Goal: Contribute content: Contribute content

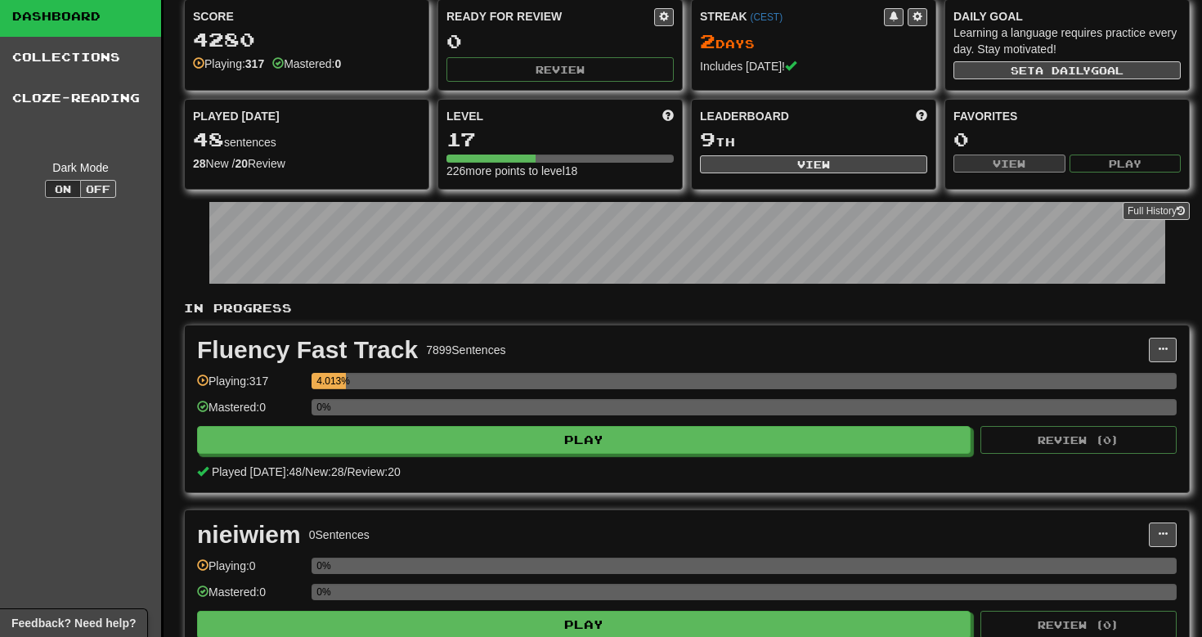
scroll to position [60, 0]
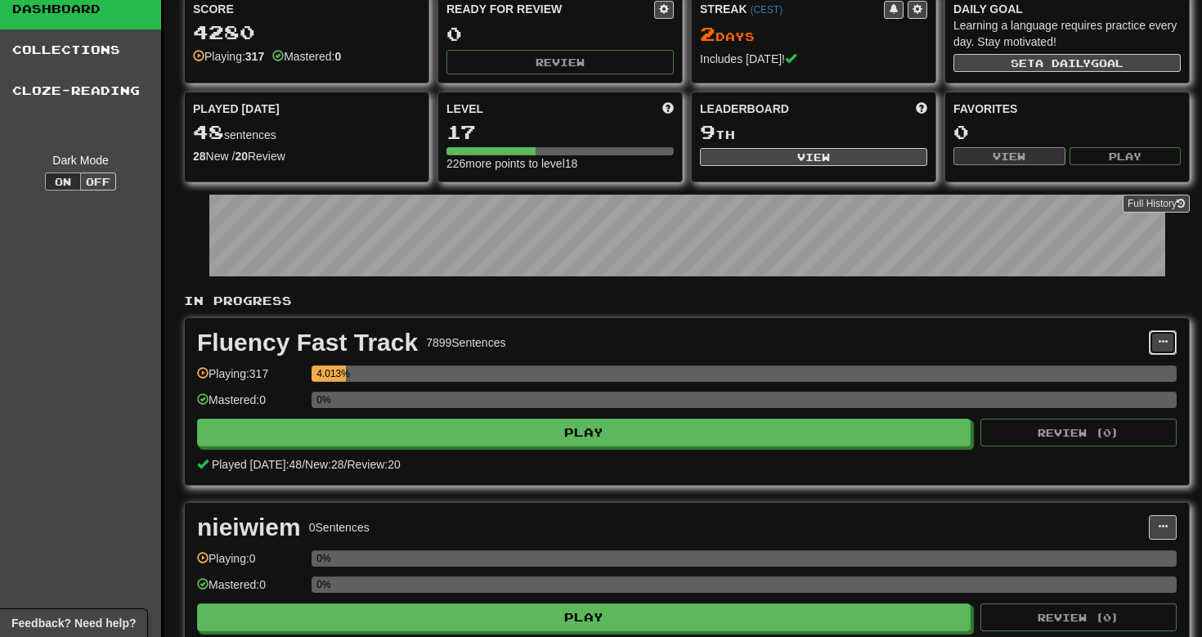
click at [1164, 342] on span at bounding box center [1163, 342] width 10 height 10
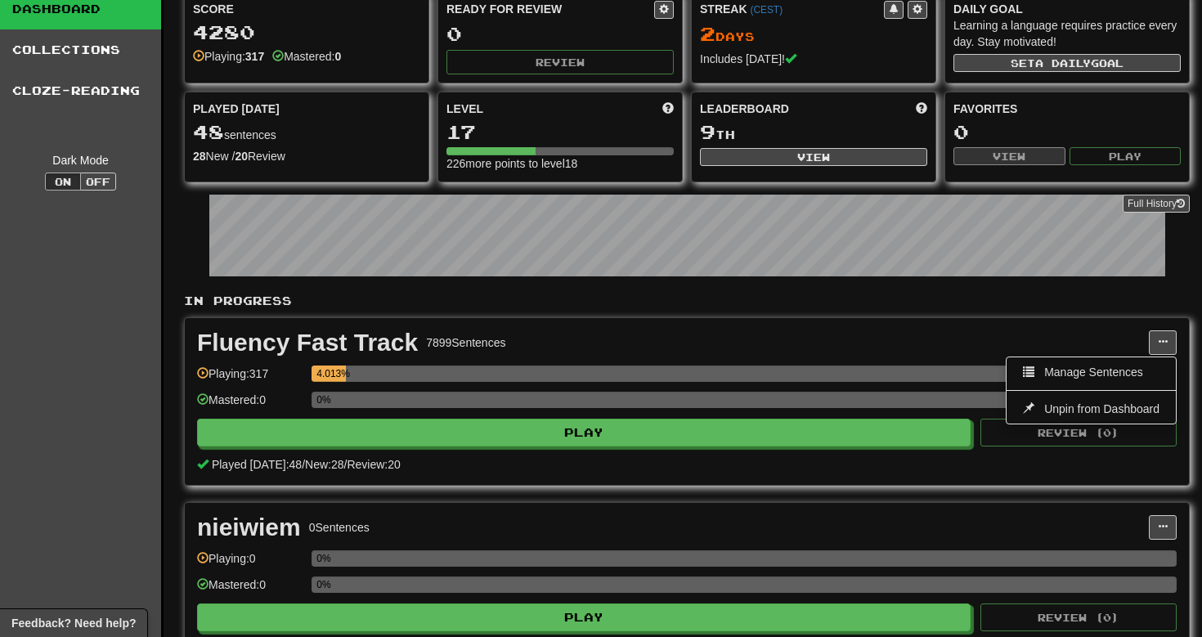
click at [935, 359] on div "Fluency Fast Track 7899 Sentences Manage Sentences Unpin from Dashboard Playing…" at bounding box center [687, 401] width 1004 height 167
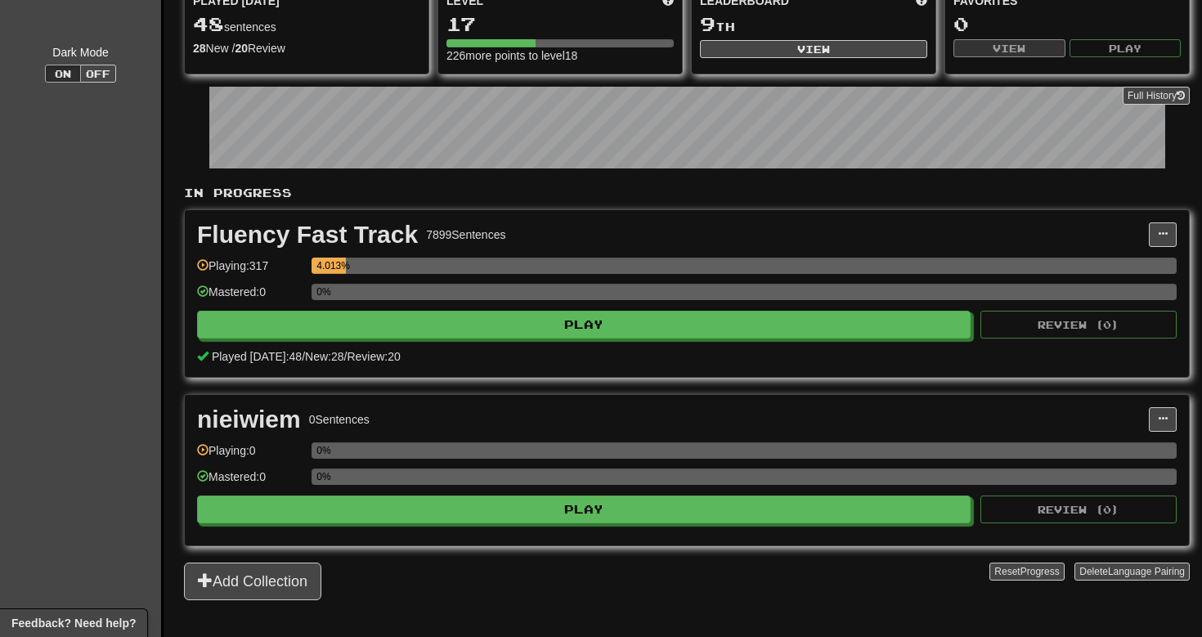
scroll to position [0, 0]
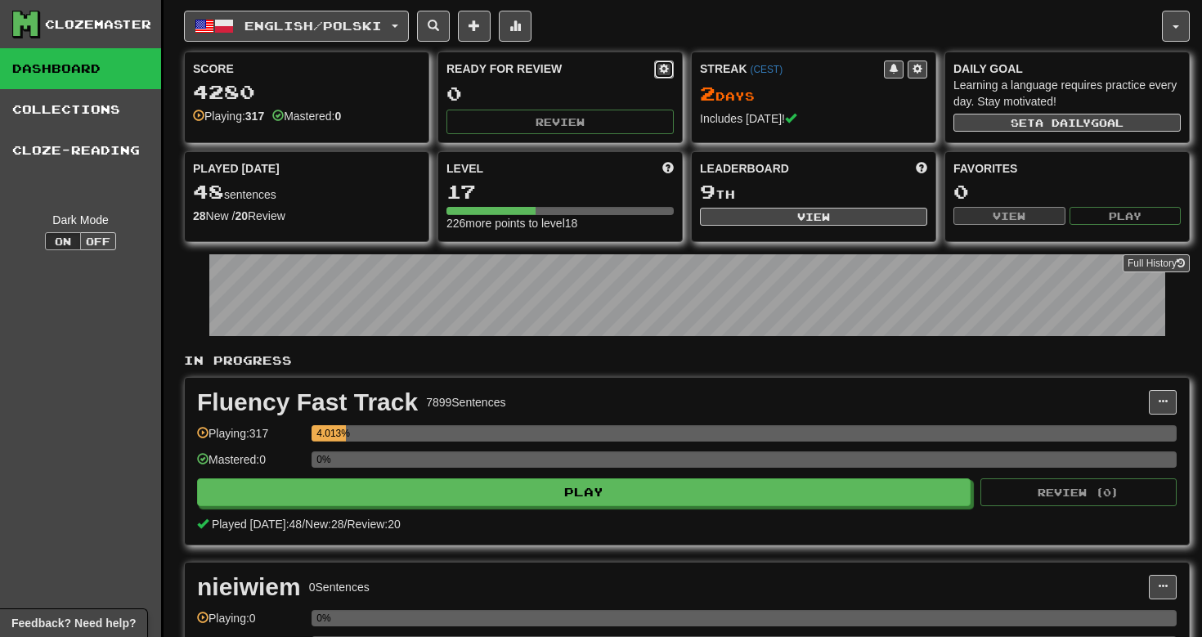
click at [669, 70] on button at bounding box center [664, 70] width 20 height 18
select select "*"
select select "**"
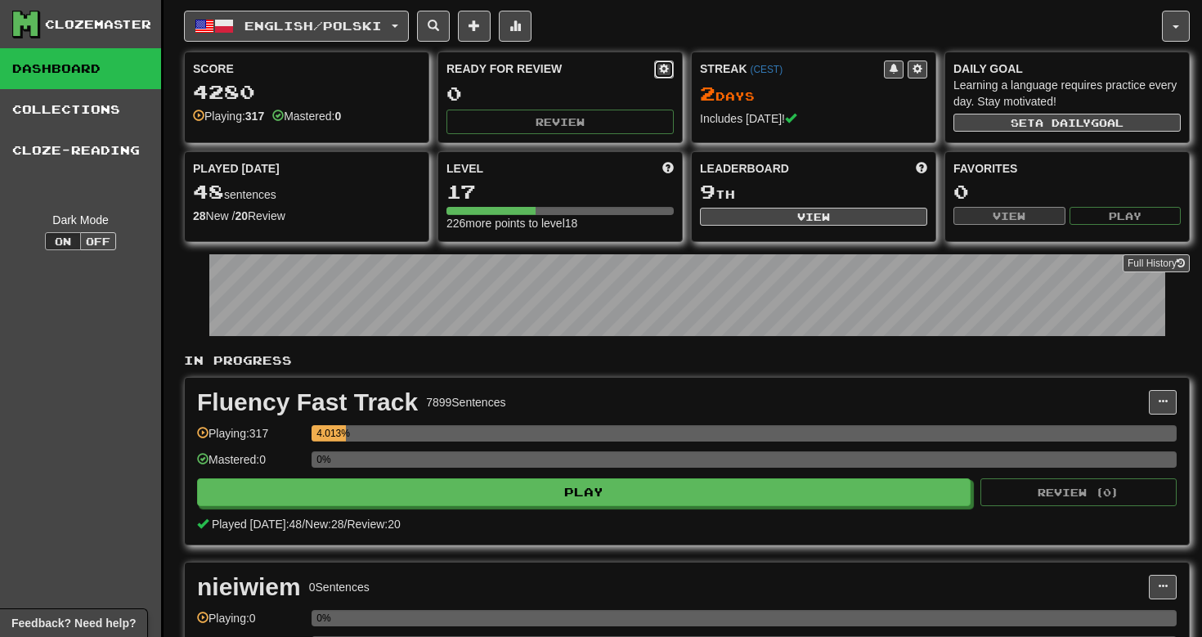
select select "***"
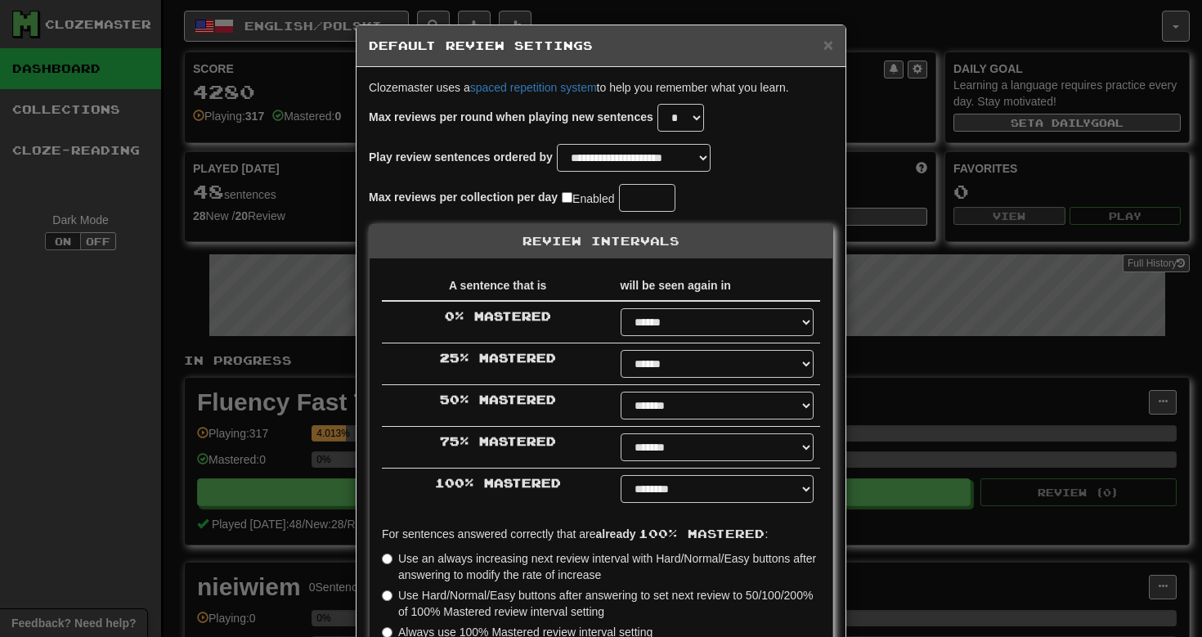
type input "**"
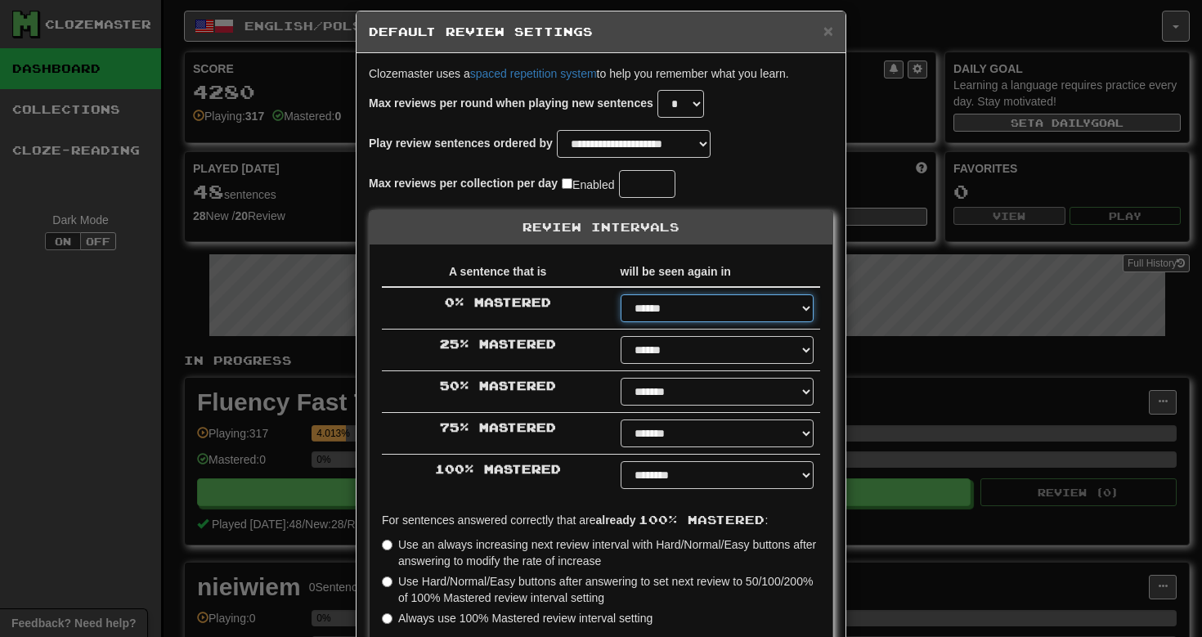
click at [676, 303] on select "****** ****** ****** ****** ****** ****** ****** ****** ****** ******* ******* …" at bounding box center [717, 308] width 193 height 28
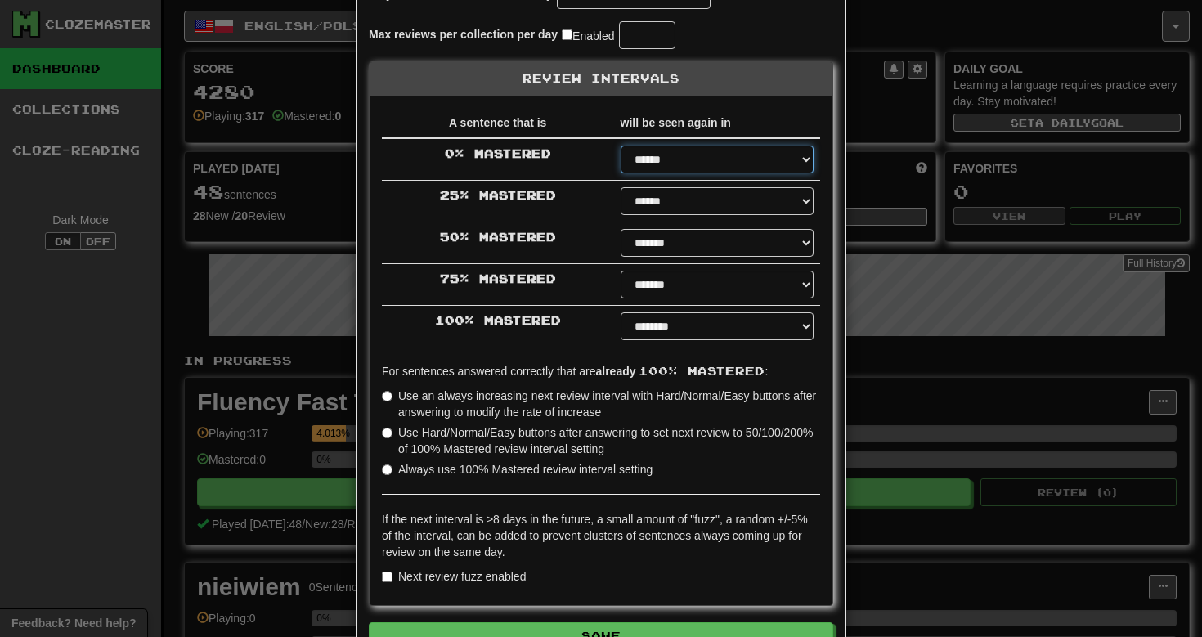
scroll to position [164, 0]
click at [529, 398] on label "Use an always increasing next review interval with Hard/Normal/Easy buttons aft…" at bounding box center [601, 403] width 438 height 33
click at [388, 442] on label "Use Hard/Normal/Easy buttons after answering to set next review to 50/100/200% …" at bounding box center [601, 440] width 438 height 33
click at [386, 480] on div "A sentence that is will be seen again in 0 % Mastered ****** ****** ****** ****…" at bounding box center [601, 350] width 463 height 510
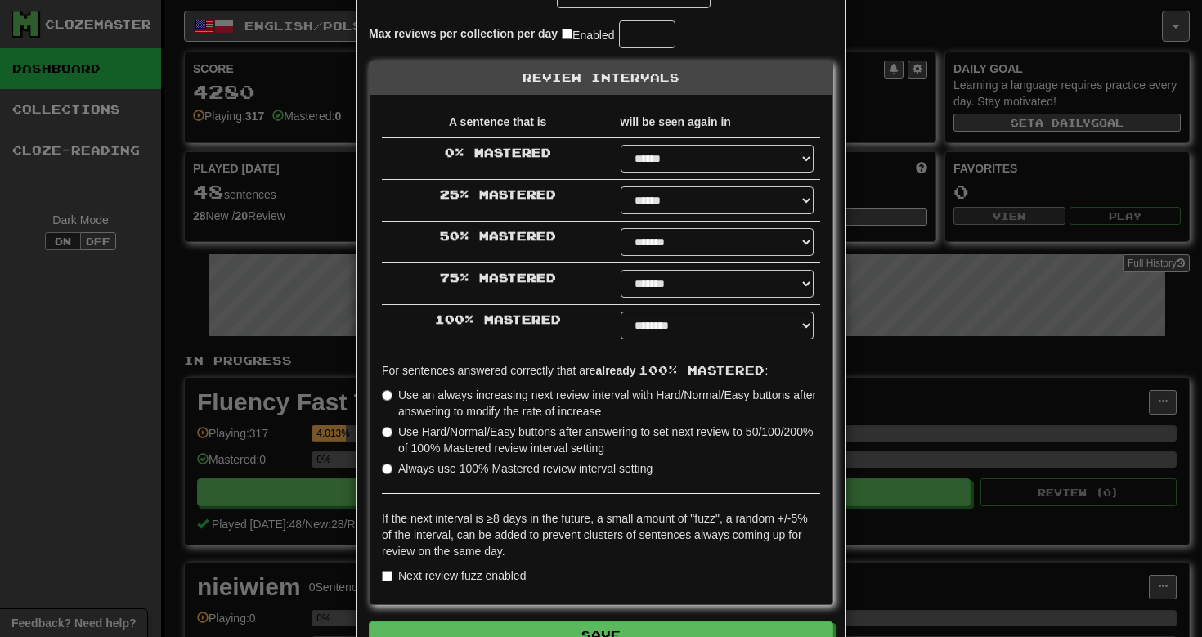
click at [388, 476] on label "Always use 100% Mastered review interval setting" at bounding box center [517, 468] width 271 height 16
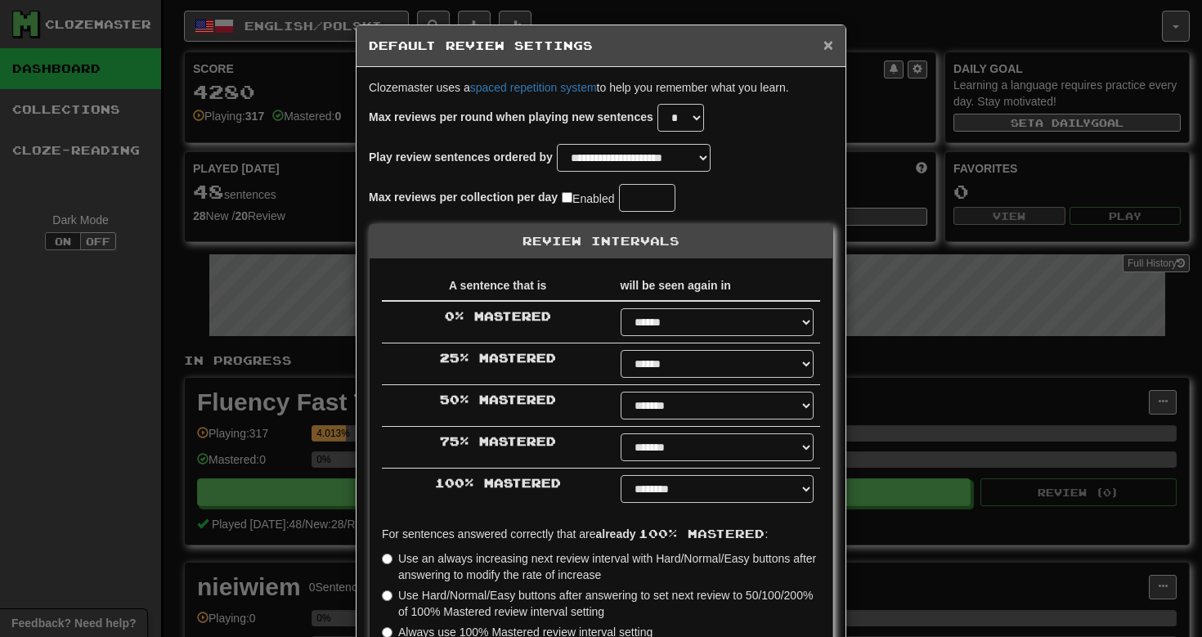
click at [827, 47] on span "×" at bounding box center [829, 44] width 10 height 19
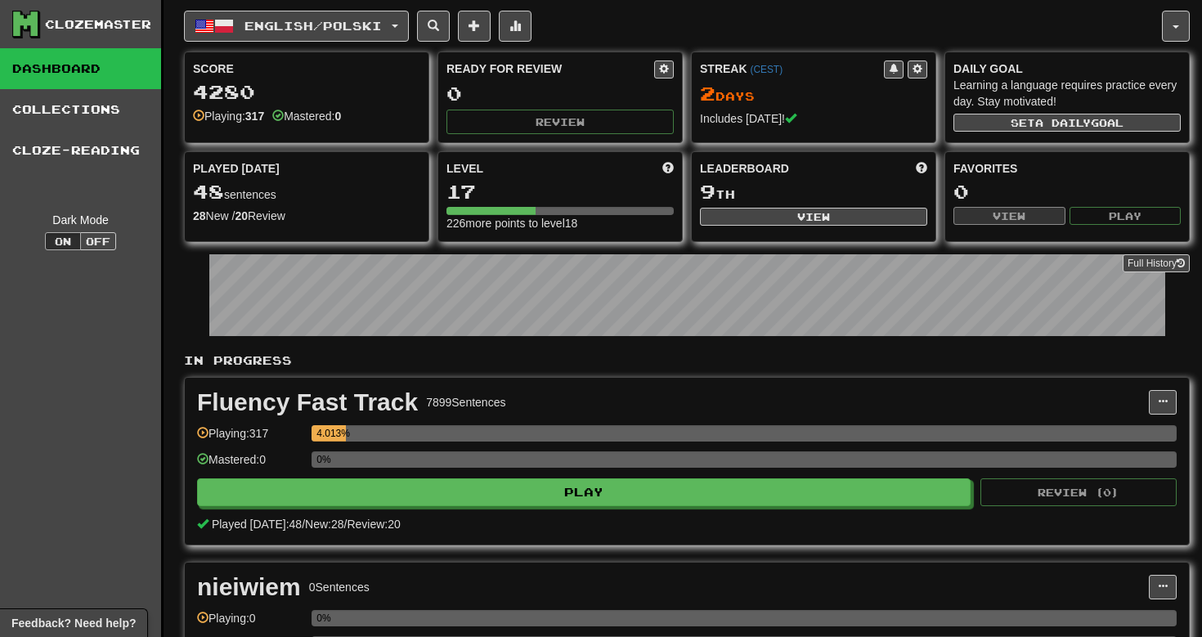
click at [675, 70] on div "Ready for Review 0 Review" at bounding box center [560, 97] width 244 height 90
click at [667, 78] on button at bounding box center [664, 70] width 20 height 18
select select "*"
select select "**"
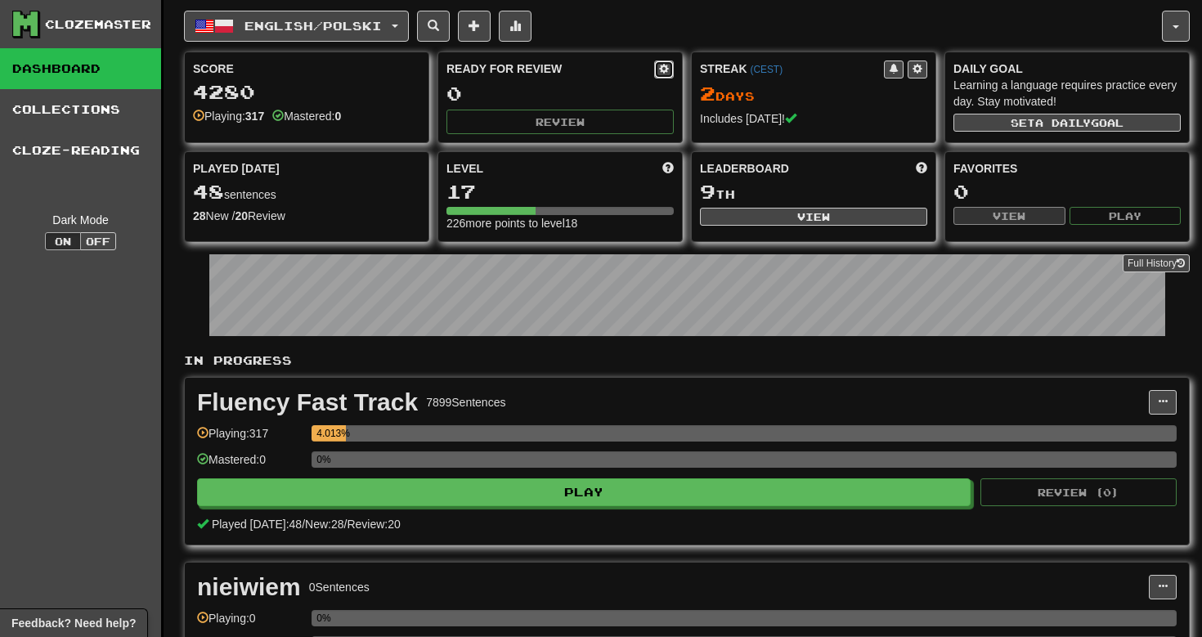
select select "**"
select select "***"
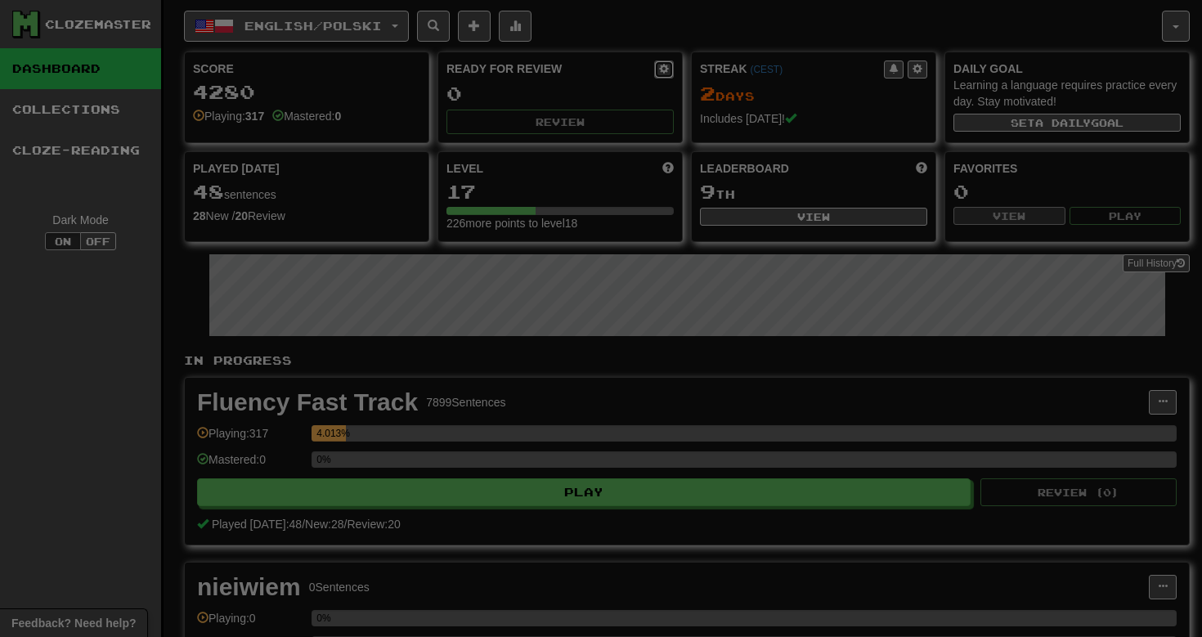
type input "**"
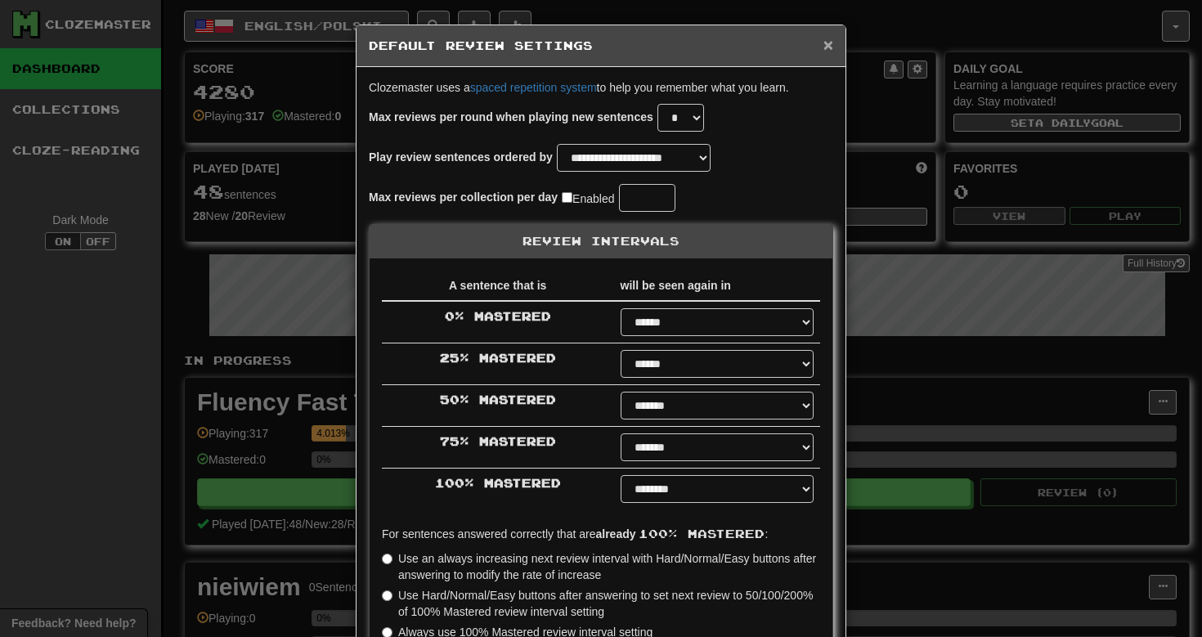
click at [824, 45] on span "×" at bounding box center [829, 44] width 10 height 19
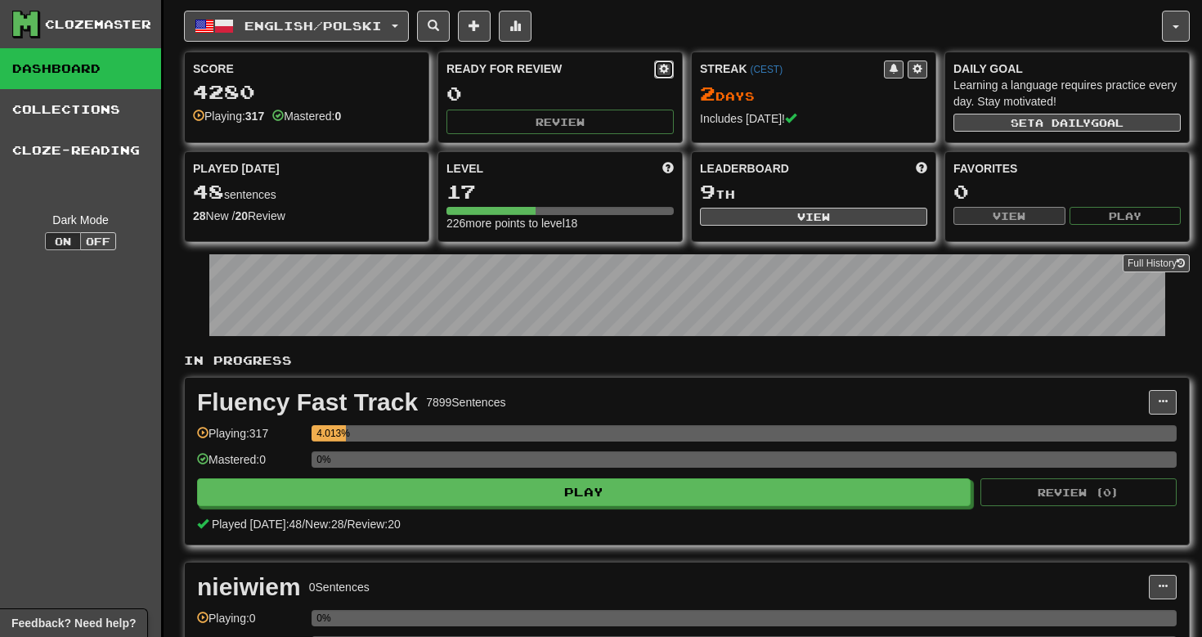
click at [658, 70] on button at bounding box center [664, 70] width 20 height 18
select select "*"
select select "**"
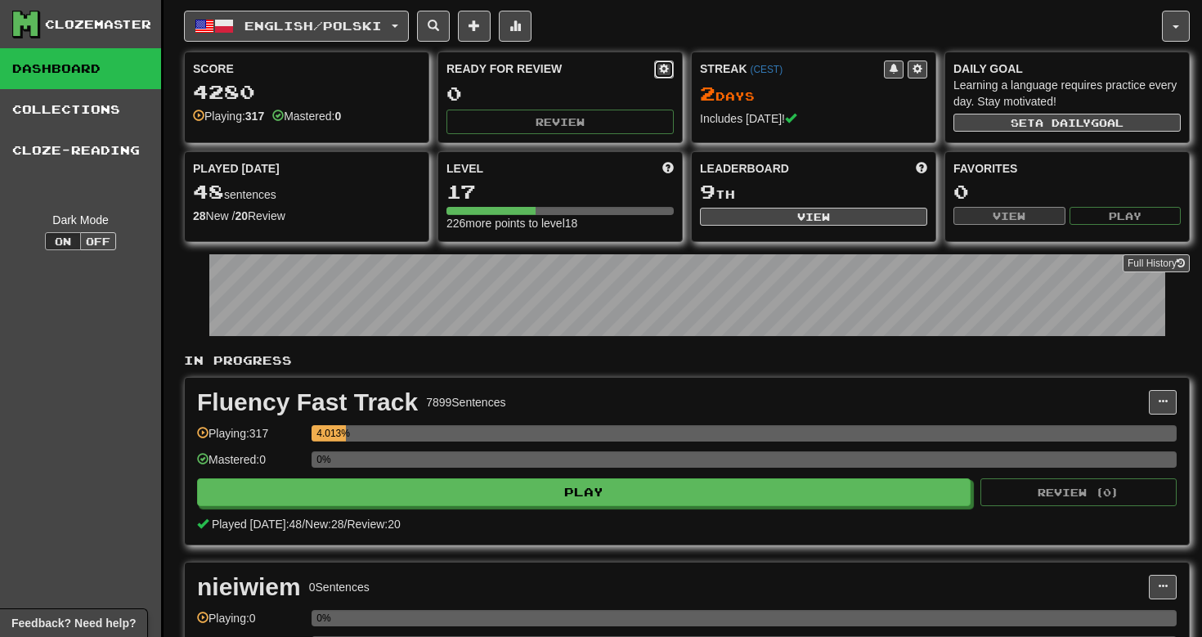
select select "***"
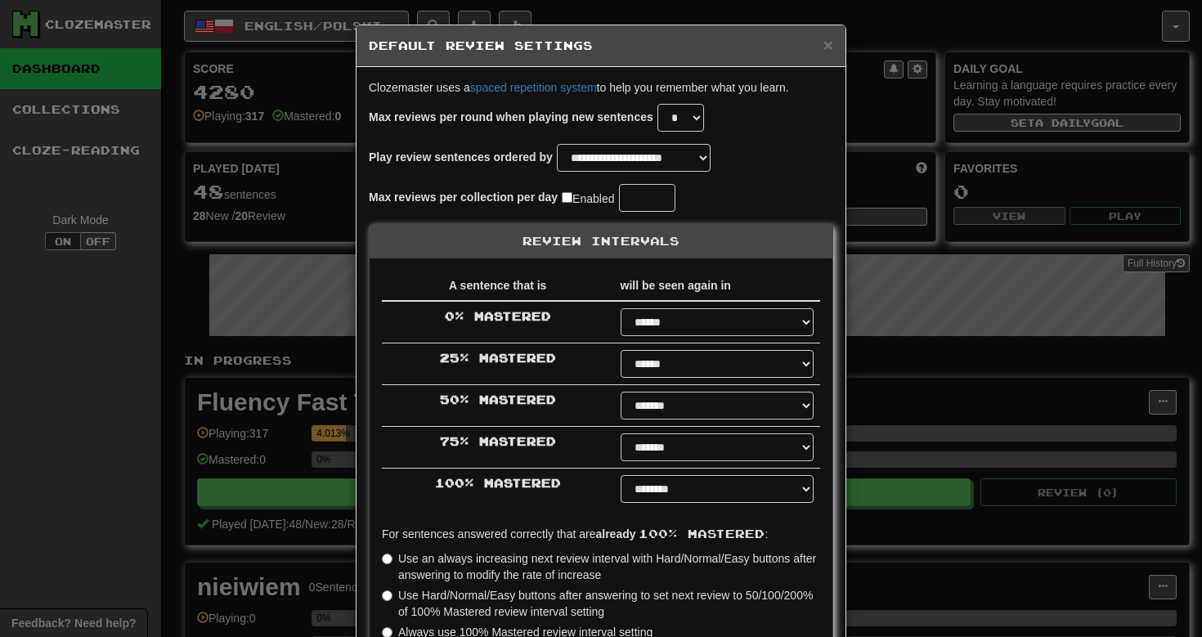
type input "**"
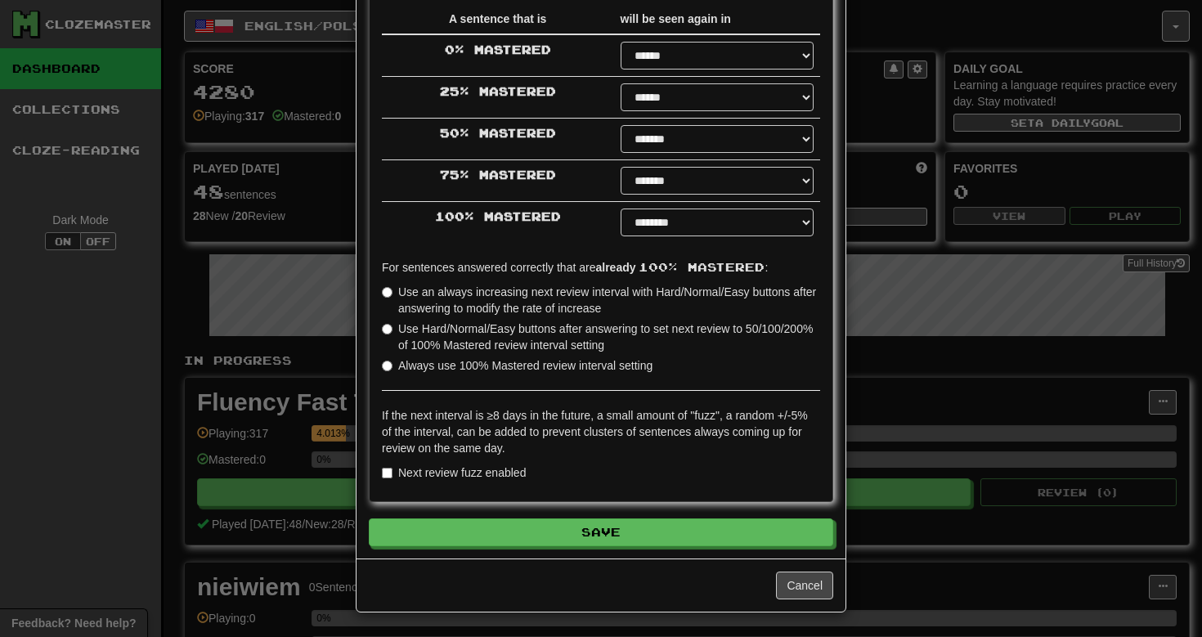
click at [460, 296] on label "Use an always increasing next review interval with Hard/Normal/Easy buttons aft…" at bounding box center [601, 300] width 438 height 33
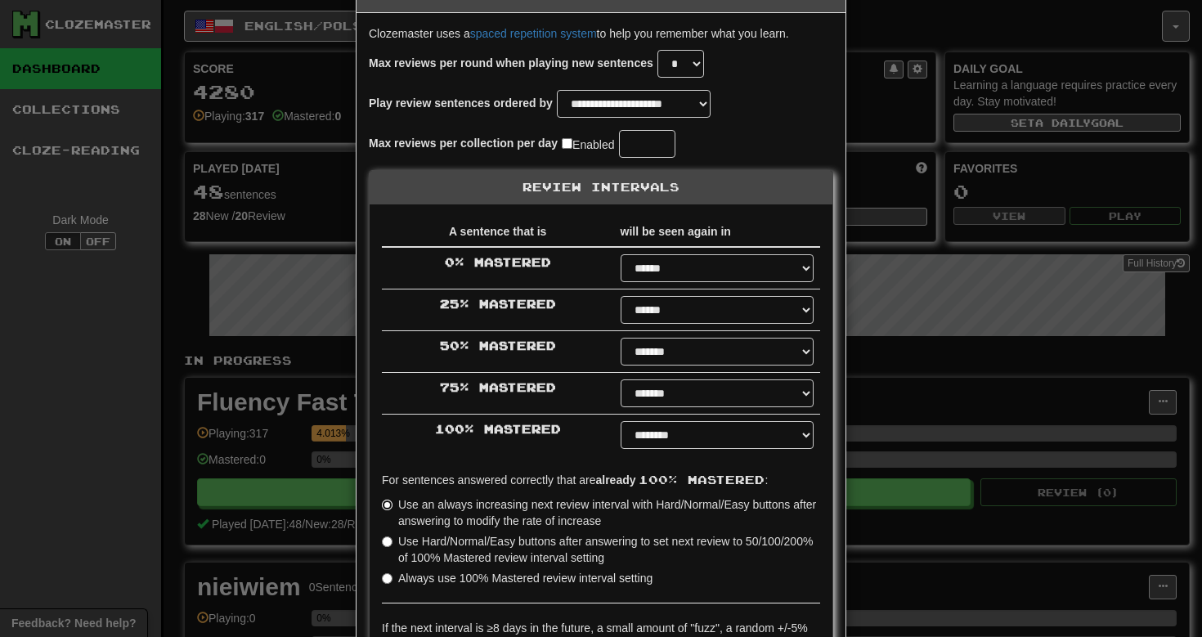
scroll to position [0, 0]
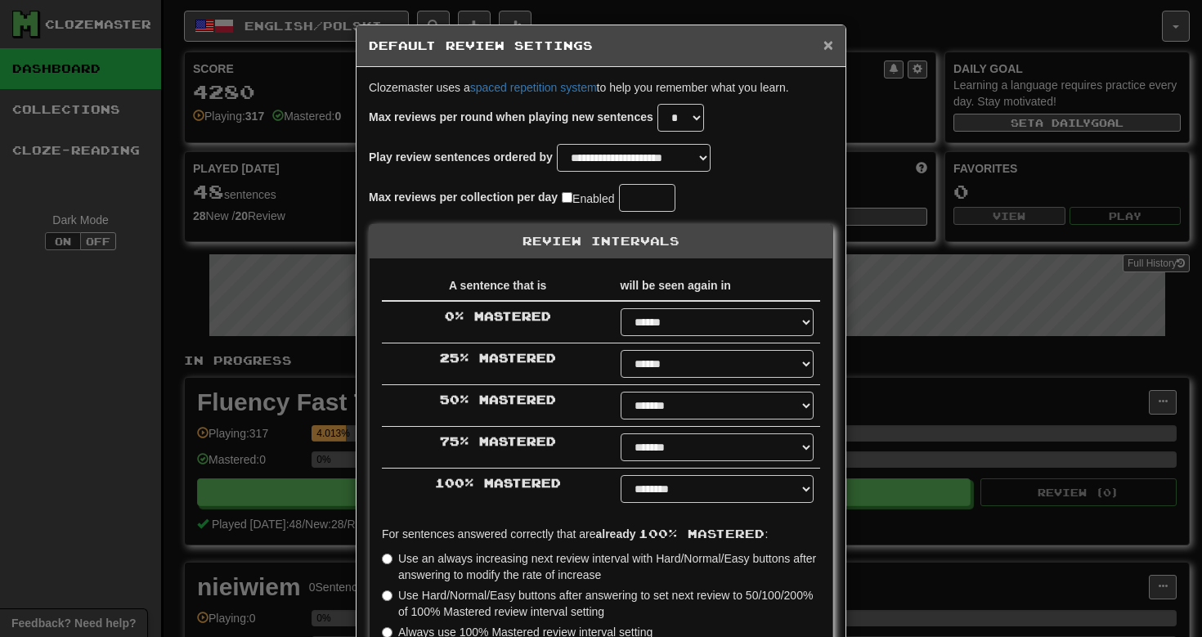
click at [825, 44] on span "×" at bounding box center [829, 44] width 10 height 19
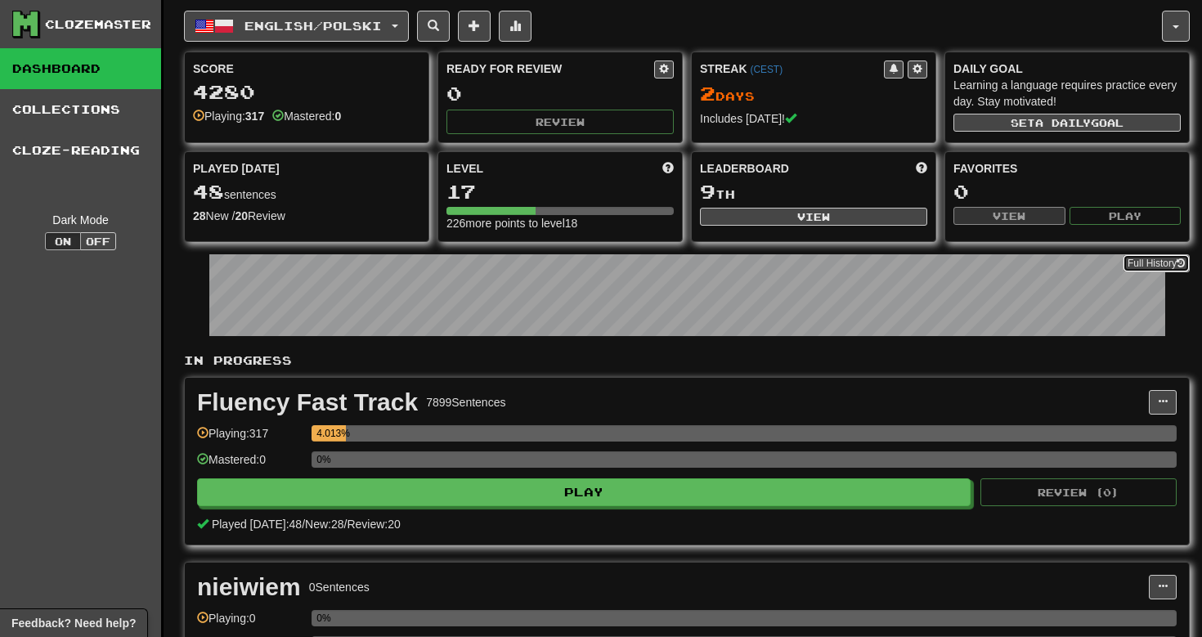
click at [1148, 263] on link "Full History" at bounding box center [1156, 263] width 67 height 18
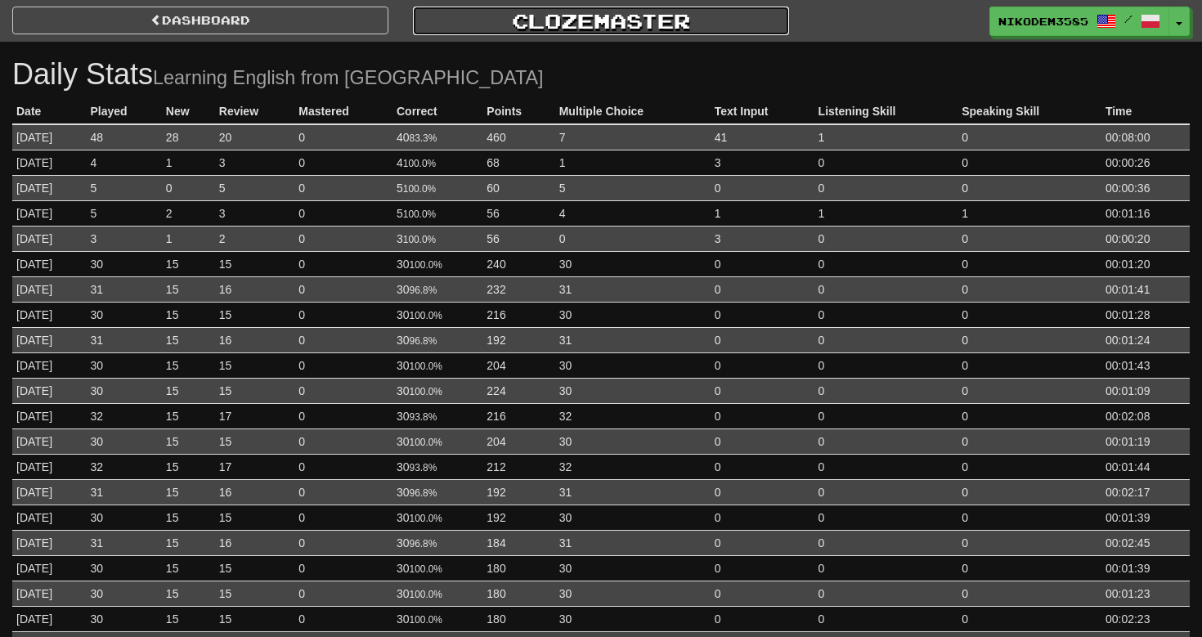
click at [564, 24] on link "Clozemaster" at bounding box center [601, 21] width 376 height 29
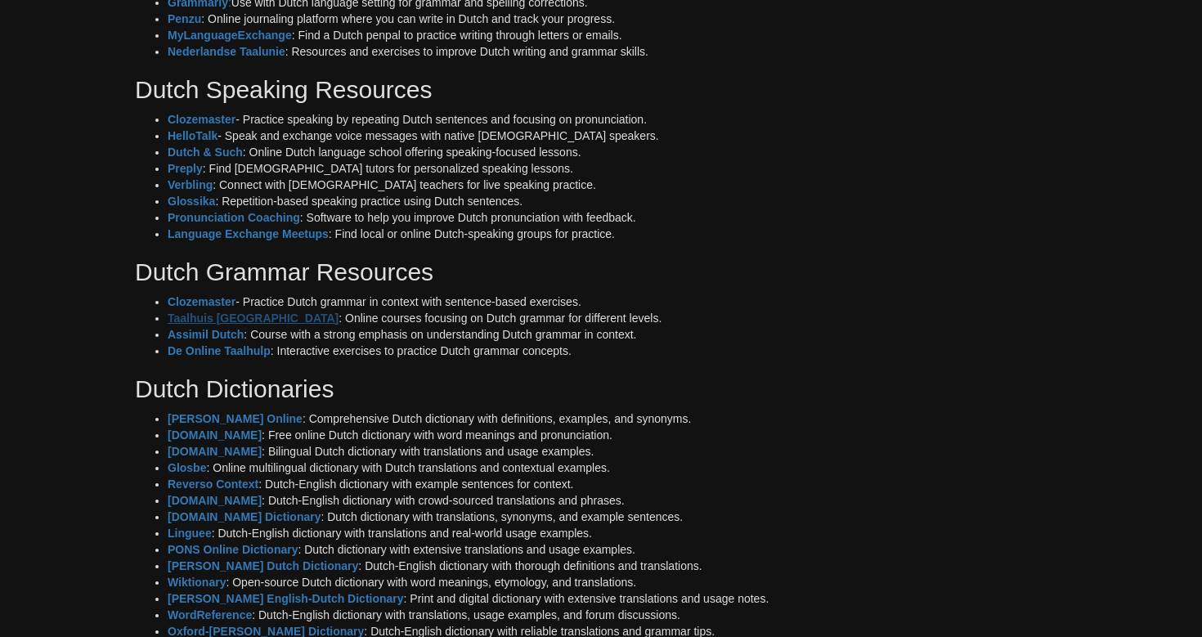
scroll to position [1120, 0]
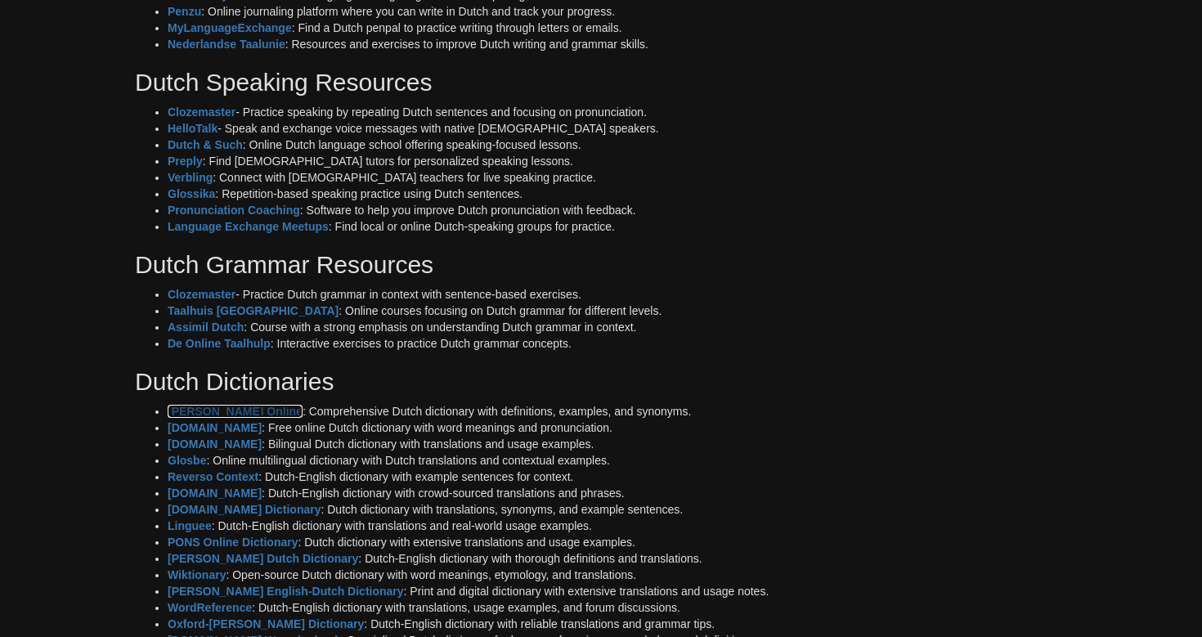
click at [231, 415] on strong "Van Dale Online" at bounding box center [235, 411] width 135 height 13
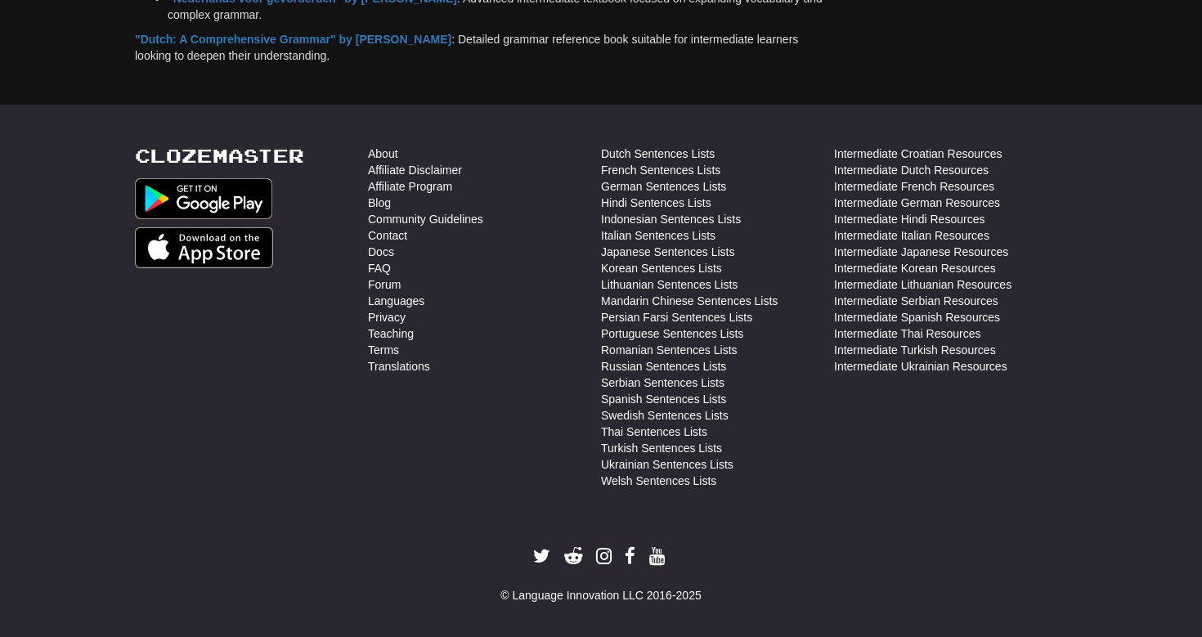
scroll to position [2016, 0]
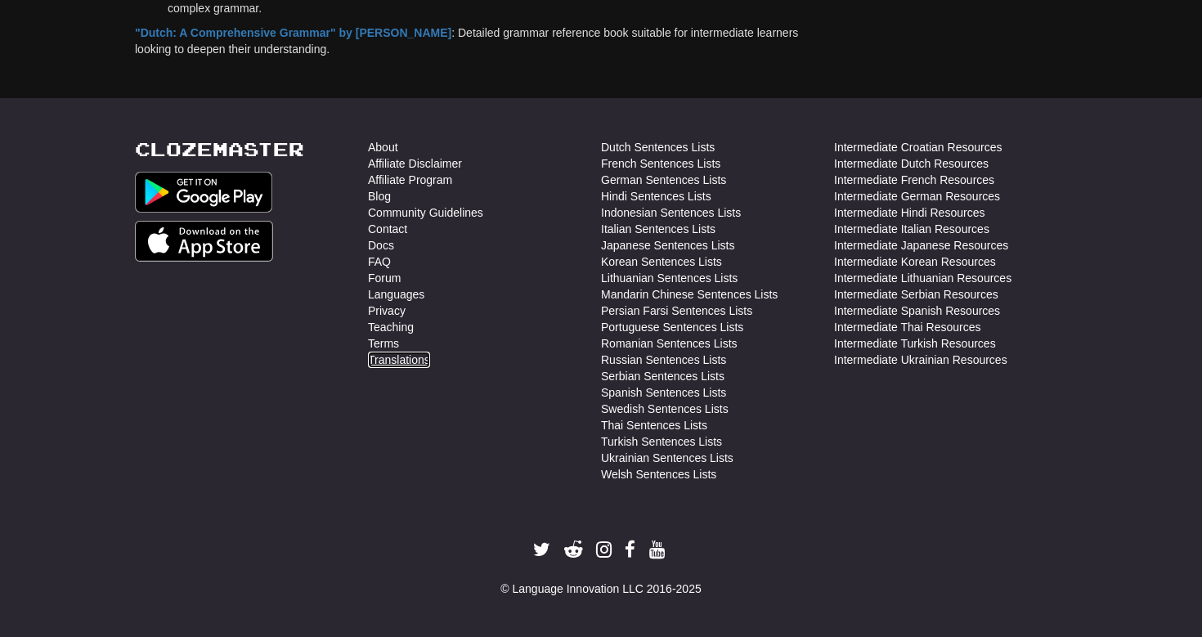
click at [400, 359] on link "Translations" at bounding box center [399, 360] width 62 height 16
click at [385, 245] on link "Docs" at bounding box center [381, 245] width 26 height 16
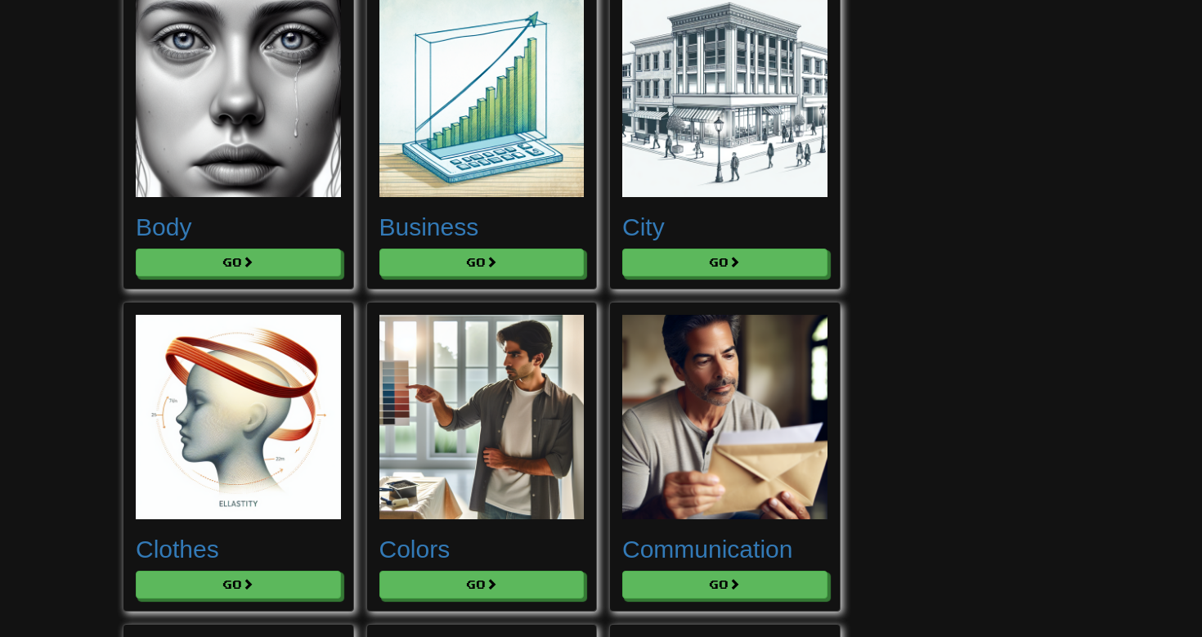
scroll to position [1314, 0]
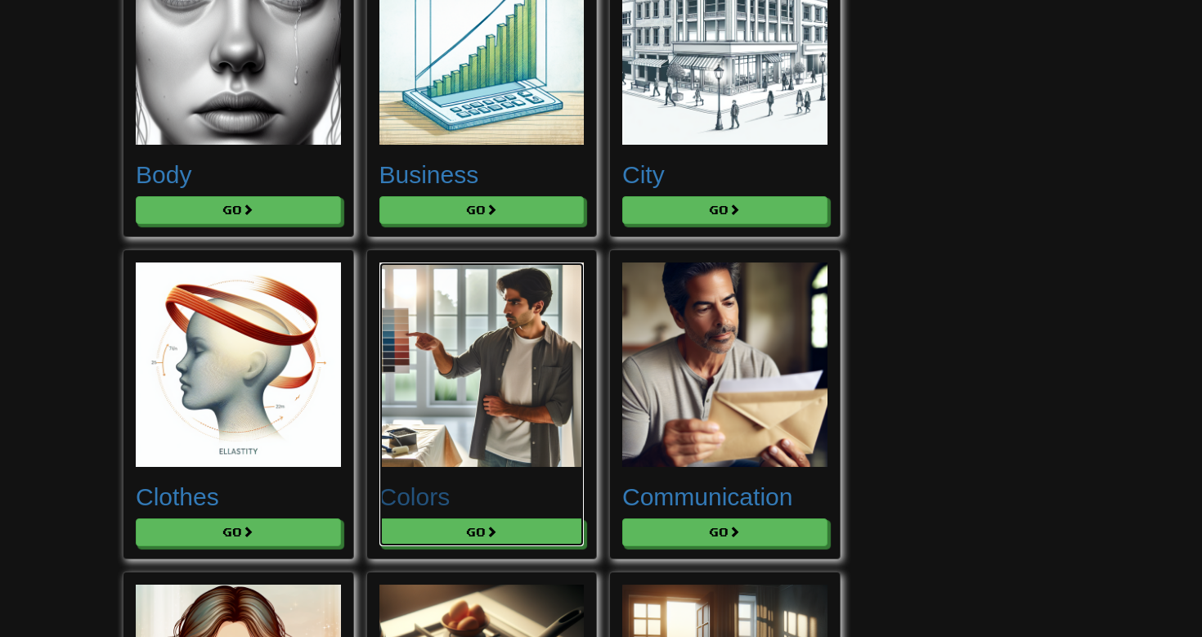
click at [448, 499] on h2 "Colors" at bounding box center [481, 496] width 205 height 27
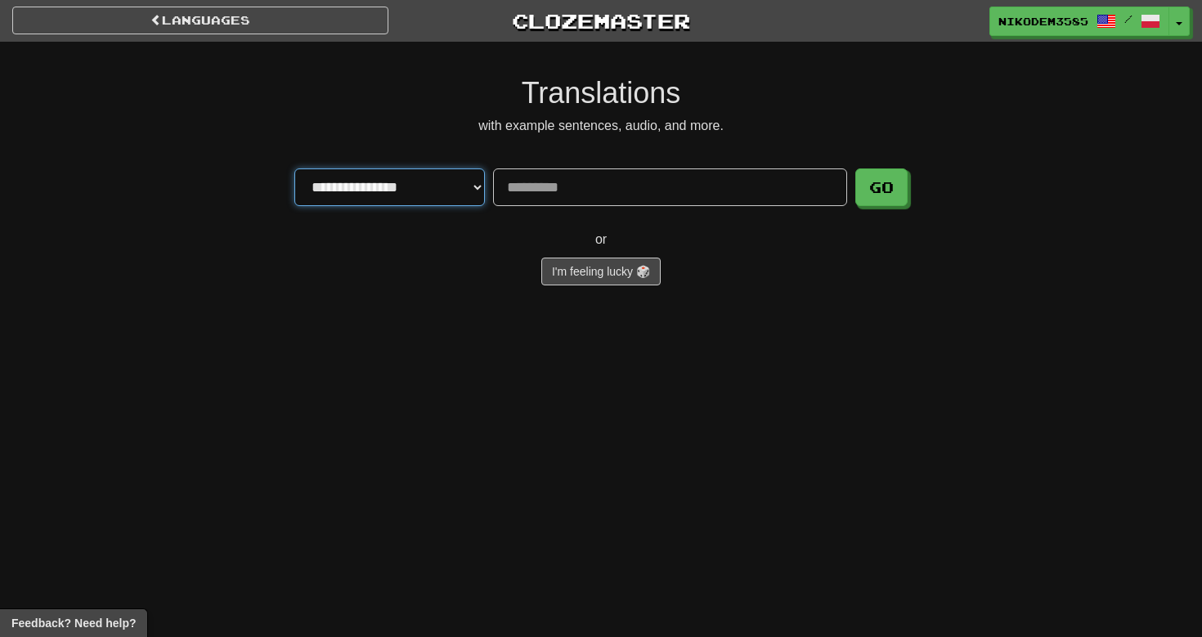
click at [475, 192] on select "**********" at bounding box center [389, 187] width 191 height 38
click at [590, 267] on link "I'm feeling lucky 🎲" at bounding box center [600, 272] width 119 height 28
click at [589, 278] on link "I'm feeling lucky 🎲" at bounding box center [600, 272] width 119 height 28
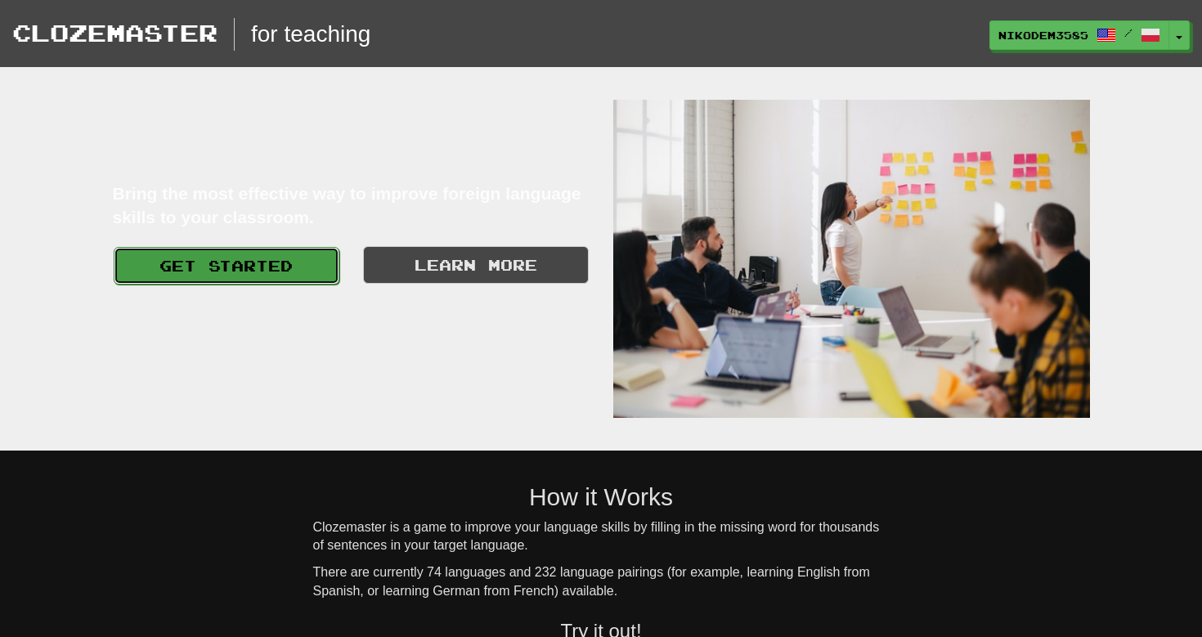
click at [292, 264] on link "Get Started" at bounding box center [227, 266] width 226 height 38
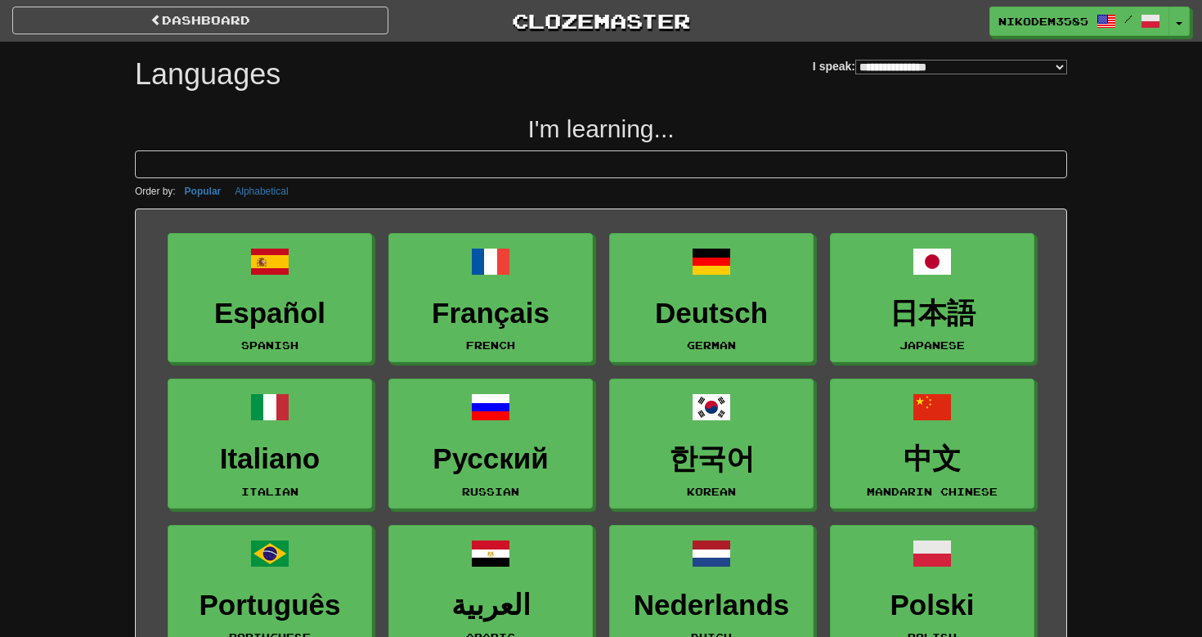
select select "*******"
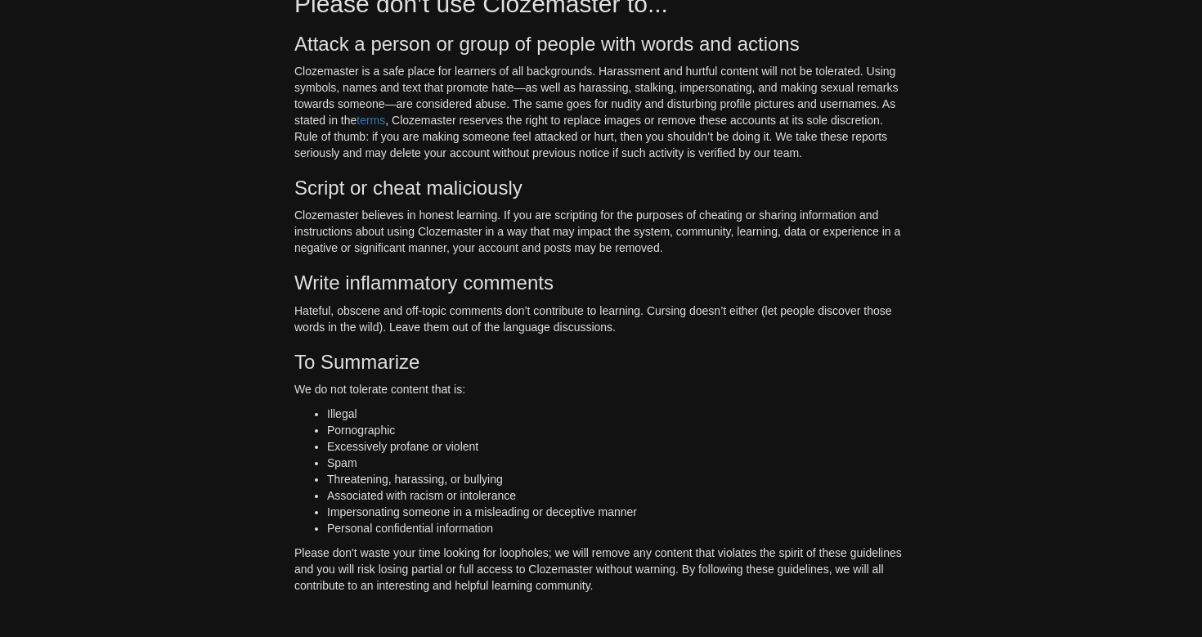
scroll to position [619, 0]
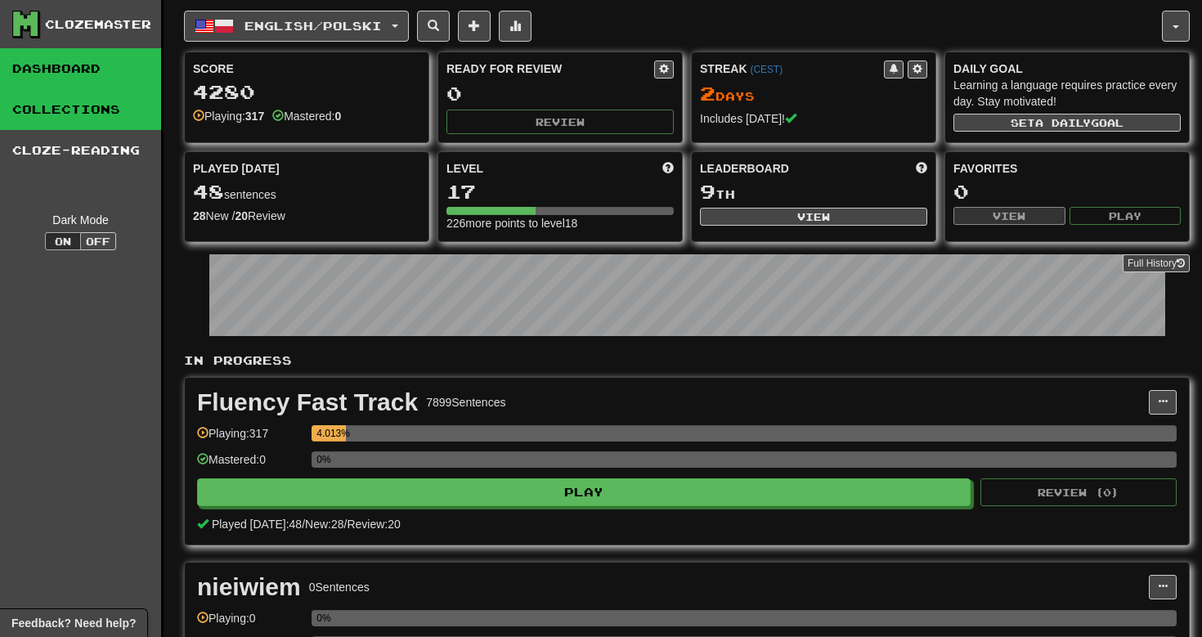
click at [116, 119] on link "Collections" at bounding box center [80, 109] width 161 height 41
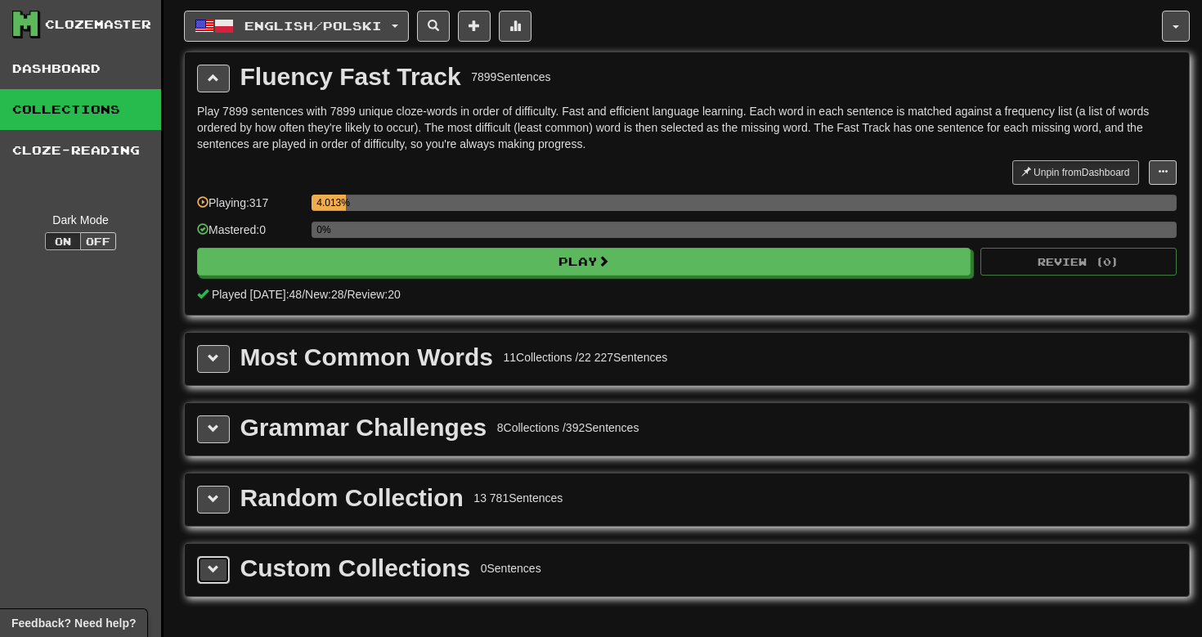
click at [223, 578] on button at bounding box center [213, 570] width 33 height 28
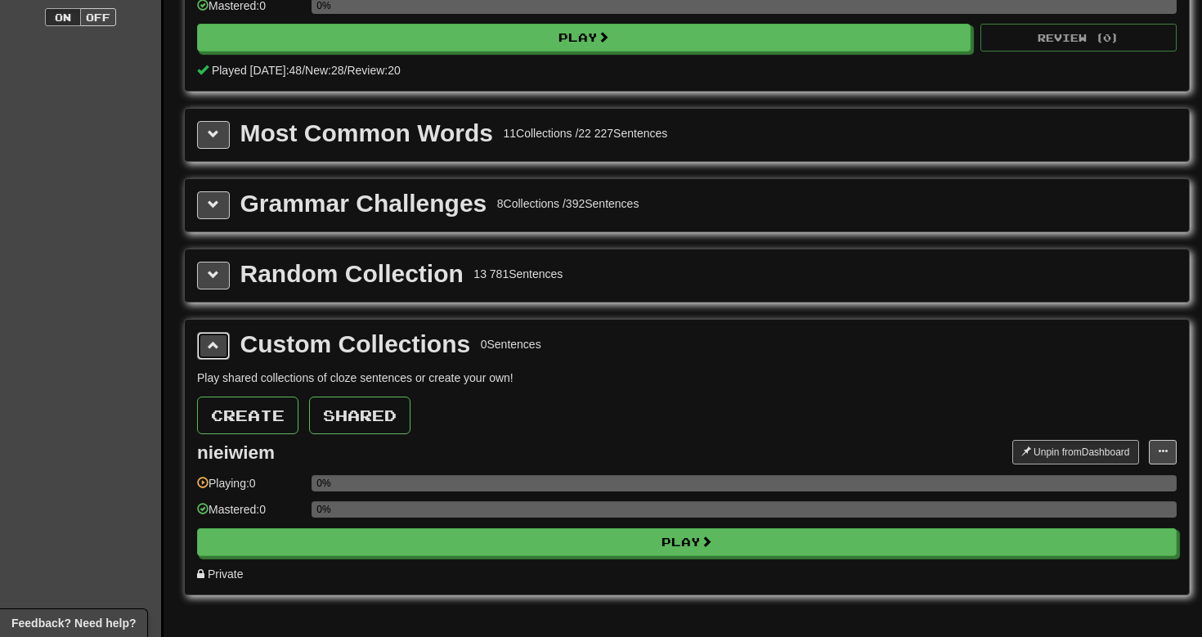
scroll to position [236, 0]
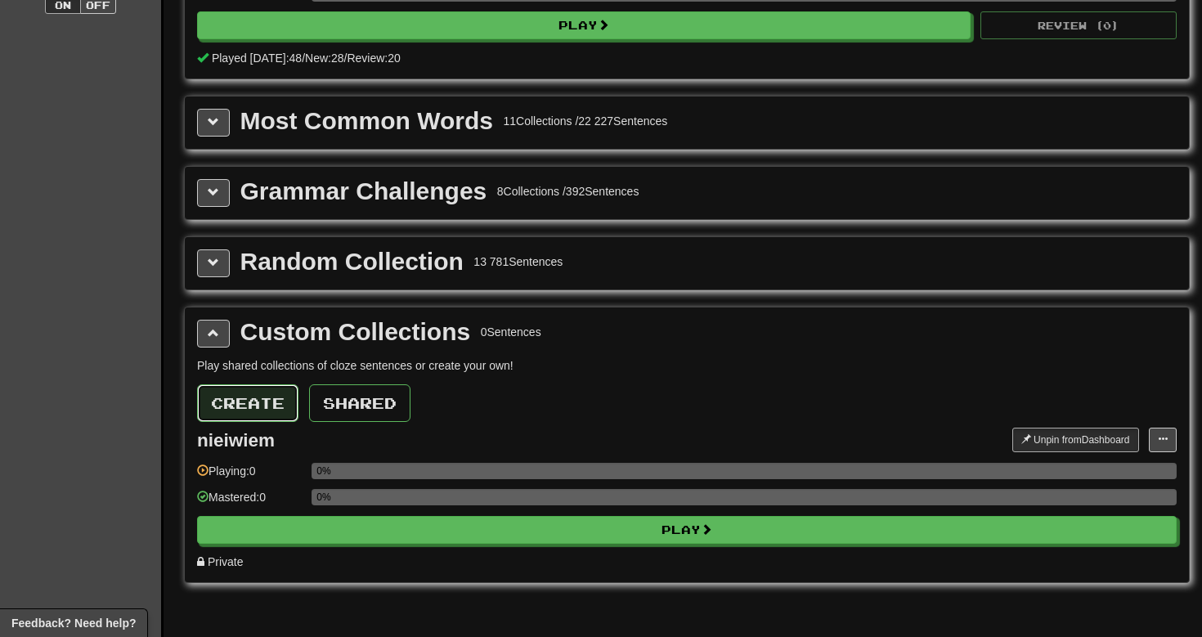
click at [256, 401] on button "Create" at bounding box center [247, 403] width 101 height 38
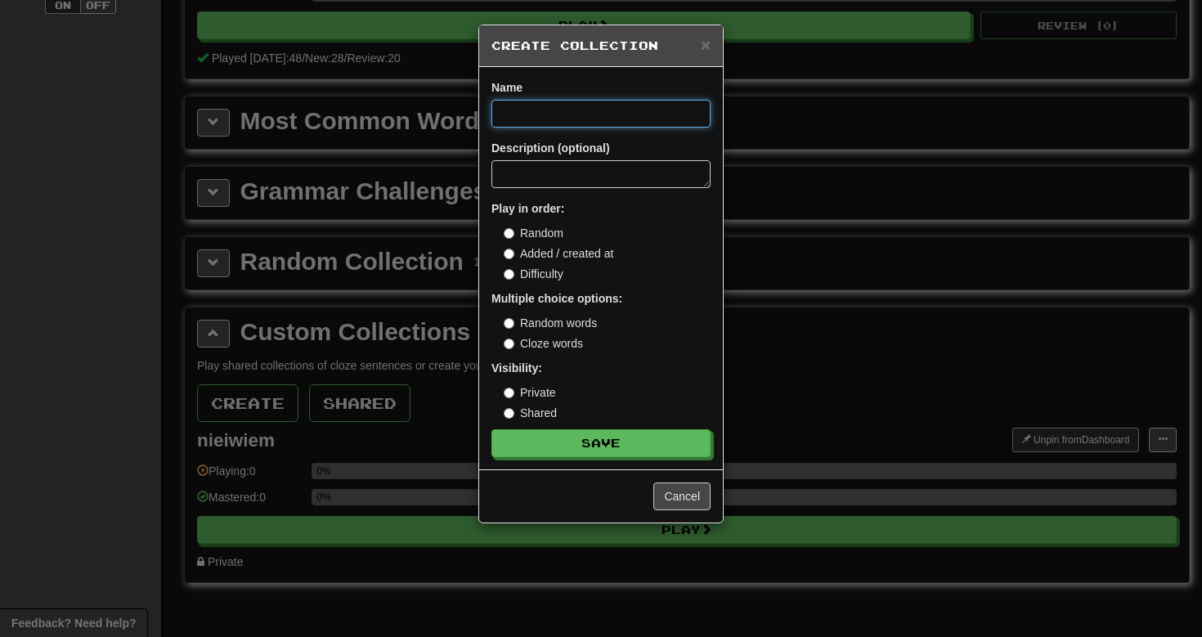
click at [564, 118] on input at bounding box center [601, 114] width 219 height 28
type input "*"
type input "*******"
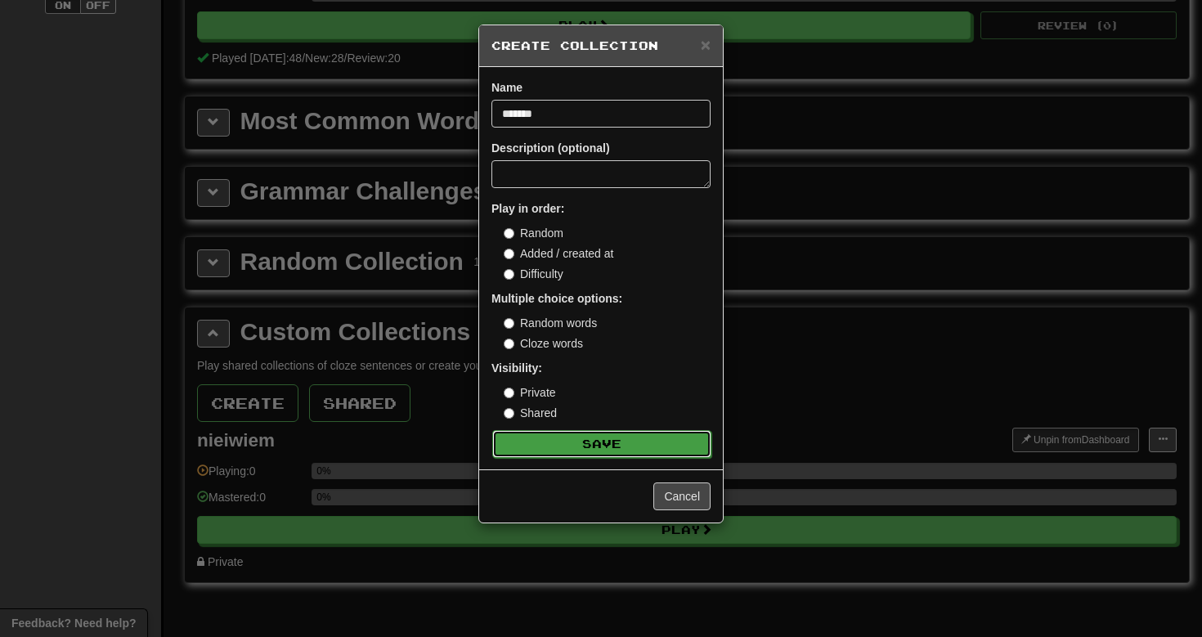
click at [602, 442] on button "Save" at bounding box center [601, 444] width 219 height 28
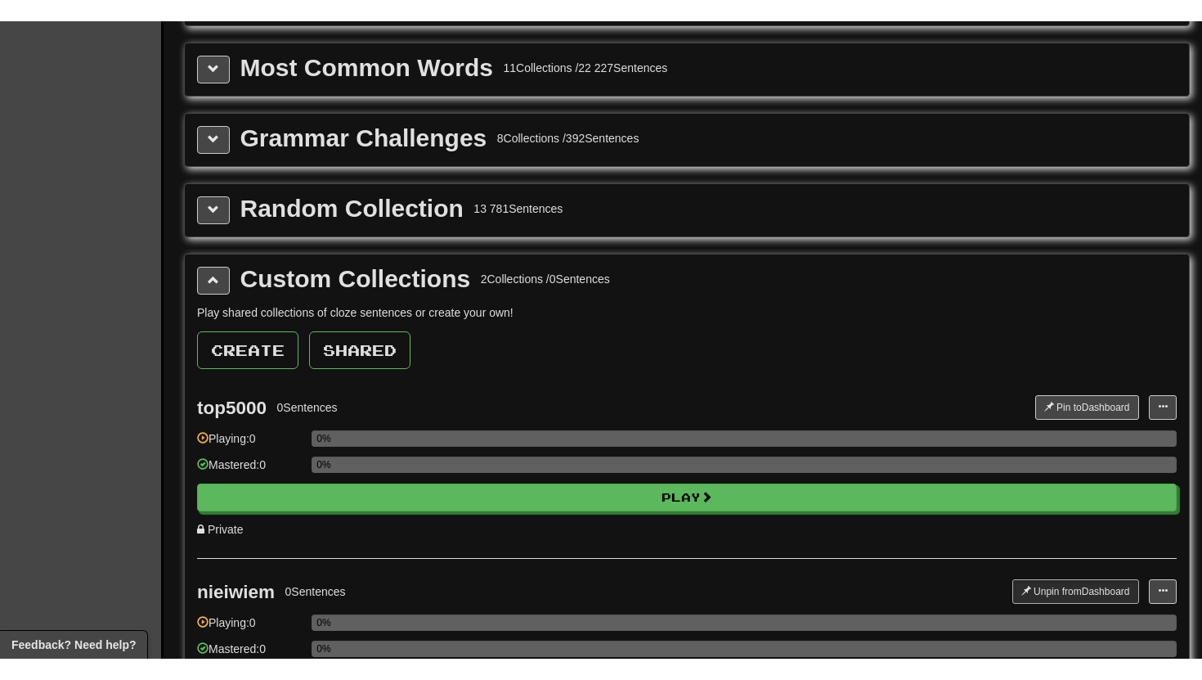
scroll to position [289, 0]
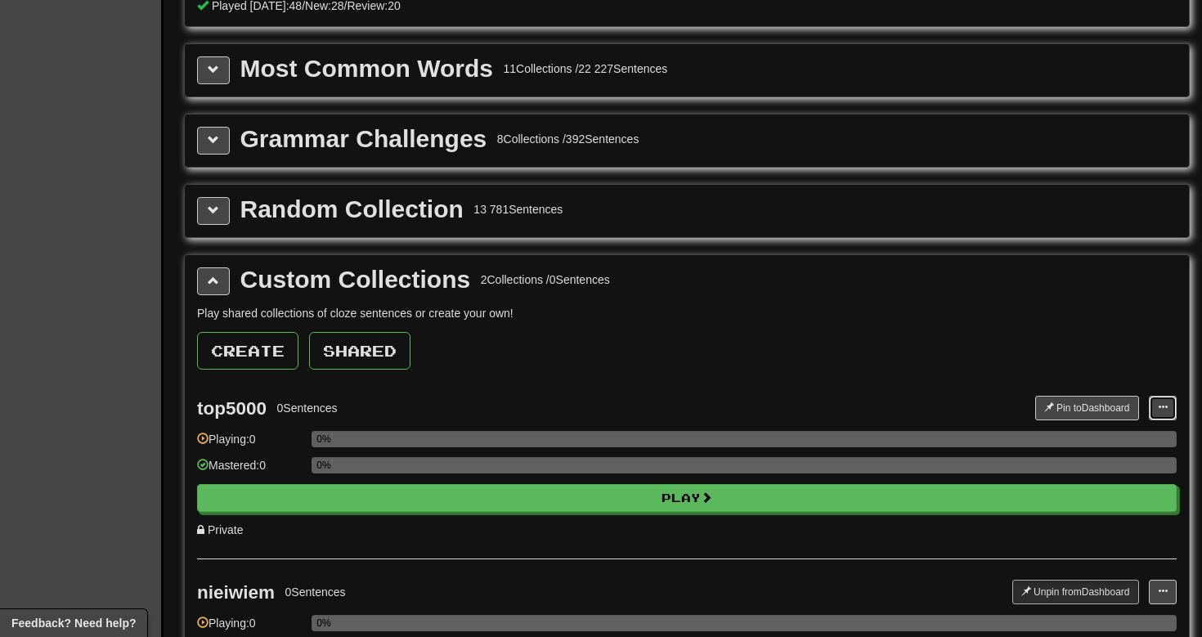
click at [1152, 403] on button at bounding box center [1163, 408] width 28 height 25
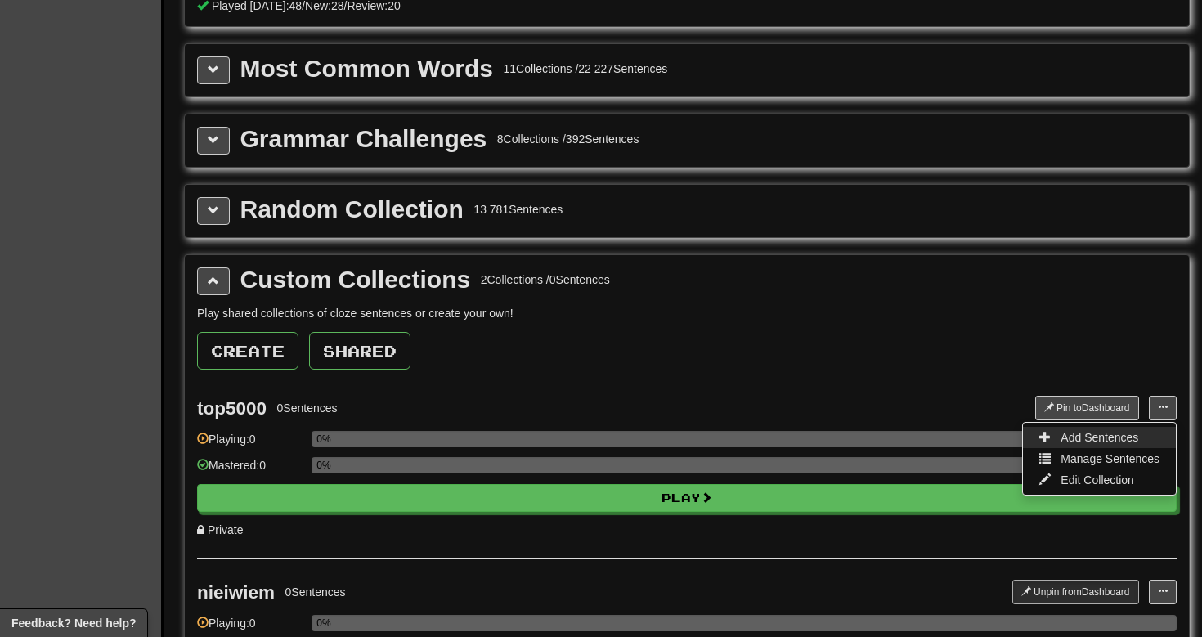
click at [1115, 437] on span "Add Sentences" at bounding box center [1100, 437] width 78 height 13
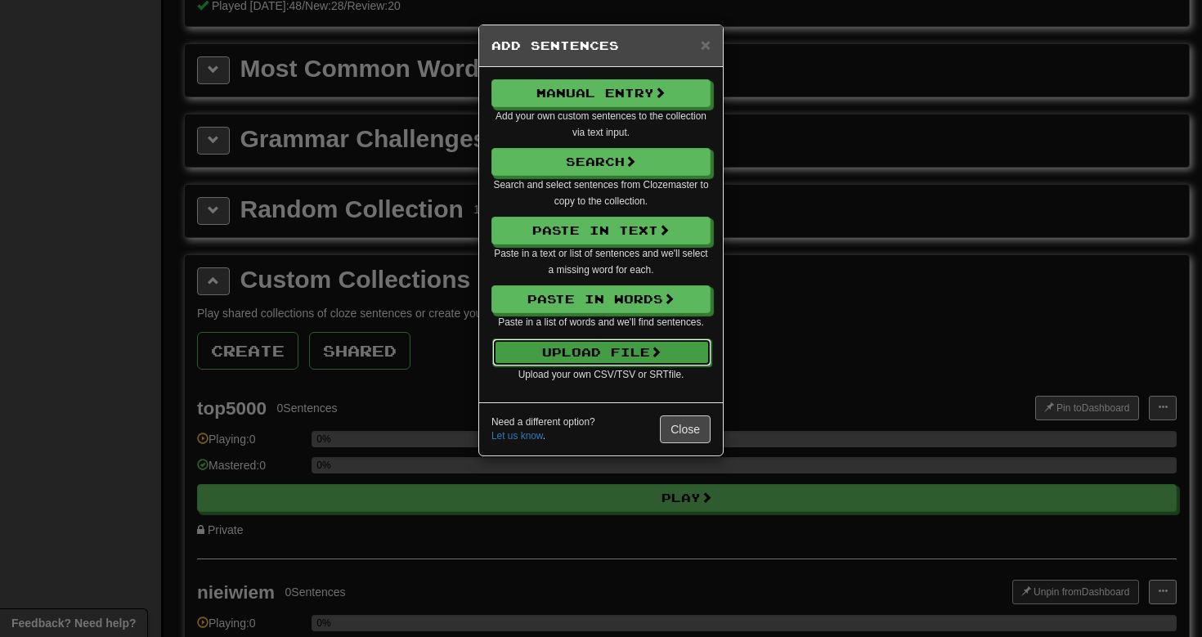
click at [684, 353] on button "Upload File" at bounding box center [601, 353] width 219 height 28
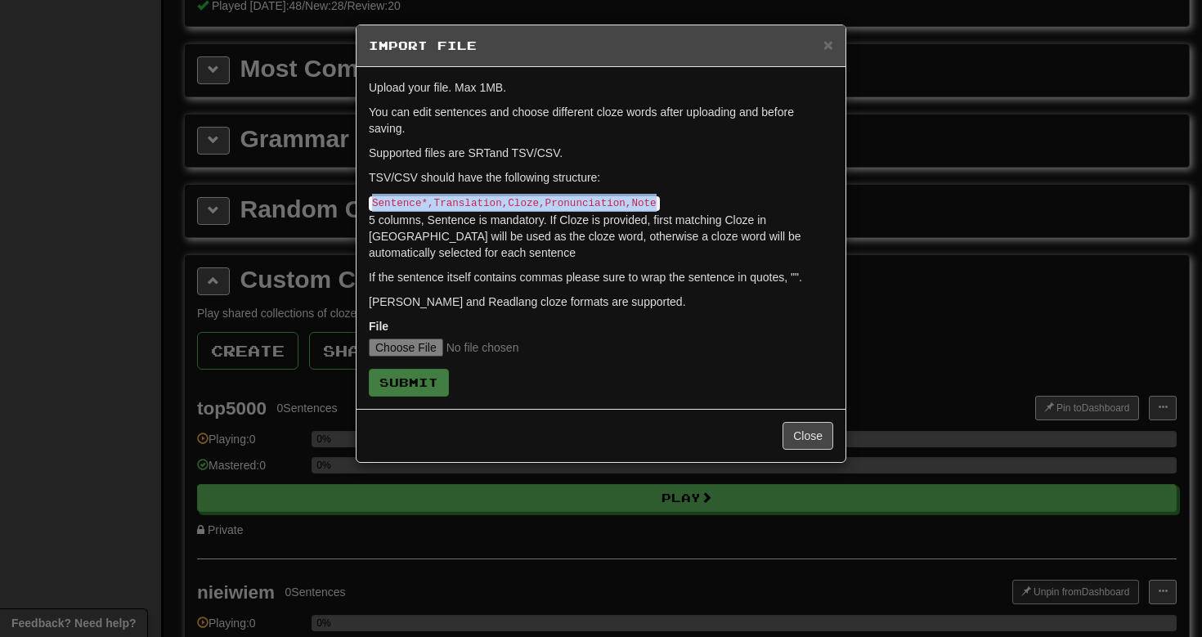
drag, startPoint x: 657, startPoint y: 204, endPoint x: 372, endPoint y: 204, distance: 284.6
click at [372, 204] on code "Sentence*,Translation,Cloze,Pronunciation,Note" at bounding box center [514, 203] width 291 height 15
copy code "Sentence*,Translation,Cloze,Pronunciation,Note"
click at [665, 294] on p "Anki and Readlang cloze formats are supported." at bounding box center [601, 302] width 465 height 16
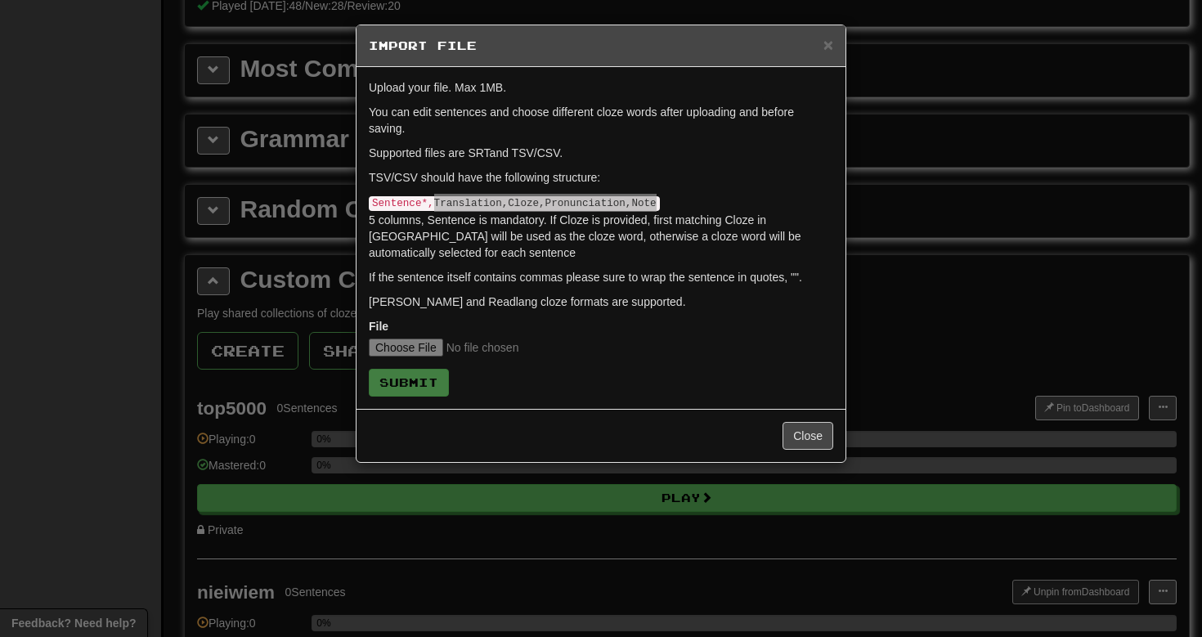
drag, startPoint x: 658, startPoint y: 202, endPoint x: 433, endPoint y: 204, distance: 224.9
click at [433, 204] on code "Sentence*,Translation,Cloze,Pronunciation,Note" at bounding box center [514, 203] width 291 height 15
click at [617, 194] on p "Sentence*,Translation,Cloze,Pronunciation,Note 5 columns, Sentence is mandatory…" at bounding box center [601, 227] width 465 height 67
drag, startPoint x: 660, startPoint y: 204, endPoint x: 554, endPoint y: 205, distance: 106.3
click at [554, 205] on code "Sentence*,Translation,Cloze,Pronunciation,Note" at bounding box center [514, 203] width 291 height 15
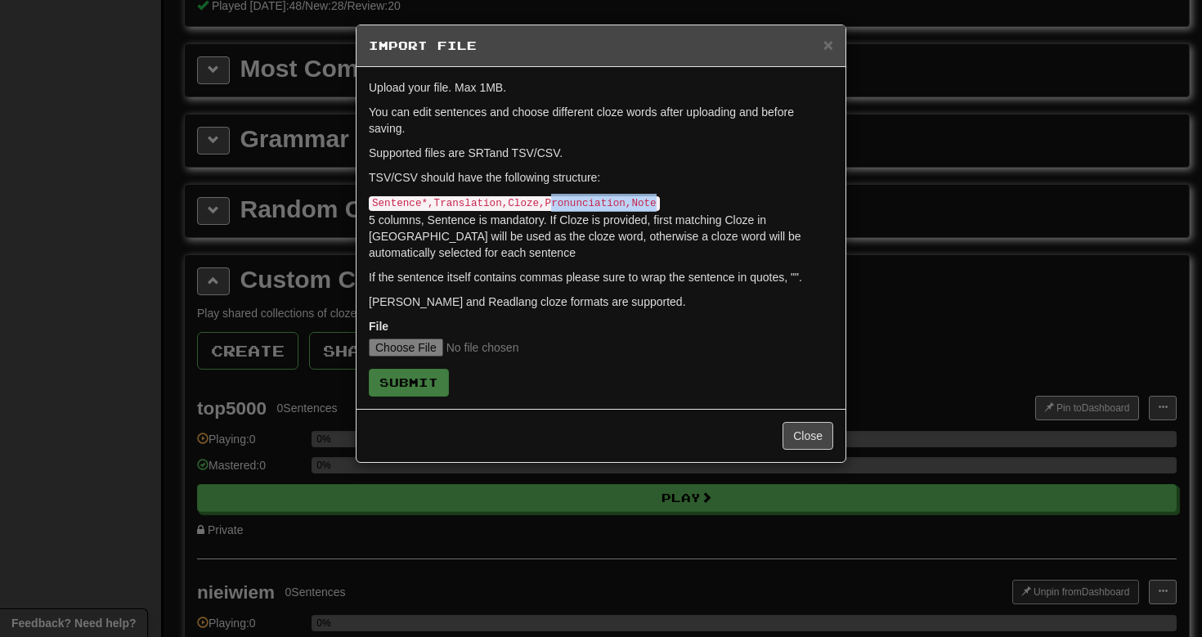
click at [554, 205] on code "Sentence*,Translation,Cloze,Pronunciation,Note" at bounding box center [514, 203] width 291 height 15
drag, startPoint x: 626, startPoint y: 203, endPoint x: 367, endPoint y: 206, distance: 258.5
click at [367, 206] on div "Upload your file. Max 1MB. You can edit sentences and choose different cloze wo…" at bounding box center [601, 238] width 489 height 342
click at [472, 244] on p "Sentence*,Translation,Cloze,Pronunciation,Note 5 columns, Sentence is mandatory…" at bounding box center [601, 227] width 465 height 67
drag, startPoint x: 624, startPoint y: 203, endPoint x: 363, endPoint y: 208, distance: 260.9
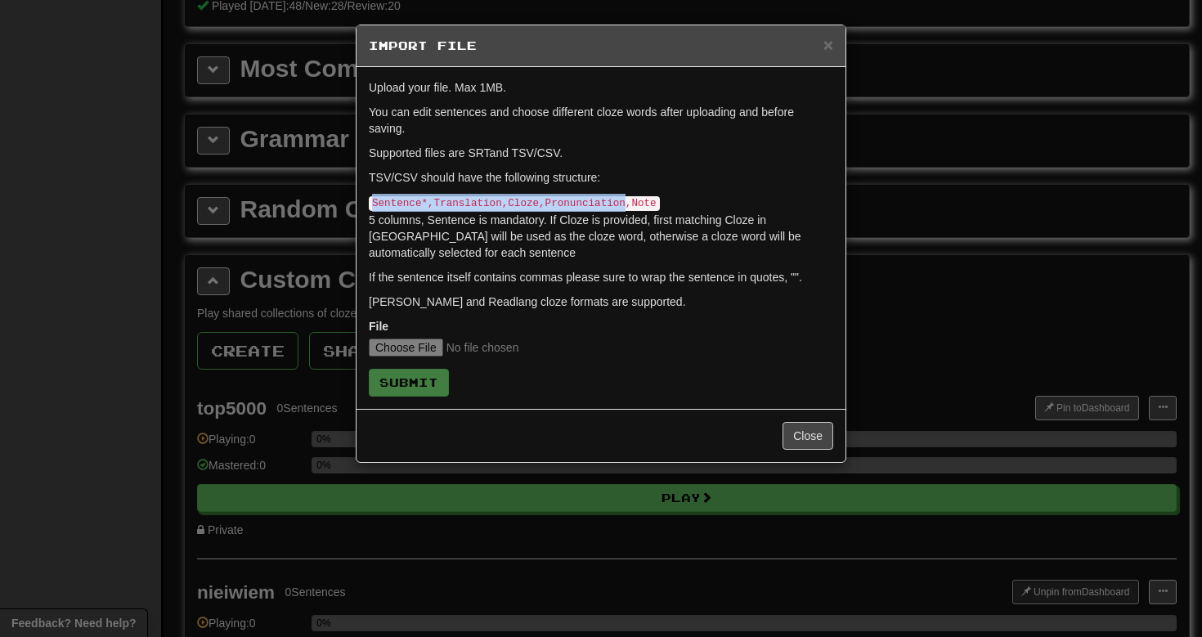
click at [363, 208] on div "Upload your file. Max 1MB. You can edit sentences and choose different cloze wo…" at bounding box center [601, 238] width 489 height 342
click at [547, 242] on p "Sentence*,Translation,Cloze,Pronunciation,Note 5 columns, Sentence is mandatory…" at bounding box center [601, 227] width 465 height 67
drag, startPoint x: 647, startPoint y: 195, endPoint x: 469, endPoint y: 189, distance: 178.4
click at [469, 189] on form "Upload your file. Max 1MB. You can edit sentences and choose different cloze wo…" at bounding box center [601, 237] width 465 height 317
click at [458, 174] on div at bounding box center [458, 174] width 0 height 0
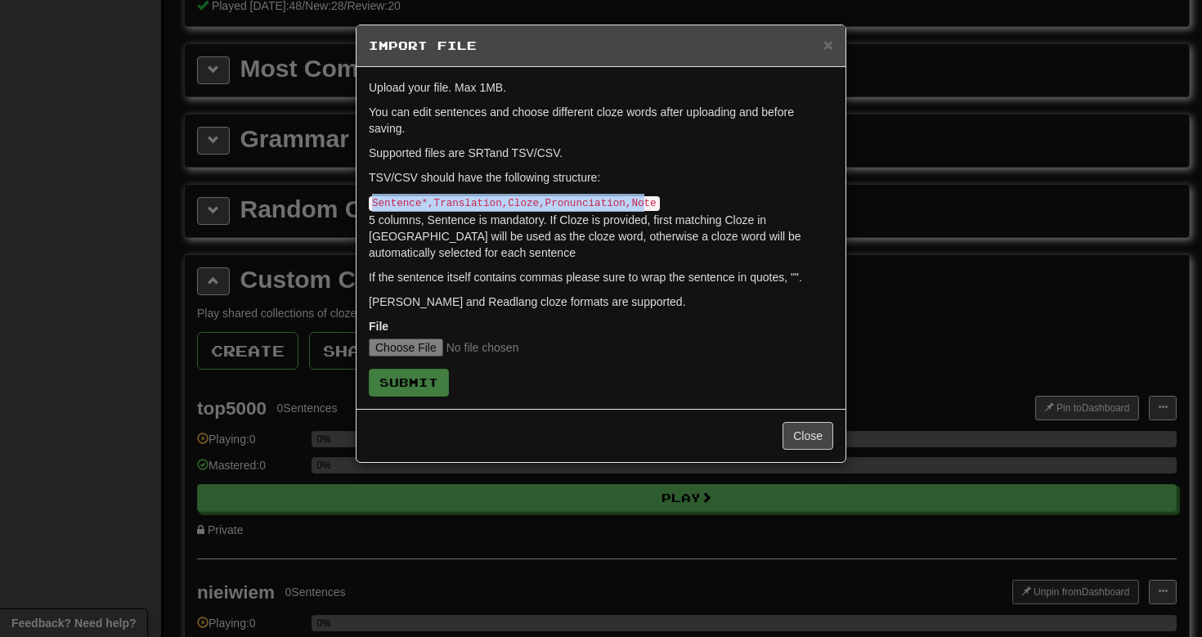
click at [575, 150] on p "Supported files are SRT and TSV/CSV." at bounding box center [601, 153] width 465 height 16
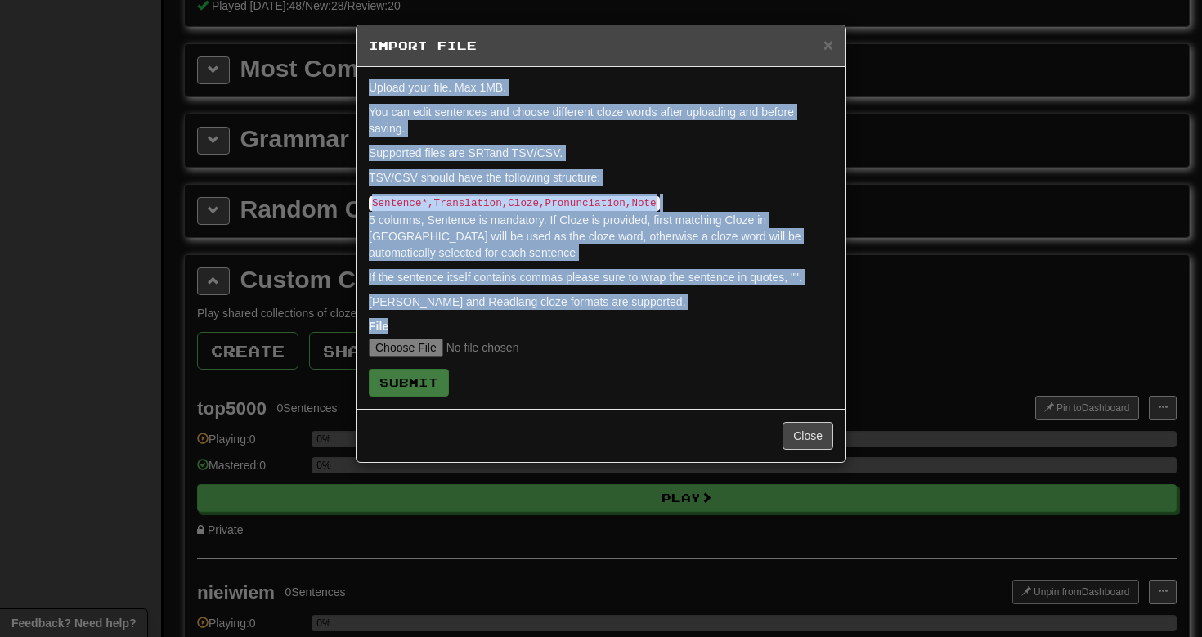
drag, startPoint x: 365, startPoint y: 85, endPoint x: 612, endPoint y: 317, distance: 338.5
click at [612, 317] on div "Upload your file. Max 1MB. You can edit sentences and choose different cloze wo…" at bounding box center [601, 238] width 489 height 342
click at [606, 306] on p "Anki and Readlang cloze formats are supported." at bounding box center [601, 302] width 465 height 16
drag, startPoint x: 364, startPoint y: 82, endPoint x: 685, endPoint y: 296, distance: 386.3
click at [685, 296] on div "Upload your file. Max 1MB. You can edit sentences and choose different cloze wo…" at bounding box center [601, 238] width 489 height 342
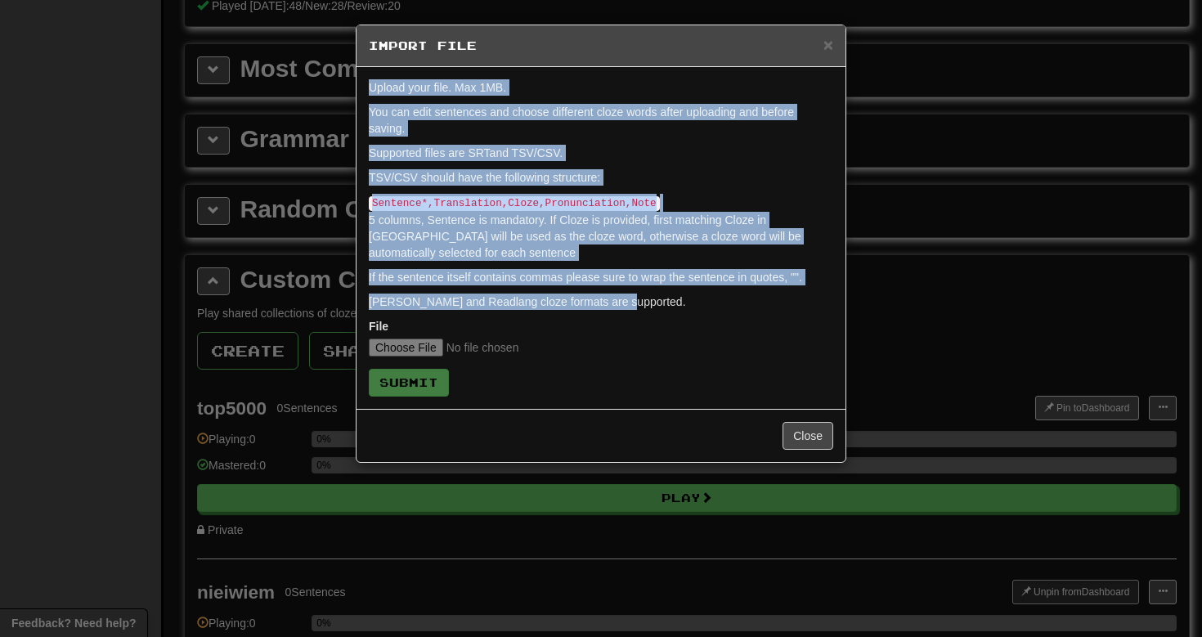
copy form "Upload your file. Max 1MB. You can edit sentences and choose different cloze wo…"
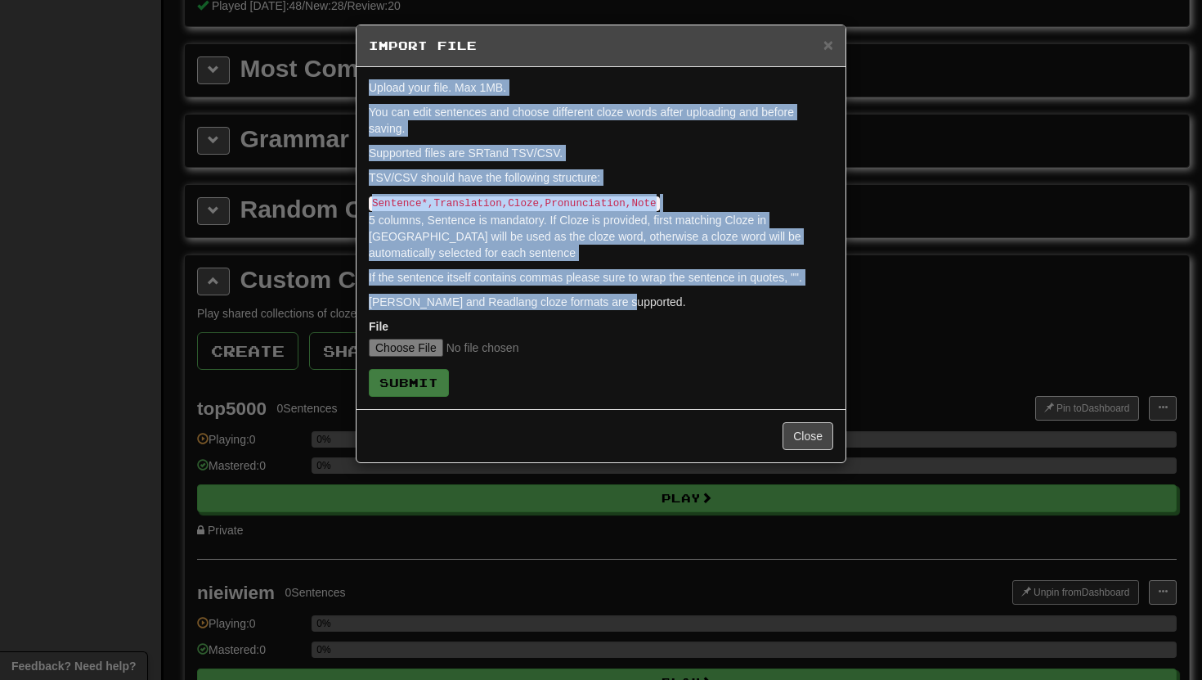
click at [950, 124] on div "× Import File Upload your file. Max 1MB. You can edit sentences and choose diff…" at bounding box center [601, 340] width 1202 height 680
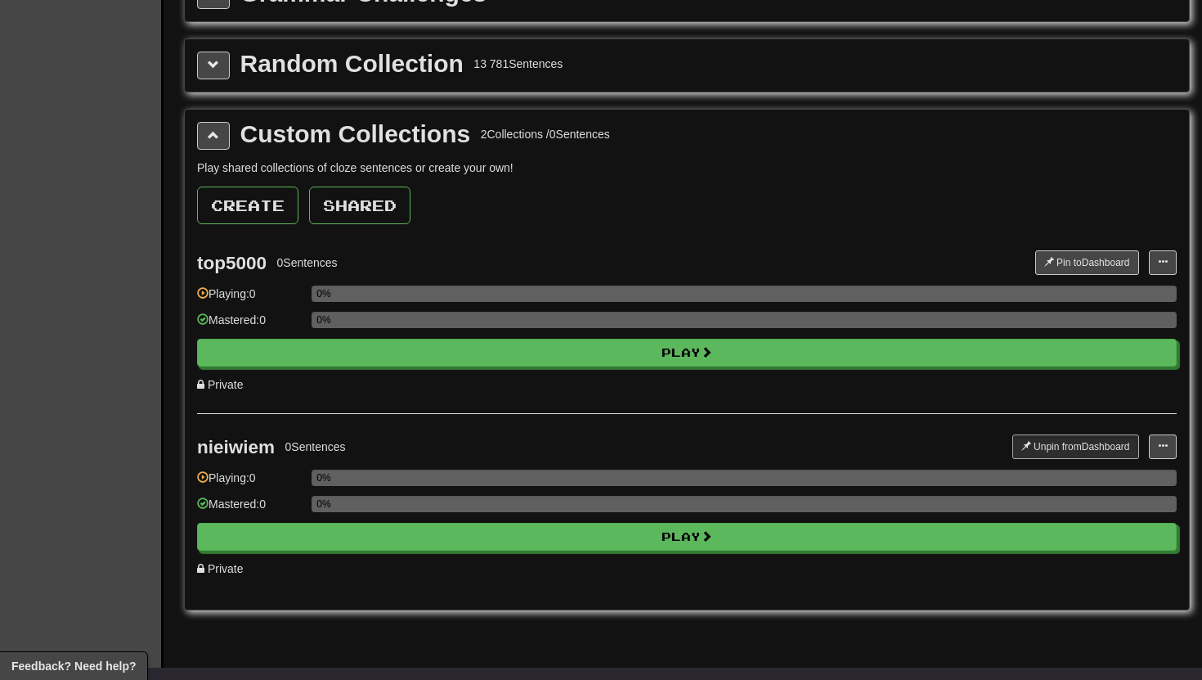
scroll to position [463, 0]
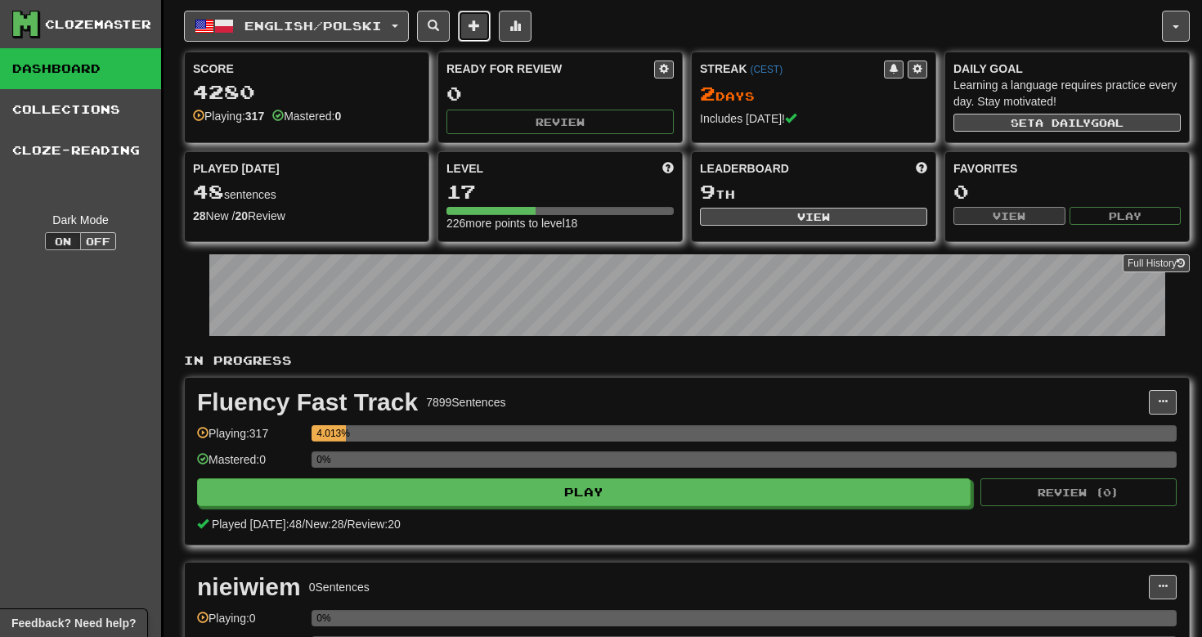
click at [480, 23] on span at bounding box center [474, 25] width 11 height 11
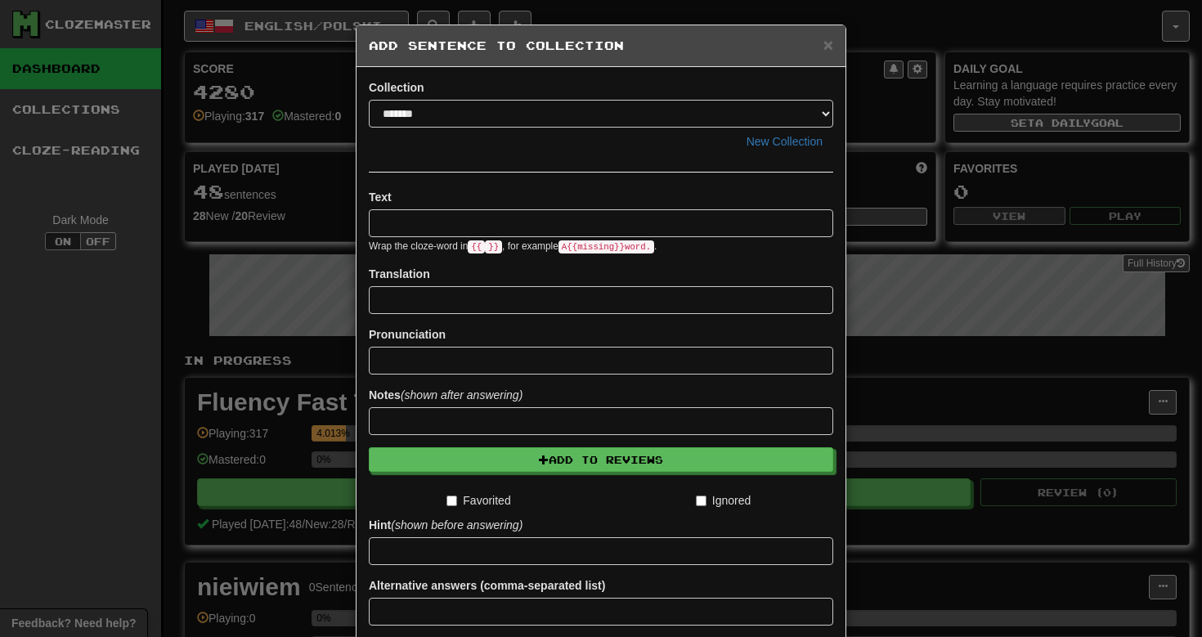
click at [833, 44] on div "× Add Sentence to Collection" at bounding box center [601, 46] width 489 height 42
click at [831, 46] on span "×" at bounding box center [829, 44] width 10 height 19
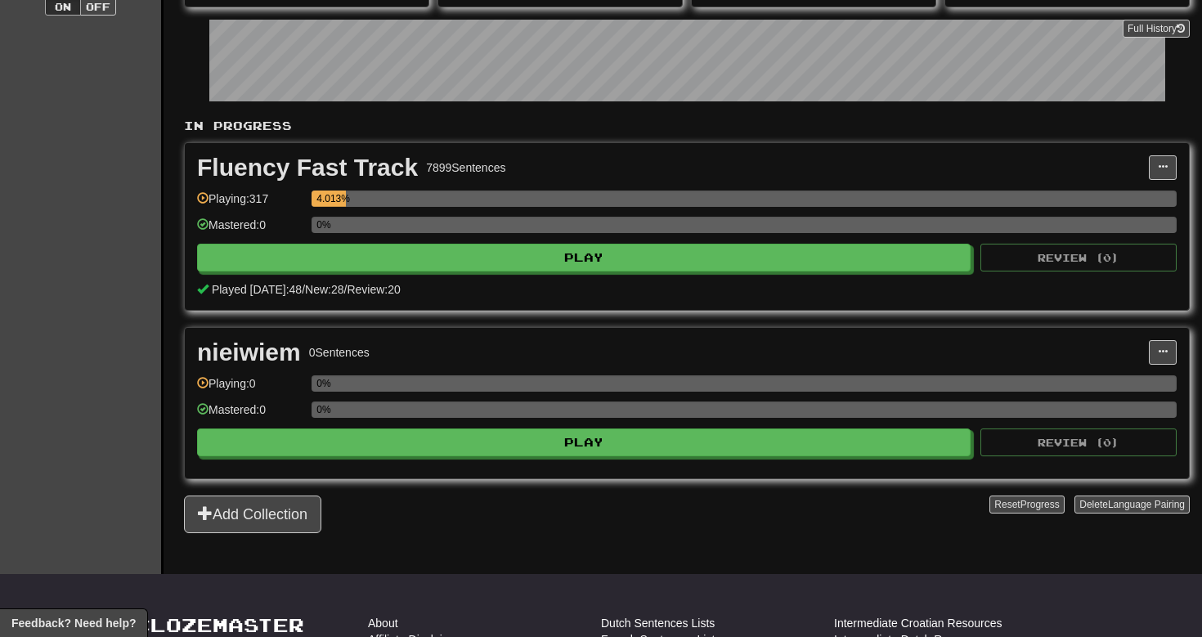
scroll to position [250, 0]
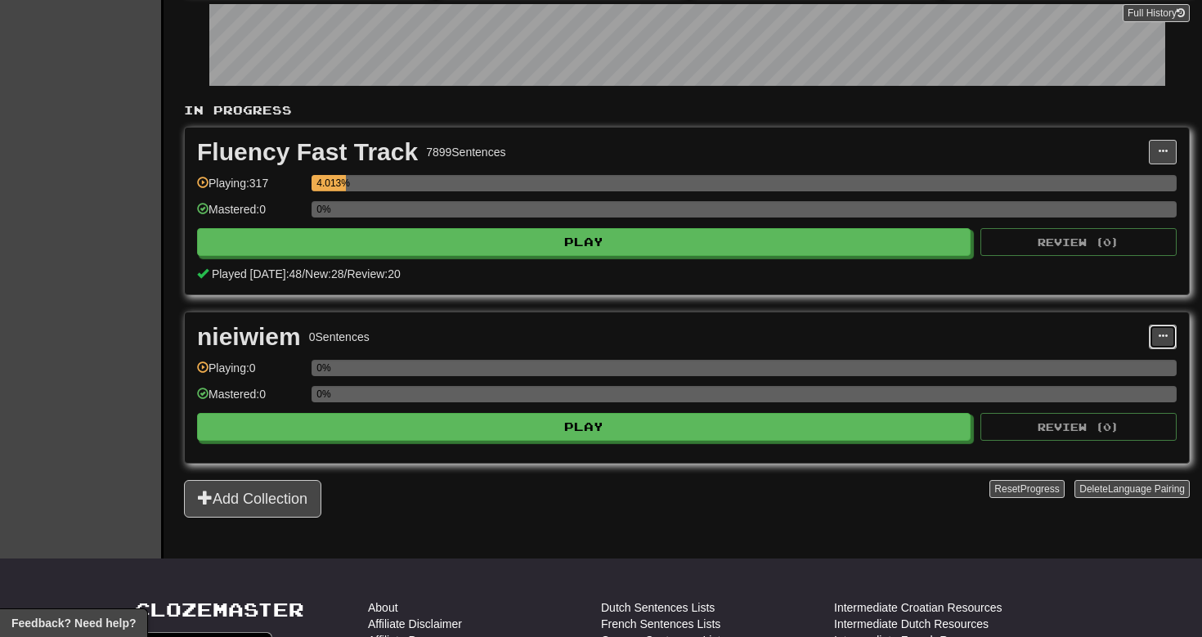
click at [1170, 344] on button at bounding box center [1163, 337] width 28 height 25
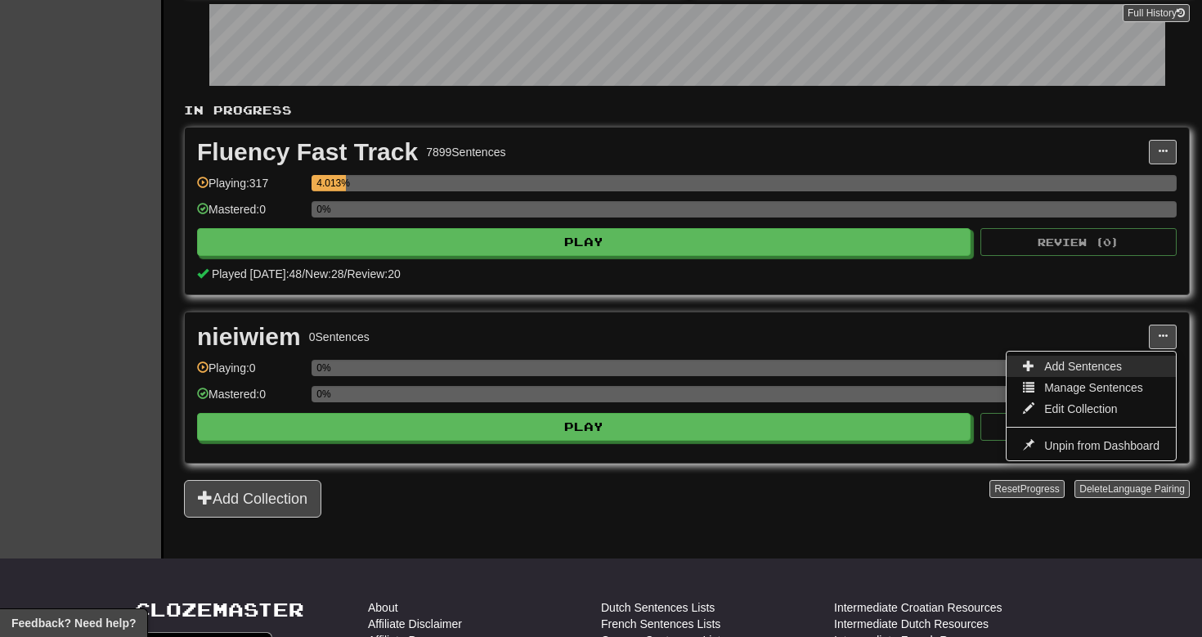
click at [1124, 370] on link "Add Sentences" at bounding box center [1091, 366] width 169 height 21
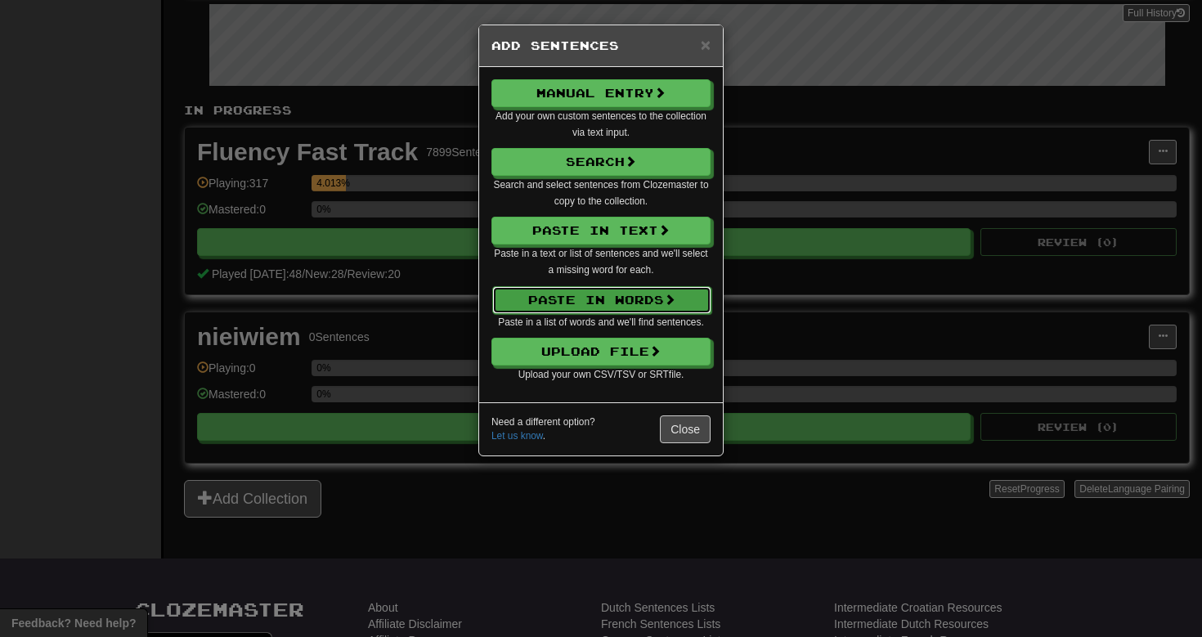
click at [654, 296] on button "Paste in Words" at bounding box center [601, 300] width 219 height 28
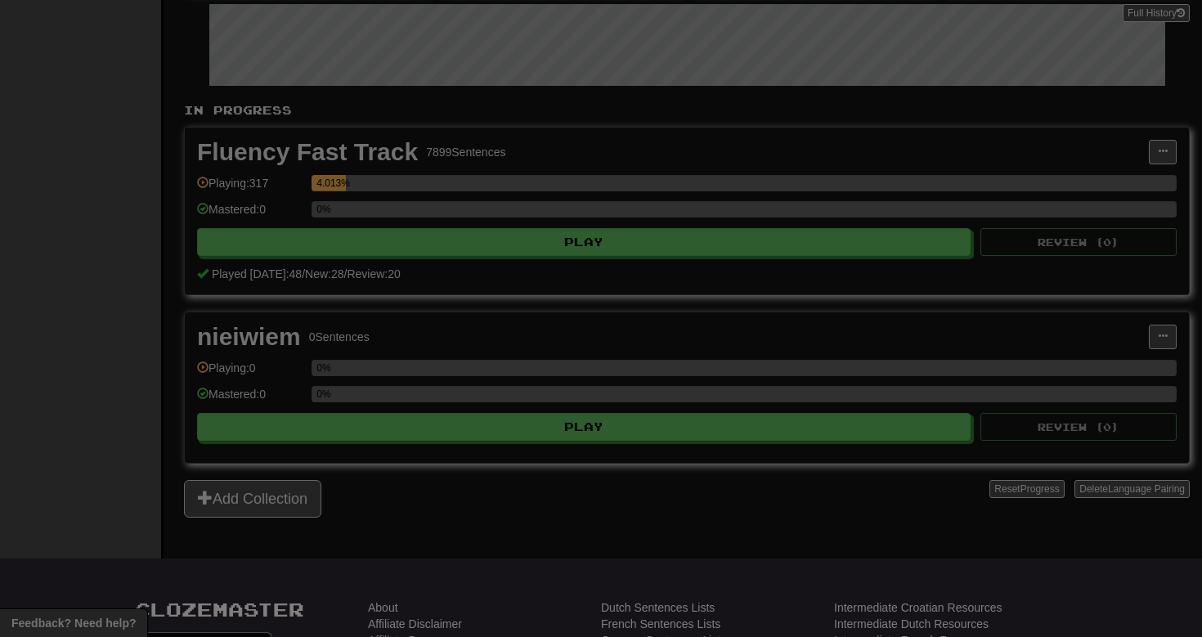
select select "*"
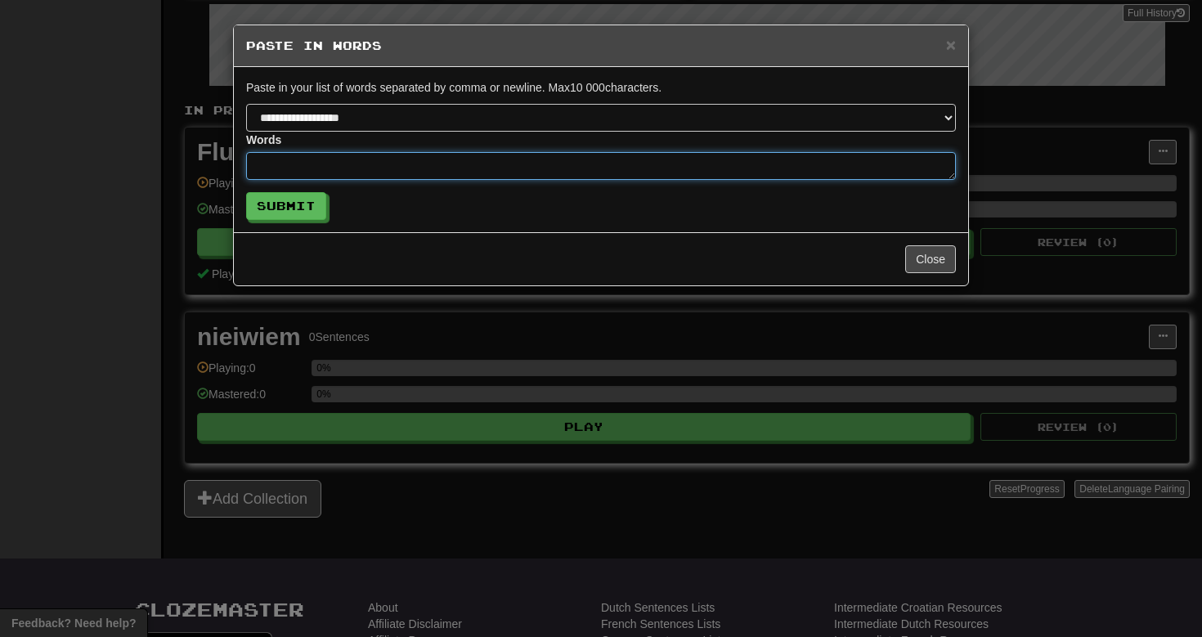
click at [643, 162] on textarea at bounding box center [601, 166] width 710 height 28
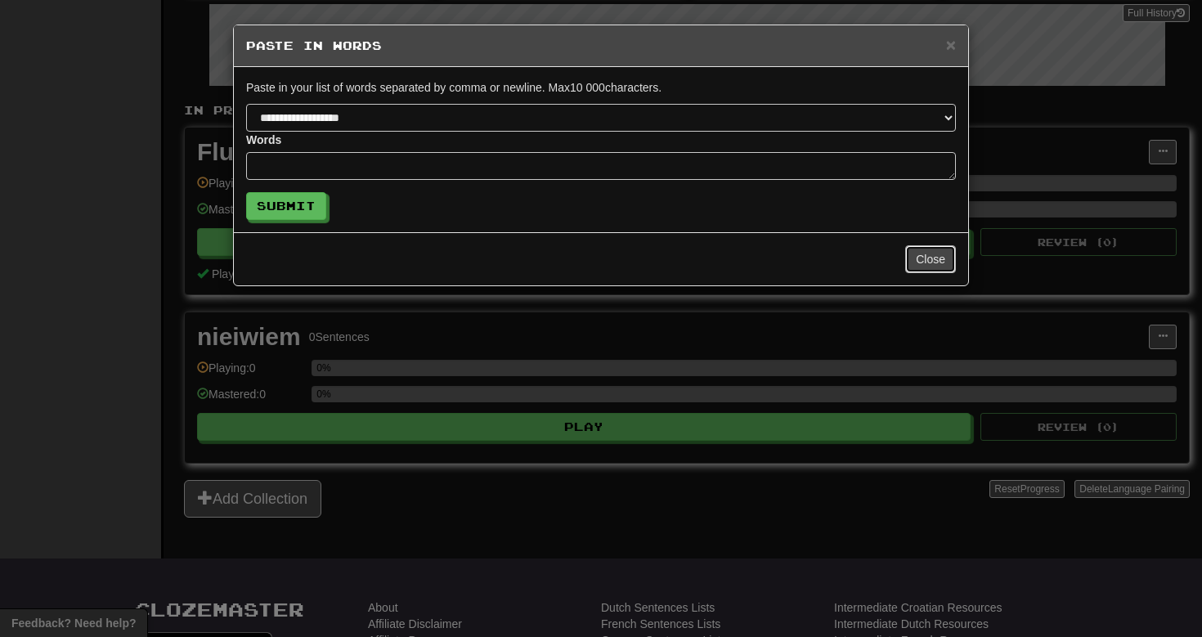
click at [949, 257] on button "Close" at bounding box center [930, 259] width 51 height 28
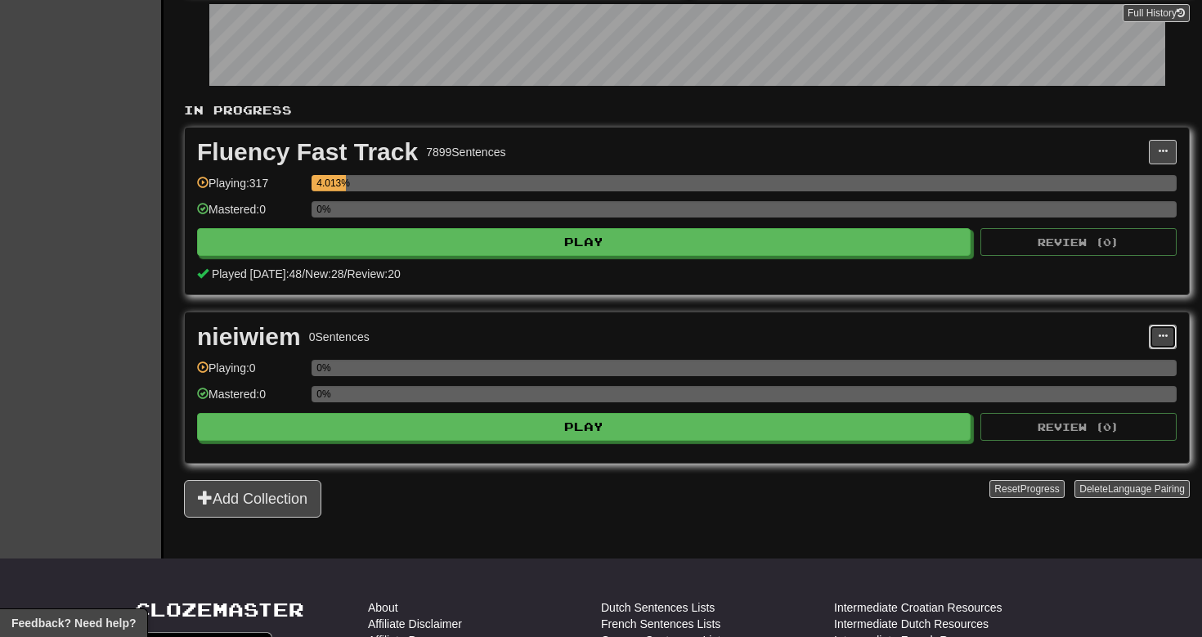
click at [1162, 345] on button at bounding box center [1163, 337] width 28 height 25
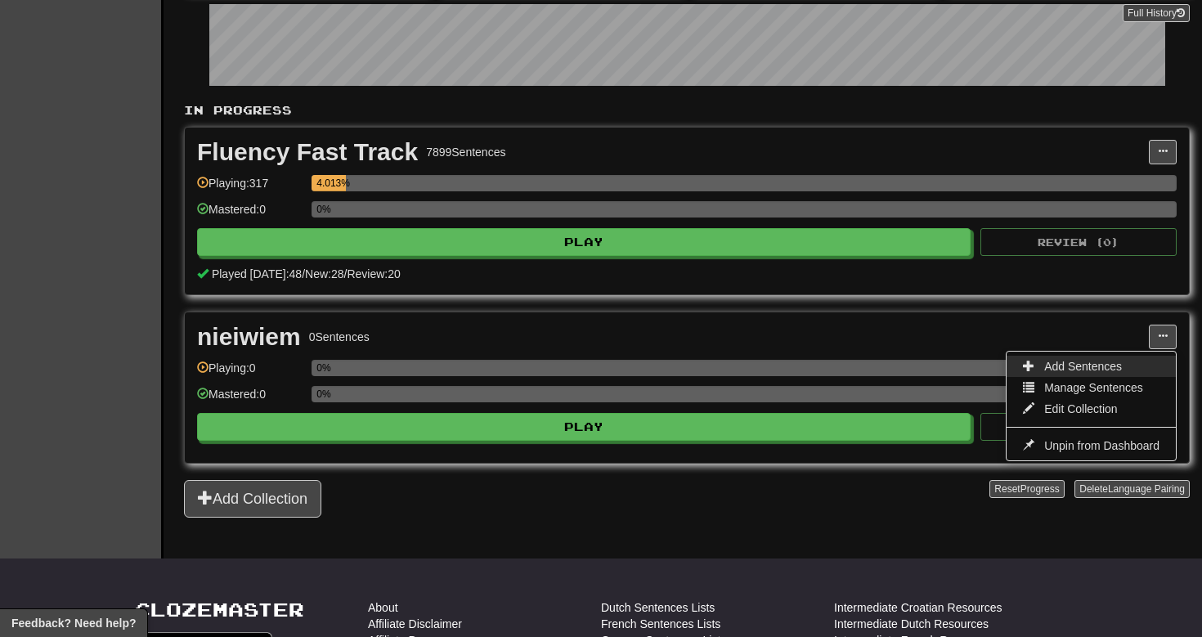
click at [1101, 362] on span "Add Sentences" at bounding box center [1083, 366] width 78 height 13
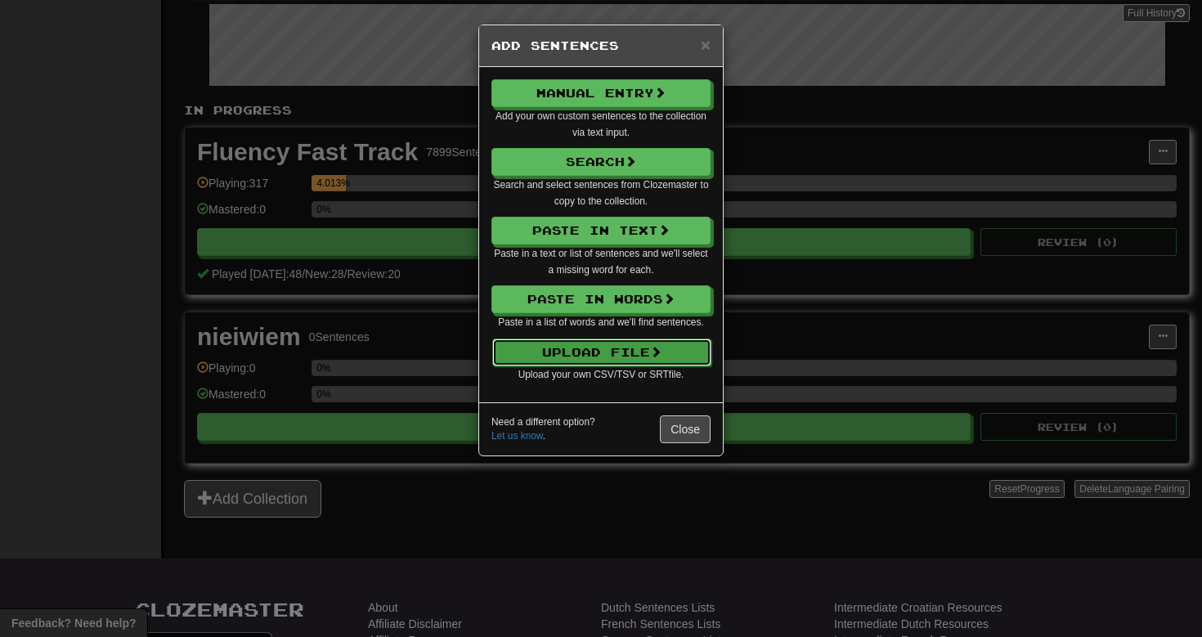
click at [602, 352] on button "Upload File" at bounding box center [601, 353] width 219 height 28
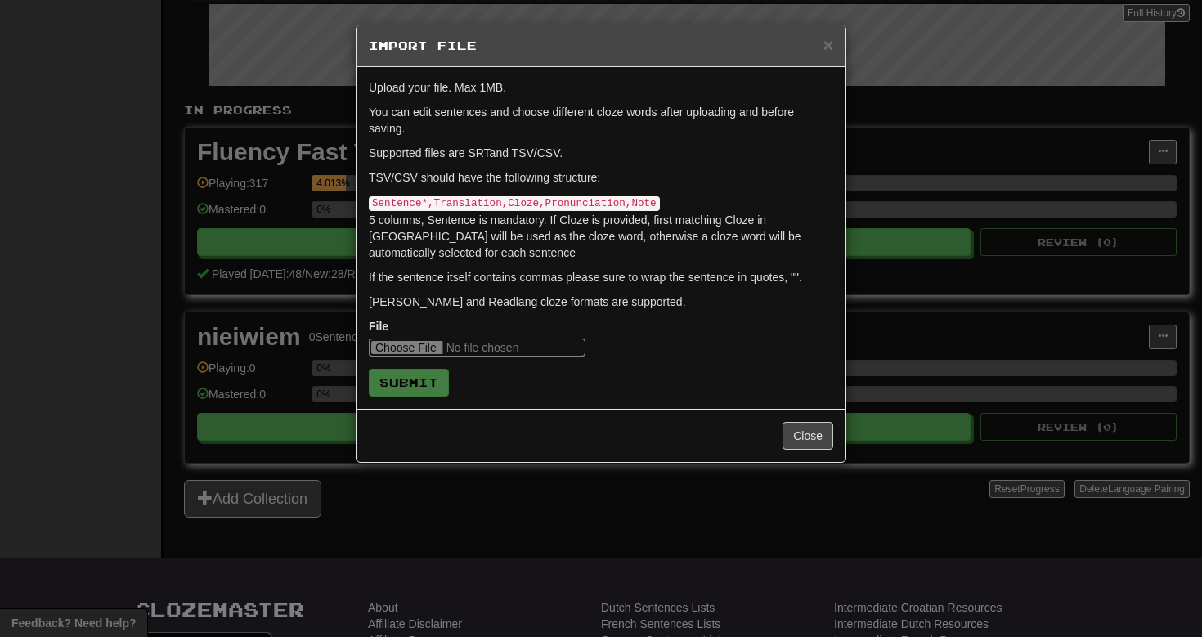
click at [407, 348] on input "file" at bounding box center [477, 348] width 217 height 18
type input "**********"
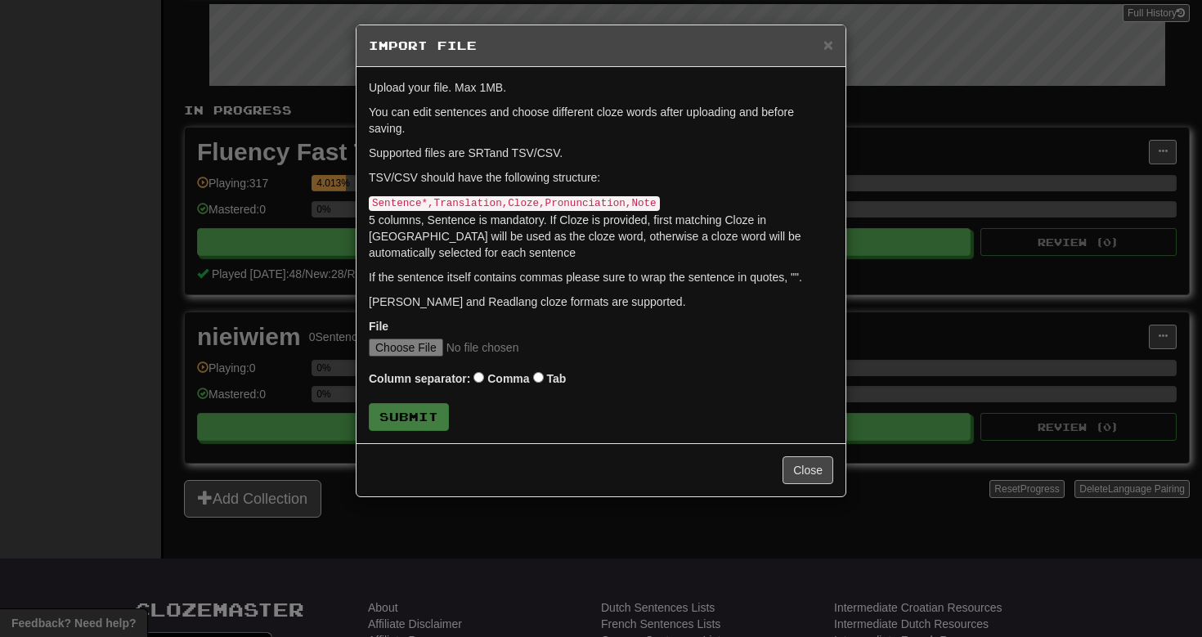
click at [469, 378] on div "Column separator: Comma Tab" at bounding box center [601, 380] width 465 height 22
click at [546, 381] on div "Column separator: Comma Tab" at bounding box center [601, 380] width 465 height 22
click at [424, 427] on button "Submit" at bounding box center [410, 418] width 80 height 28
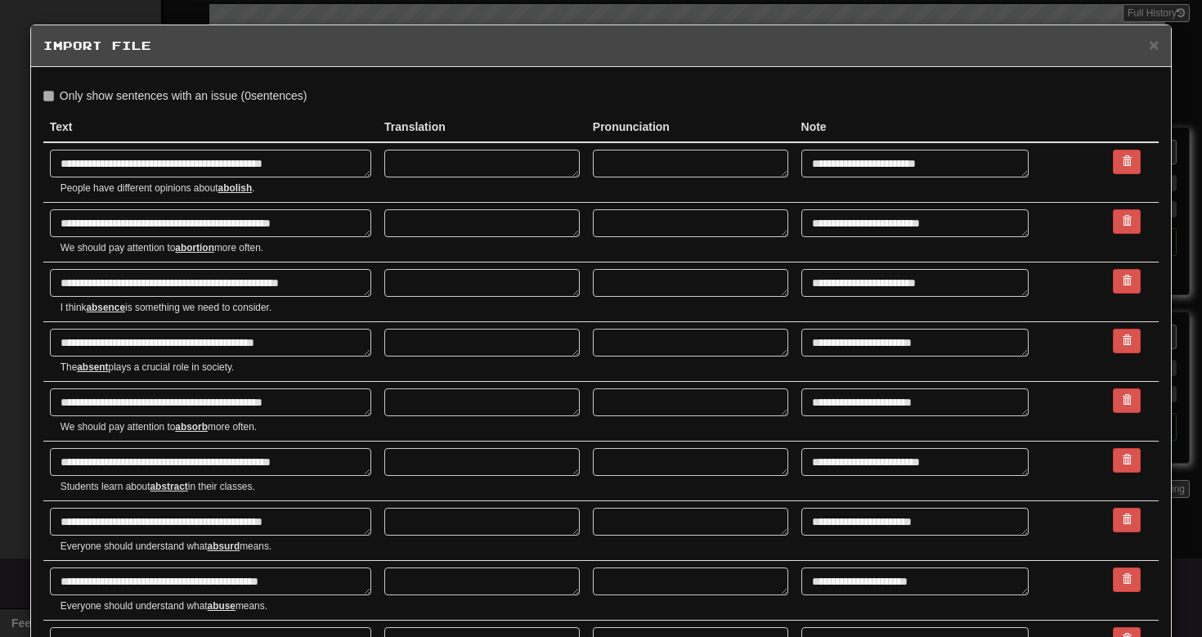
click at [580, 173] on textarea at bounding box center [481, 164] width 195 height 28
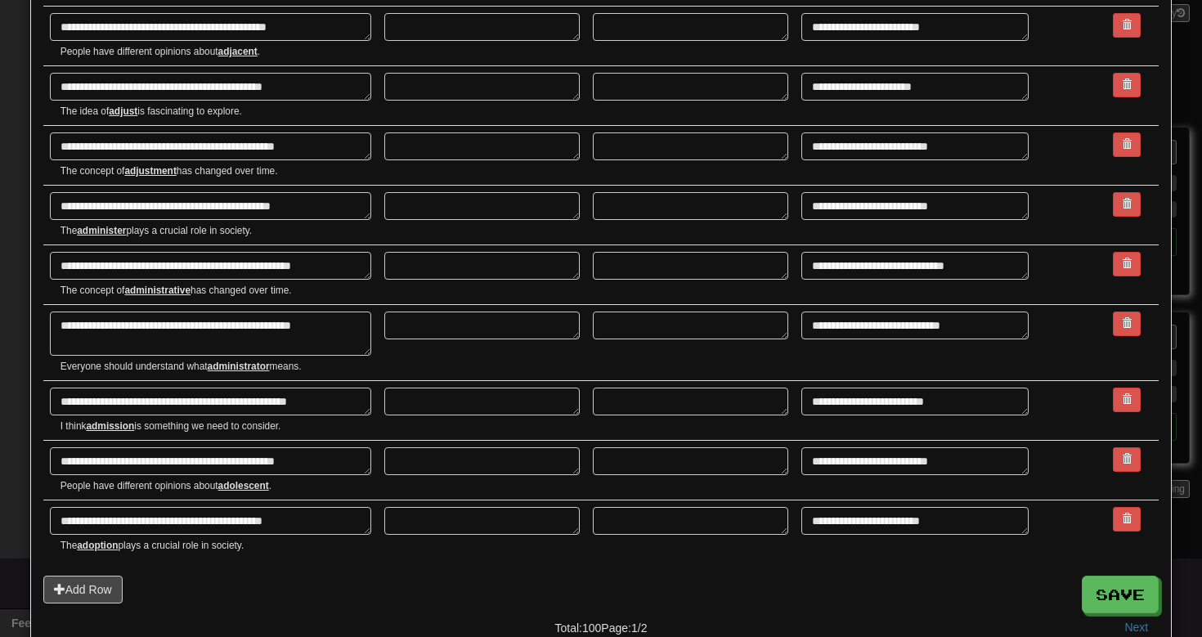
scroll to position [2633, 0]
click at [1138, 630] on button "Next" at bounding box center [1136, 628] width 45 height 28
type textarea "*"
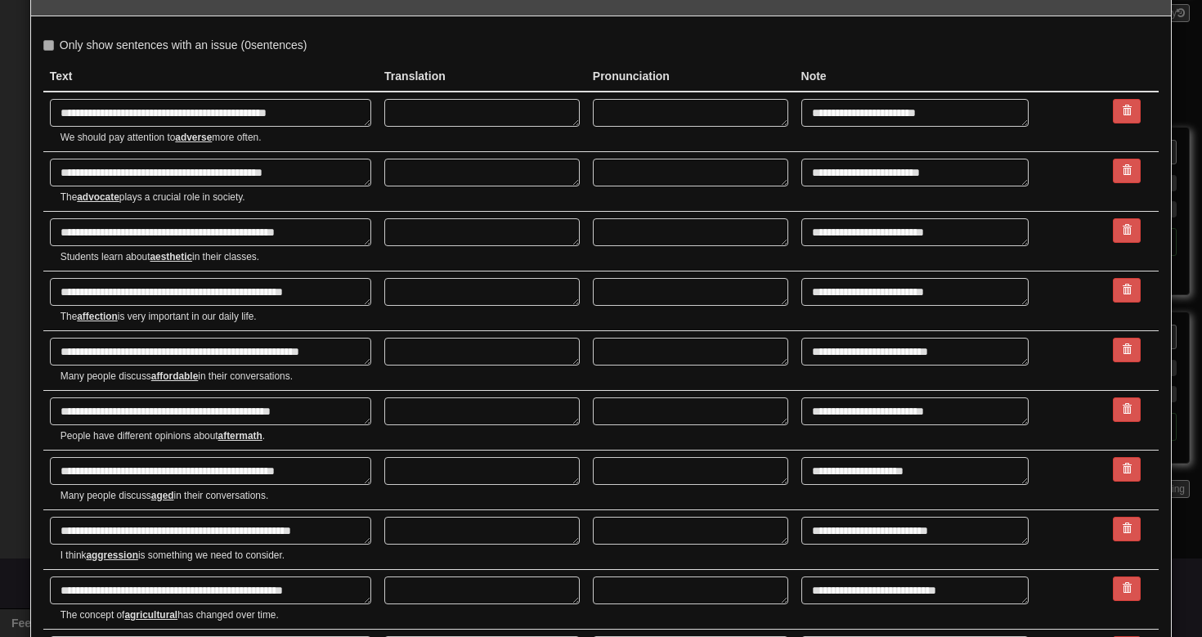
scroll to position [0, 0]
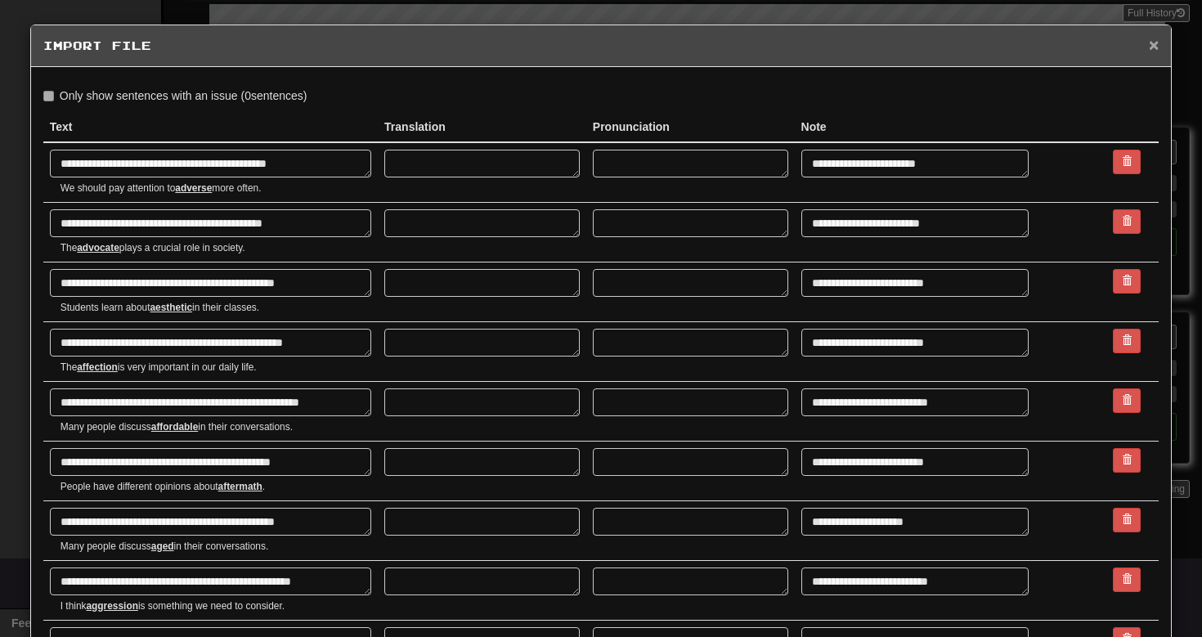
click at [1152, 44] on span "×" at bounding box center [1154, 44] width 10 height 19
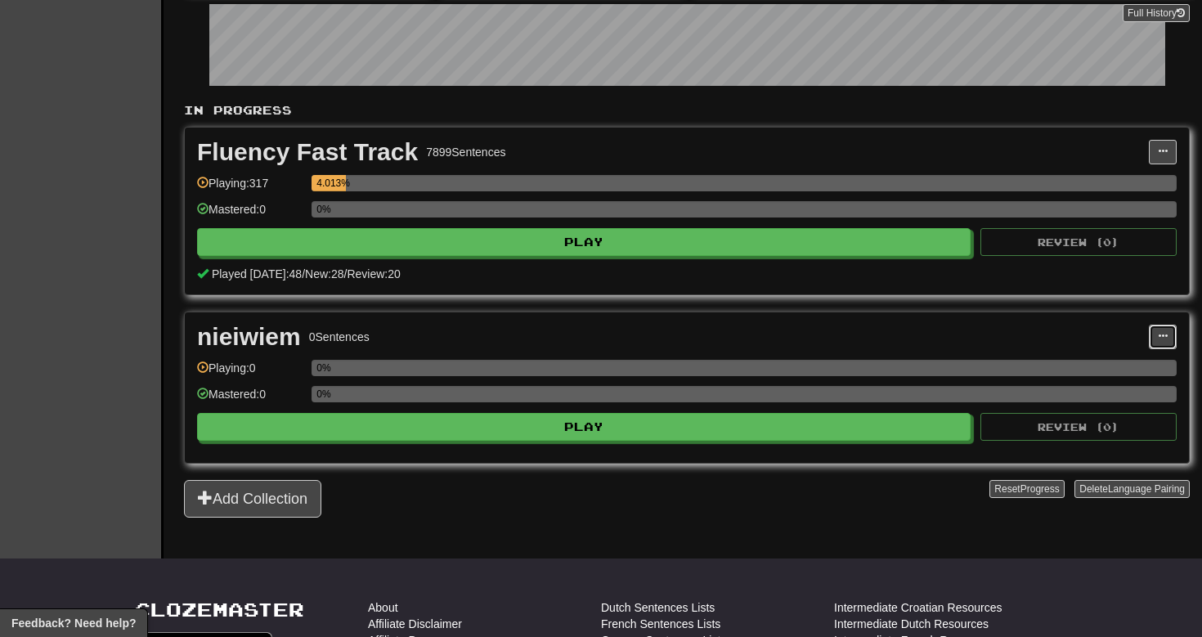
click at [1162, 341] on span at bounding box center [1163, 336] width 10 height 10
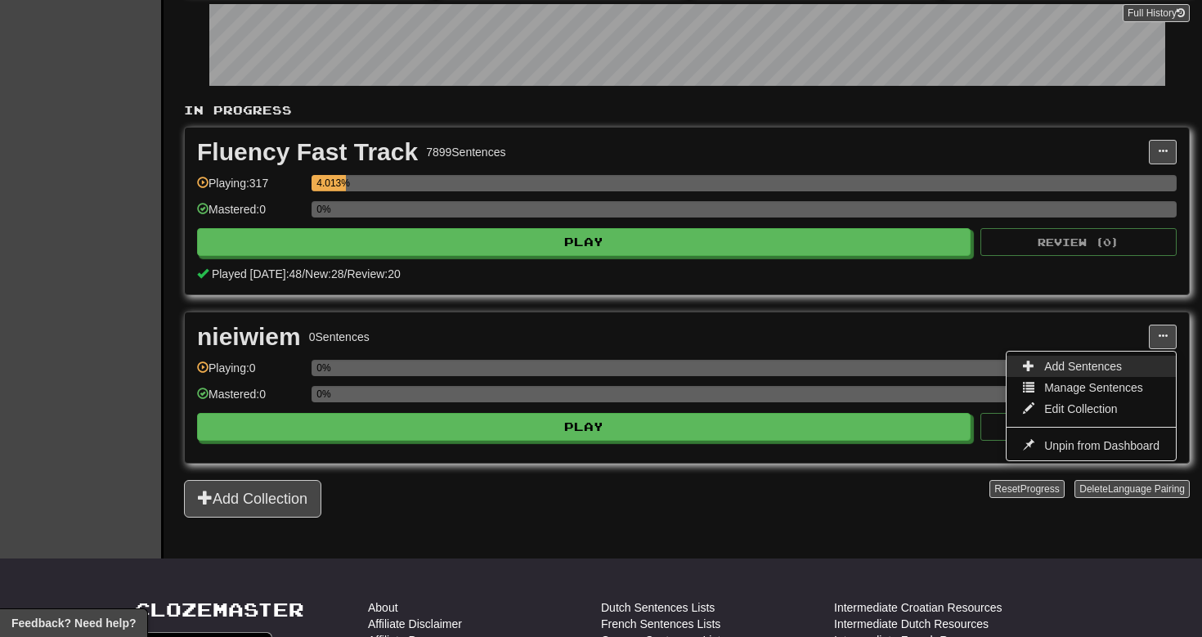
click at [1106, 363] on span "Add Sentences" at bounding box center [1083, 366] width 78 height 13
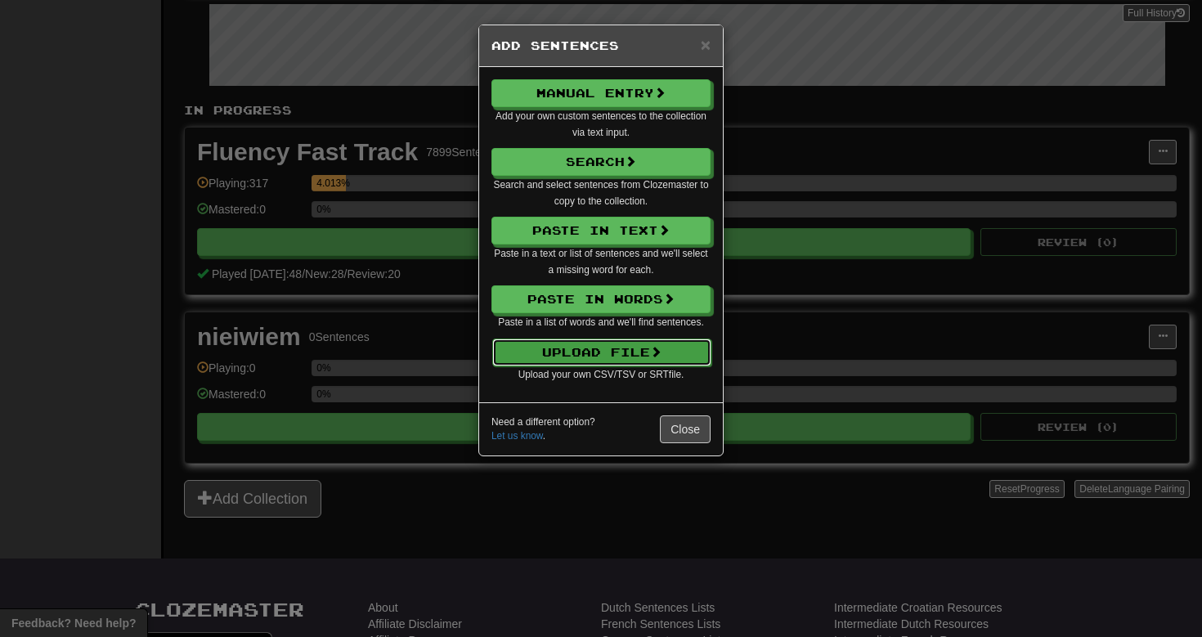
click at [628, 350] on button "Upload File" at bounding box center [601, 353] width 219 height 28
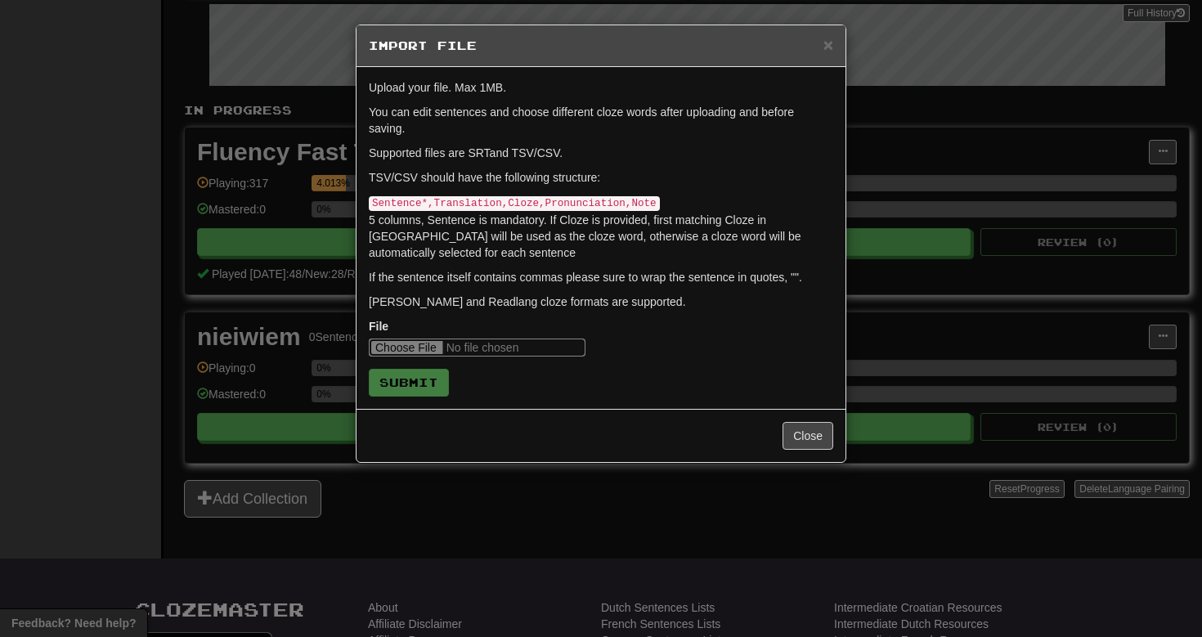
click at [429, 347] on input "file" at bounding box center [477, 348] width 217 height 18
type input "**********"
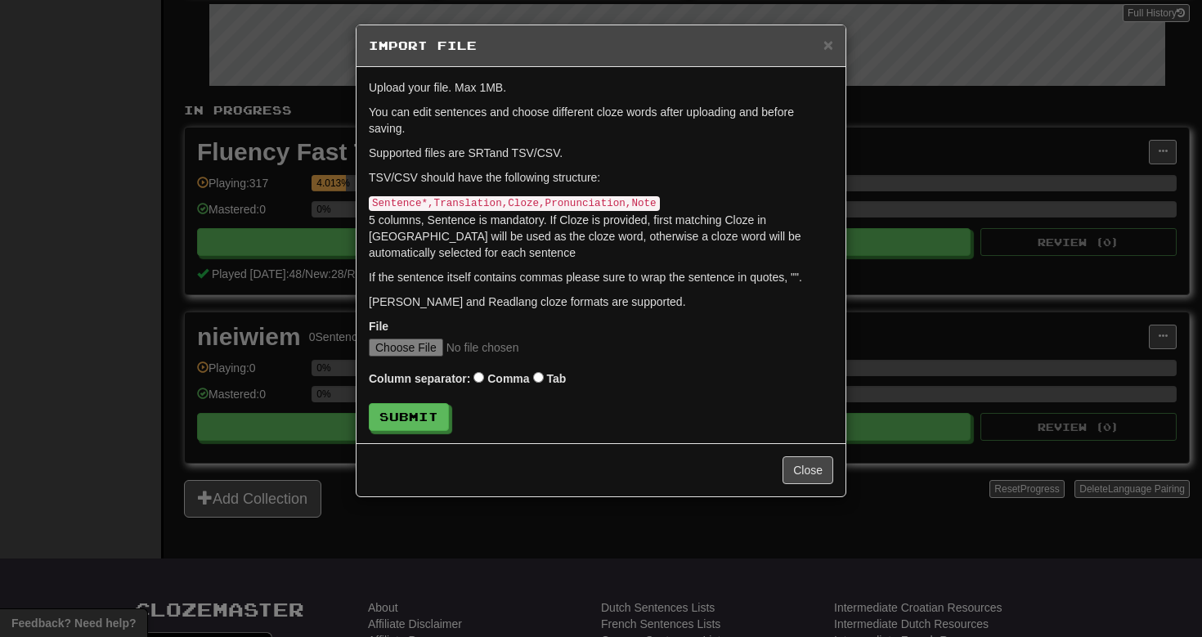
click at [487, 375] on label "Comma" at bounding box center [508, 378] width 42 height 16
click at [427, 420] on button "Submit" at bounding box center [410, 418] width 80 height 28
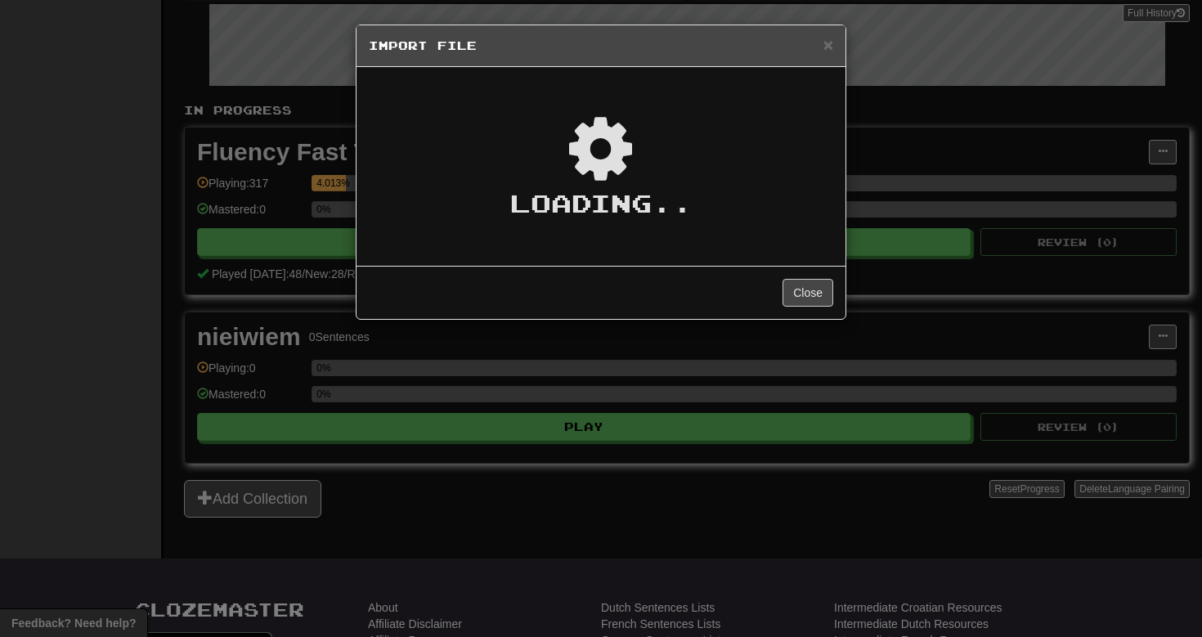
type textarea "*"
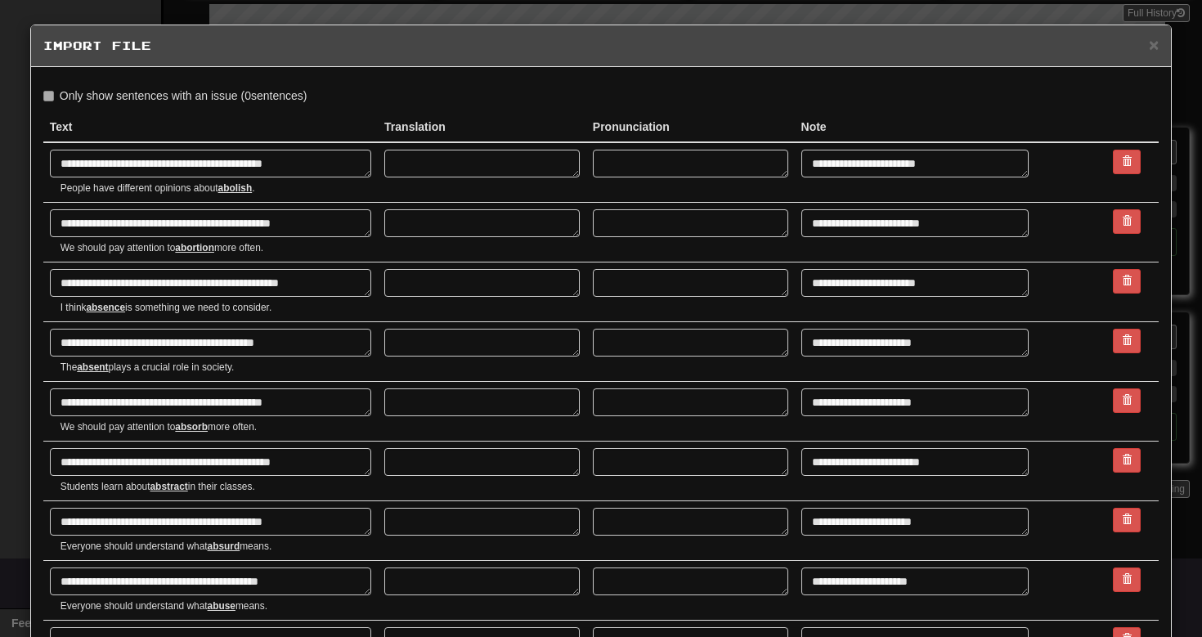
click at [1143, 34] on div "× Import File" at bounding box center [601, 46] width 1141 height 42
click at [1152, 49] on span "×" at bounding box center [1154, 44] width 10 height 19
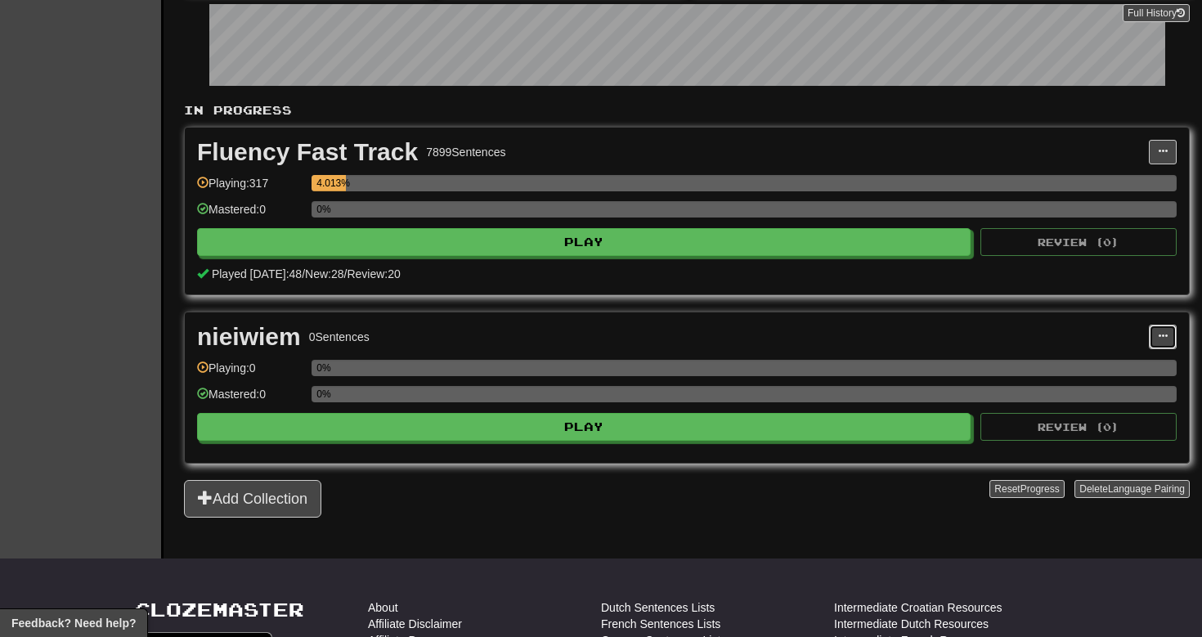
click at [1163, 332] on span at bounding box center [1163, 336] width 10 height 10
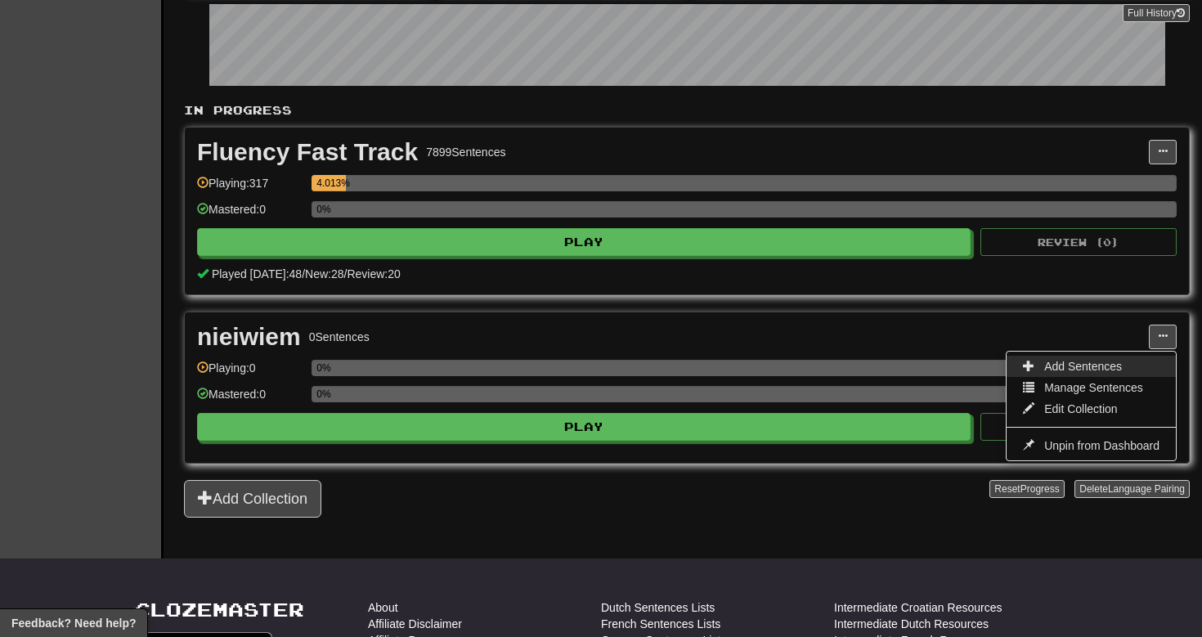
click at [1099, 370] on span "Add Sentences" at bounding box center [1083, 366] width 78 height 13
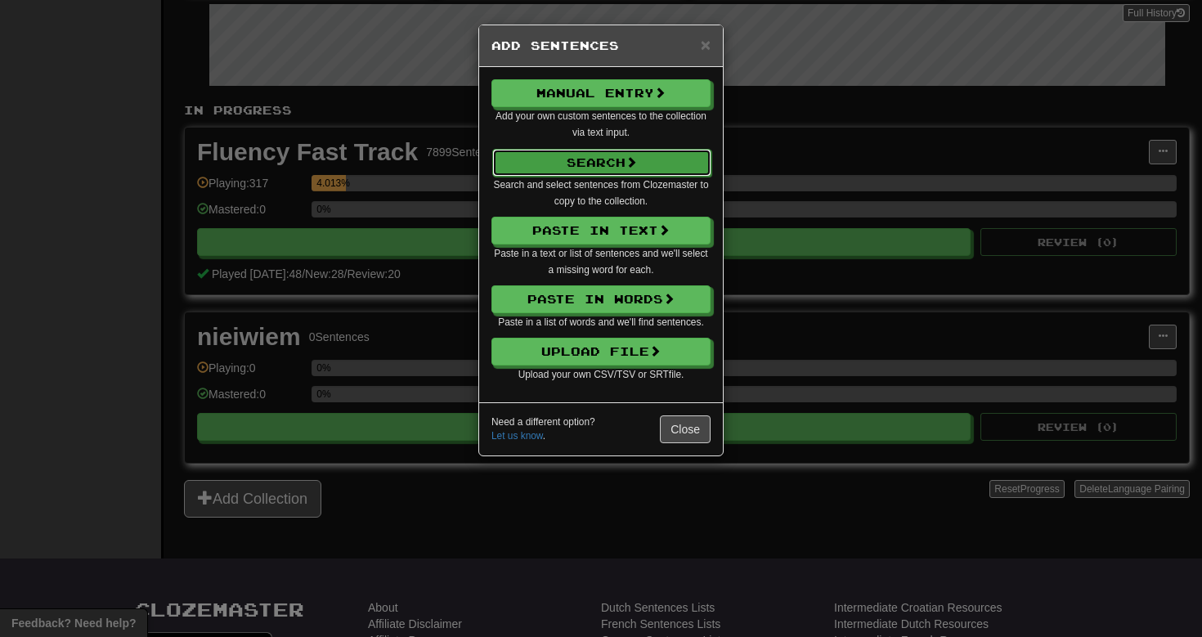
click at [617, 164] on button "Search" at bounding box center [601, 163] width 219 height 28
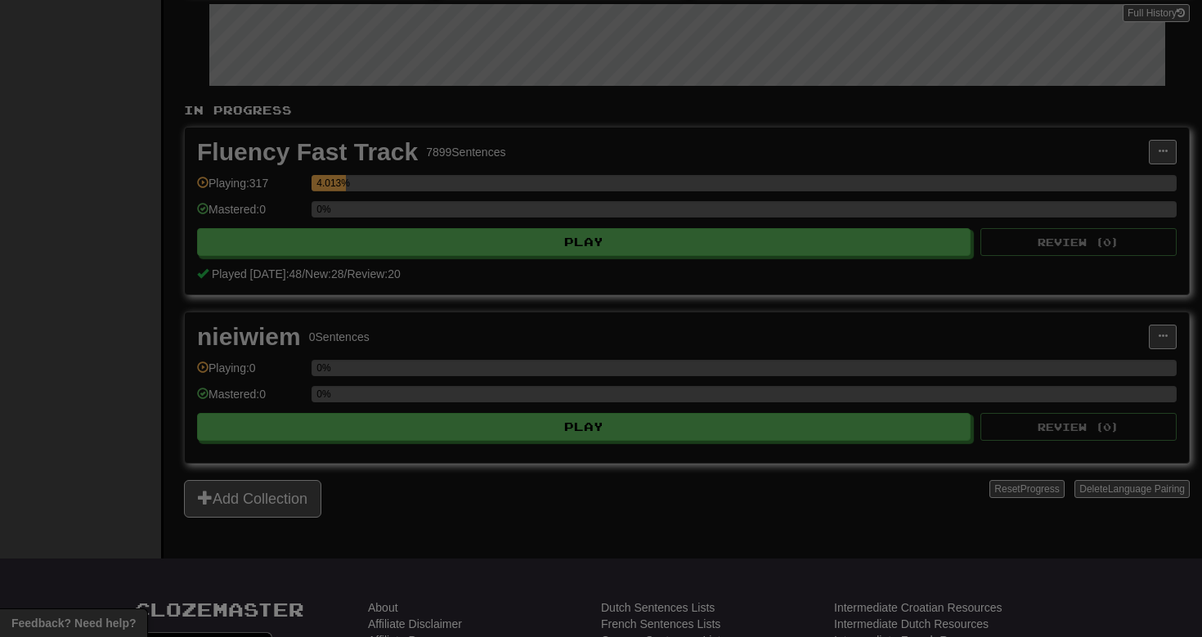
select select "****"
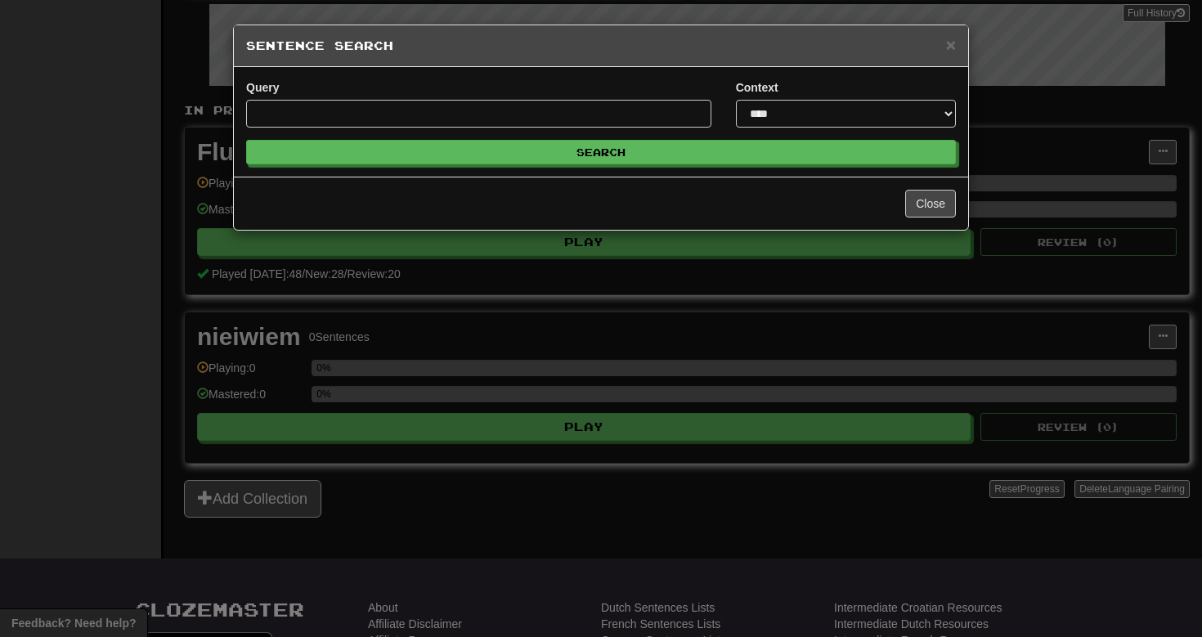
click at [945, 55] on div "× Sentence Search" at bounding box center [601, 46] width 734 height 42
click at [950, 51] on span "×" at bounding box center [951, 44] width 10 height 19
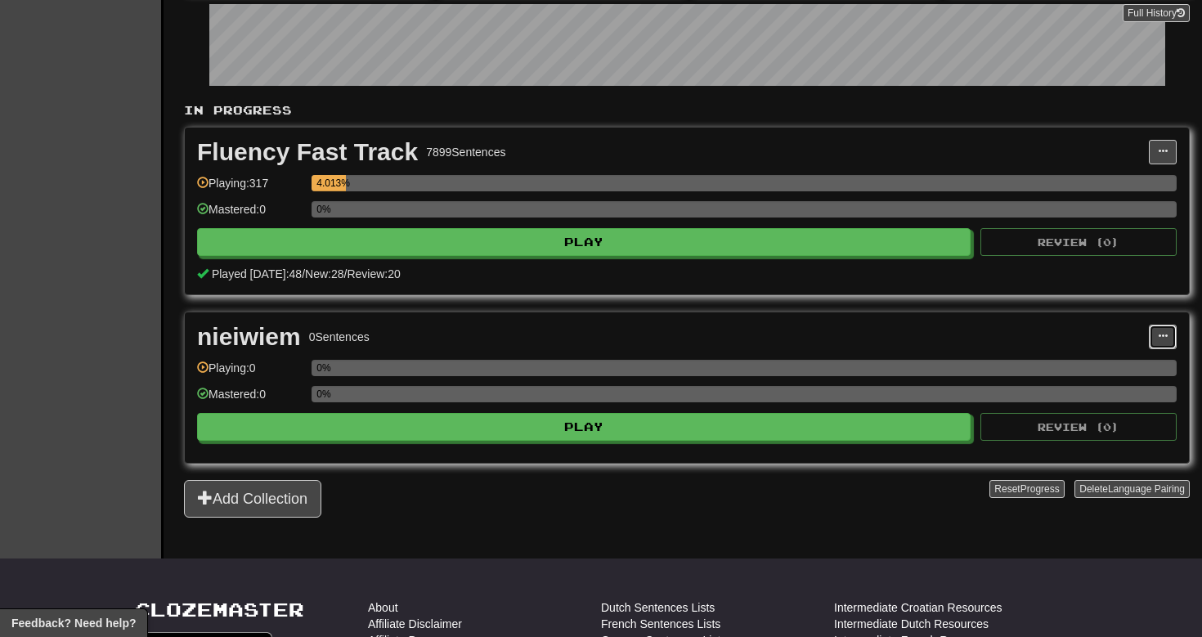
click at [1163, 340] on span at bounding box center [1163, 336] width 10 height 10
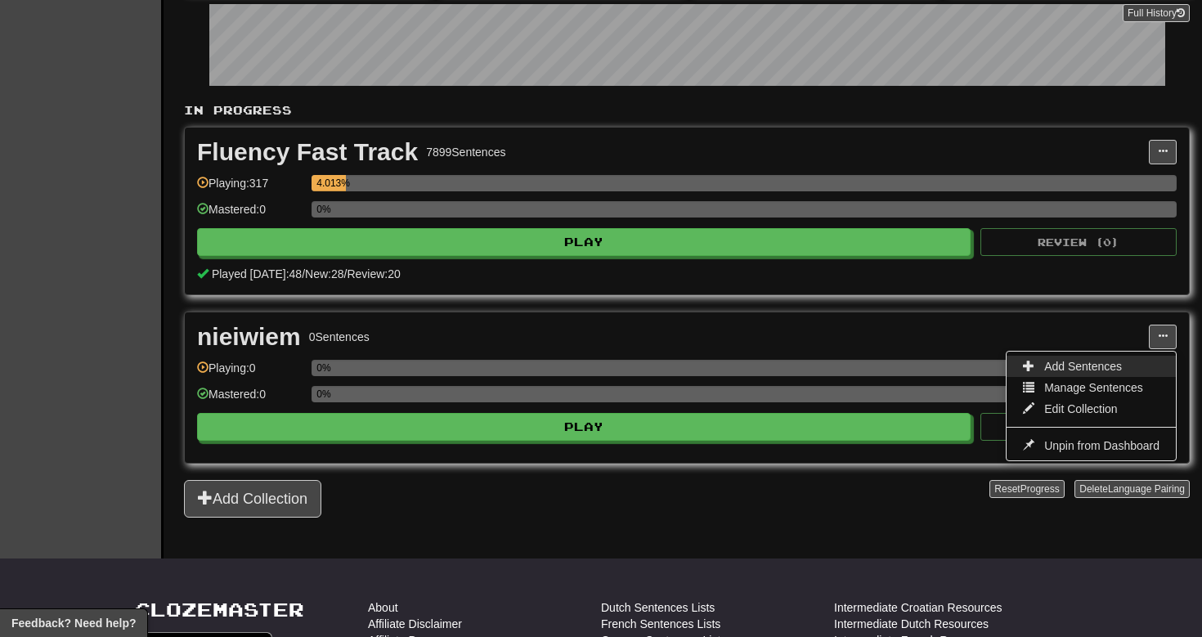
click at [1025, 361] on span at bounding box center [1028, 365] width 11 height 11
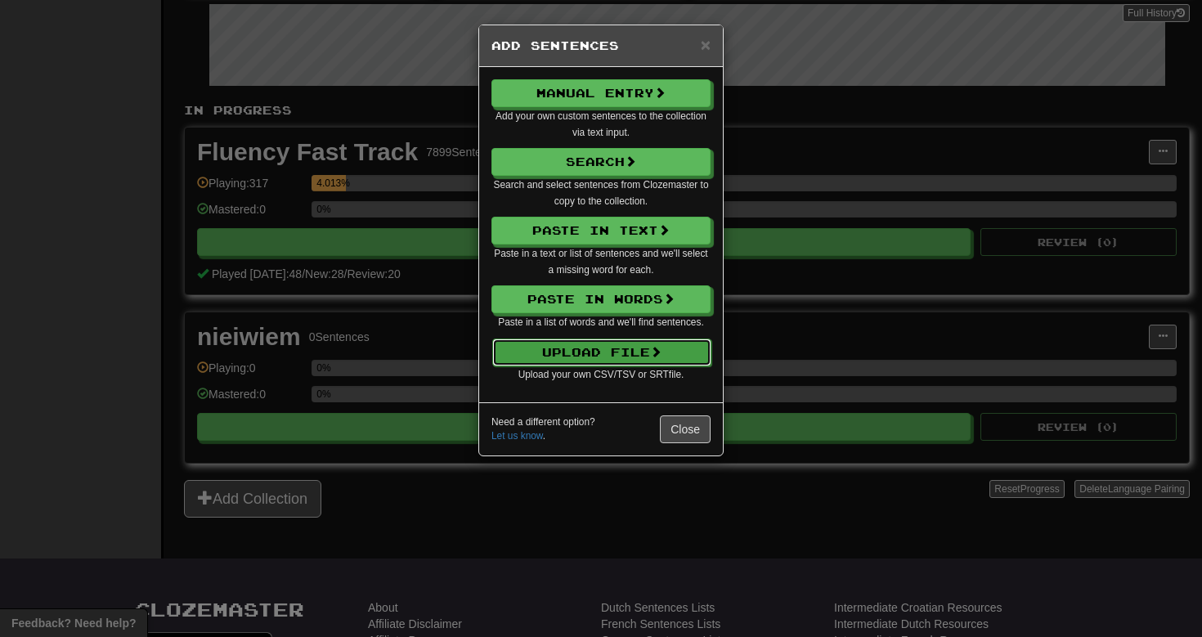
click at [647, 356] on button "Upload File" at bounding box center [601, 353] width 219 height 28
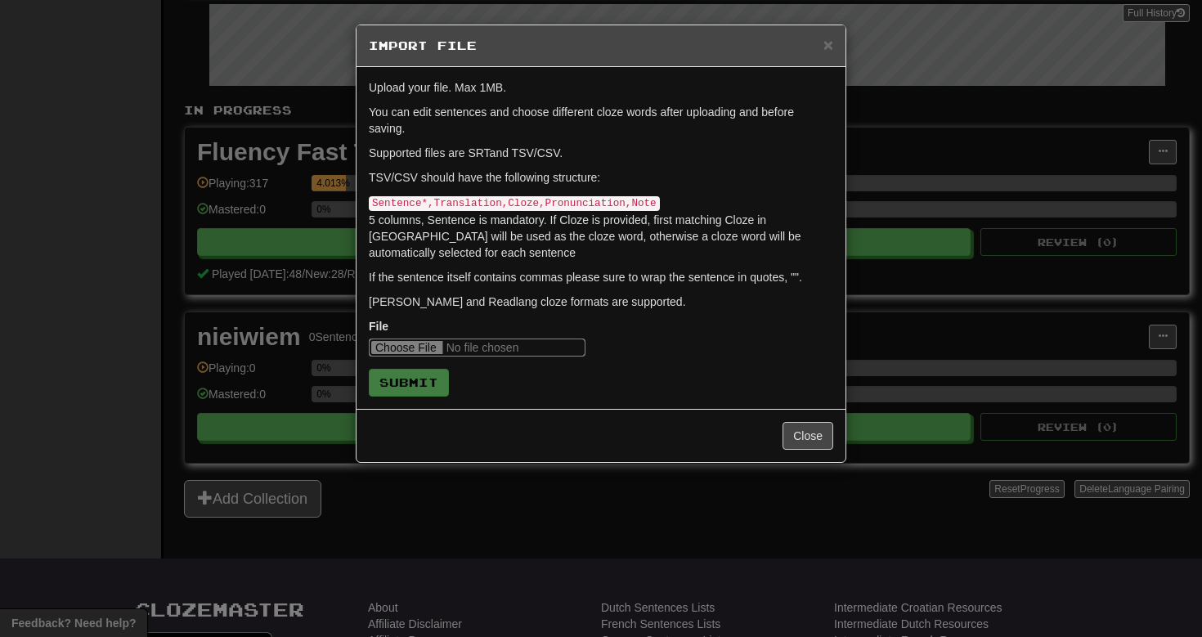
click at [413, 350] on input "file" at bounding box center [477, 348] width 217 height 18
type input "**********"
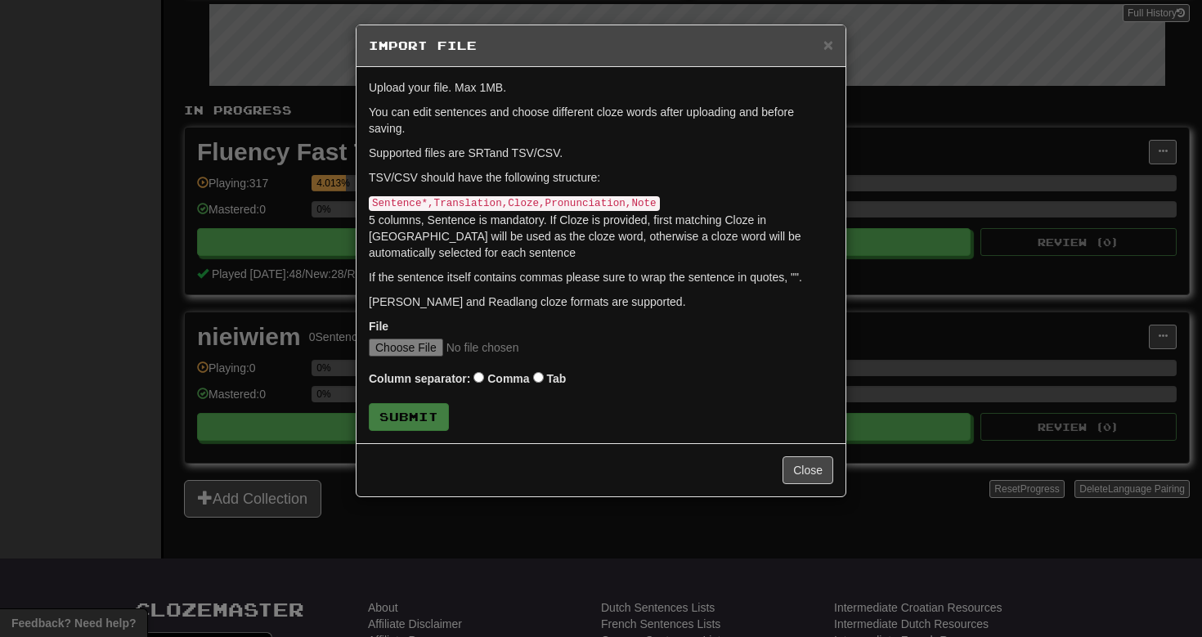
click at [544, 375] on div "Column separator: Comma Tab" at bounding box center [601, 380] width 465 height 22
click at [420, 420] on button "Submit" at bounding box center [410, 418] width 80 height 28
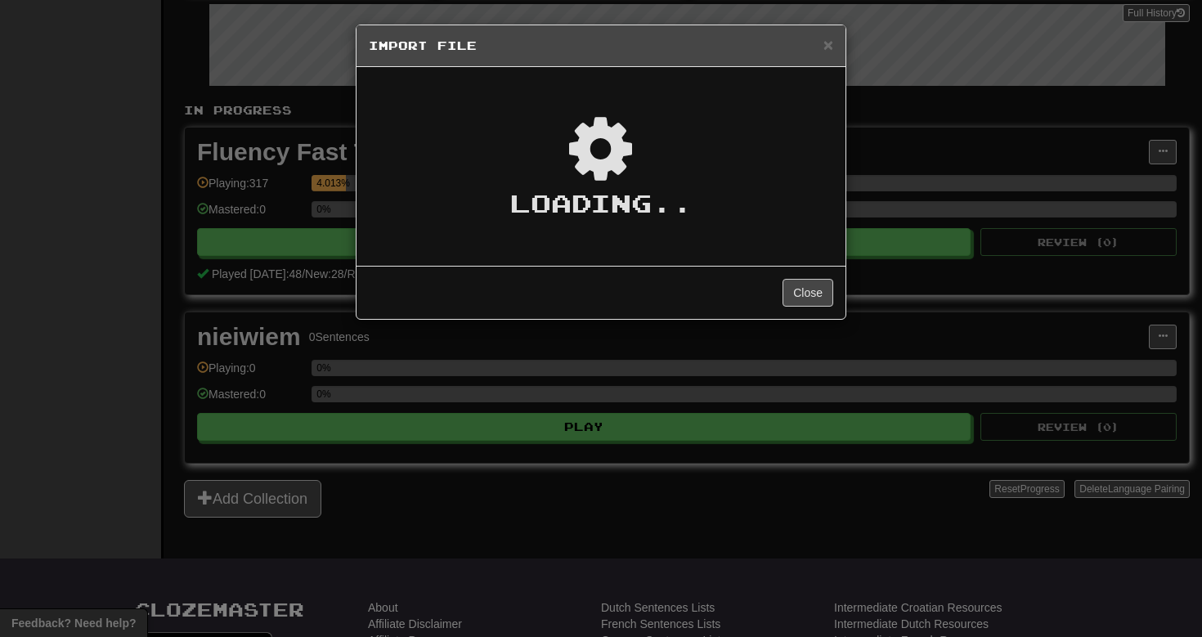
type textarea "*"
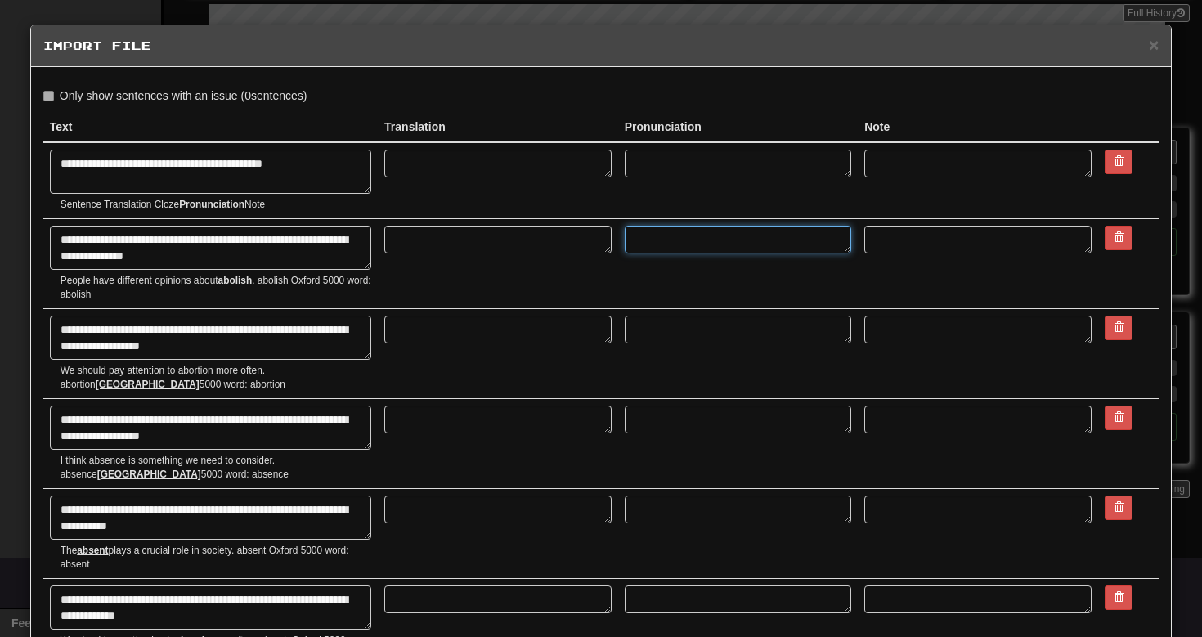
click at [669, 238] on textarea at bounding box center [738, 240] width 227 height 28
click at [1152, 47] on span "×" at bounding box center [1154, 44] width 10 height 19
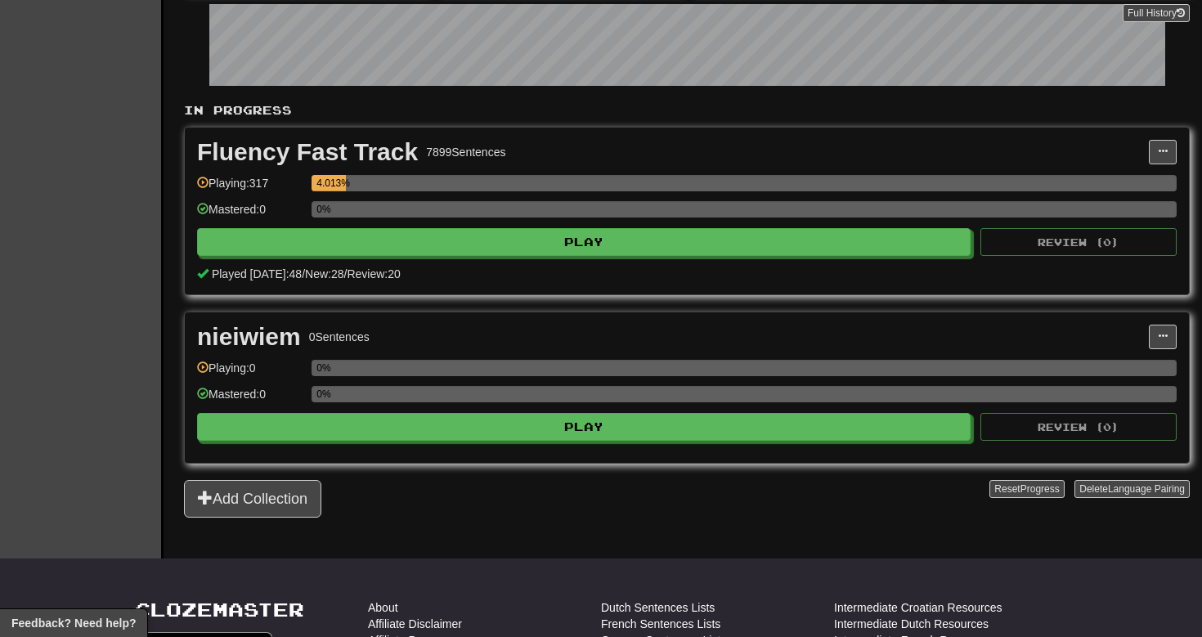
click at [1167, 321] on div "nieiwiem 0 Sentences Add Sentences Manage Sentences Edit Collection Unpin from …" at bounding box center [687, 387] width 1004 height 150
click at [1162, 339] on span at bounding box center [1163, 336] width 10 height 10
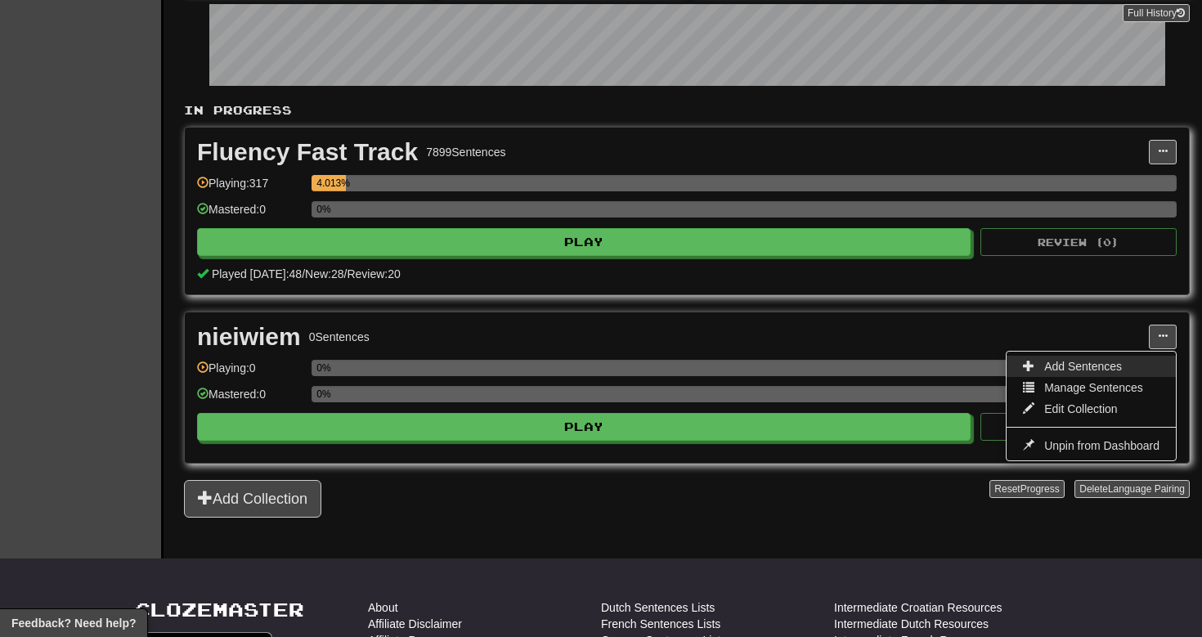
click at [1098, 358] on link "Add Sentences" at bounding box center [1091, 366] width 169 height 21
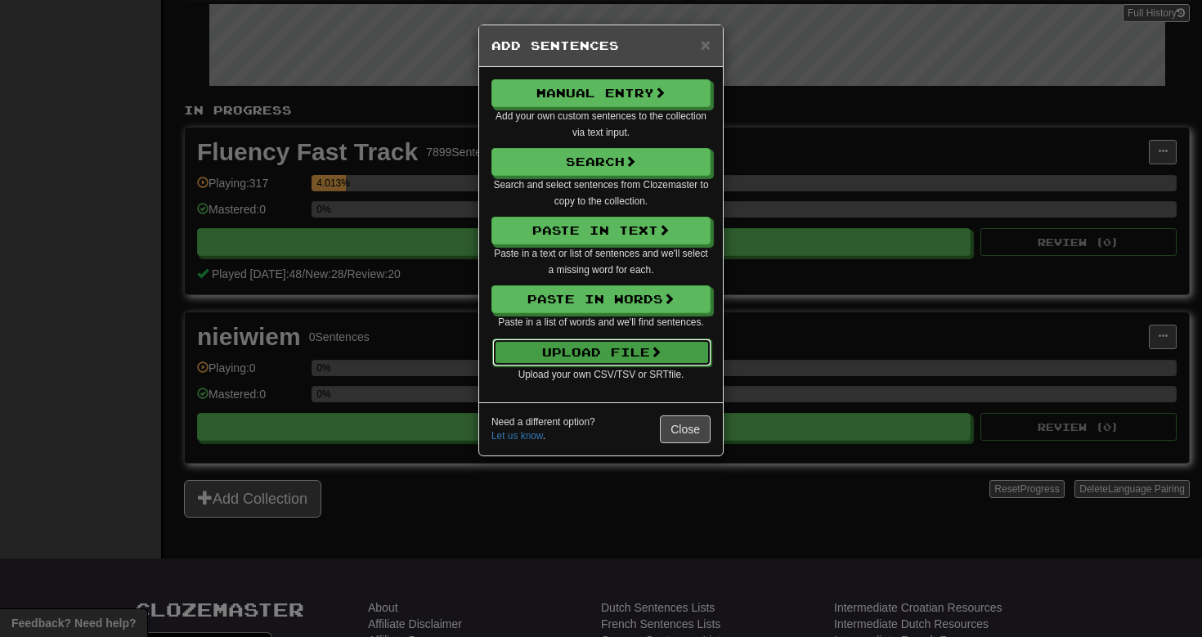
click at [624, 359] on button "Upload File" at bounding box center [601, 353] width 219 height 28
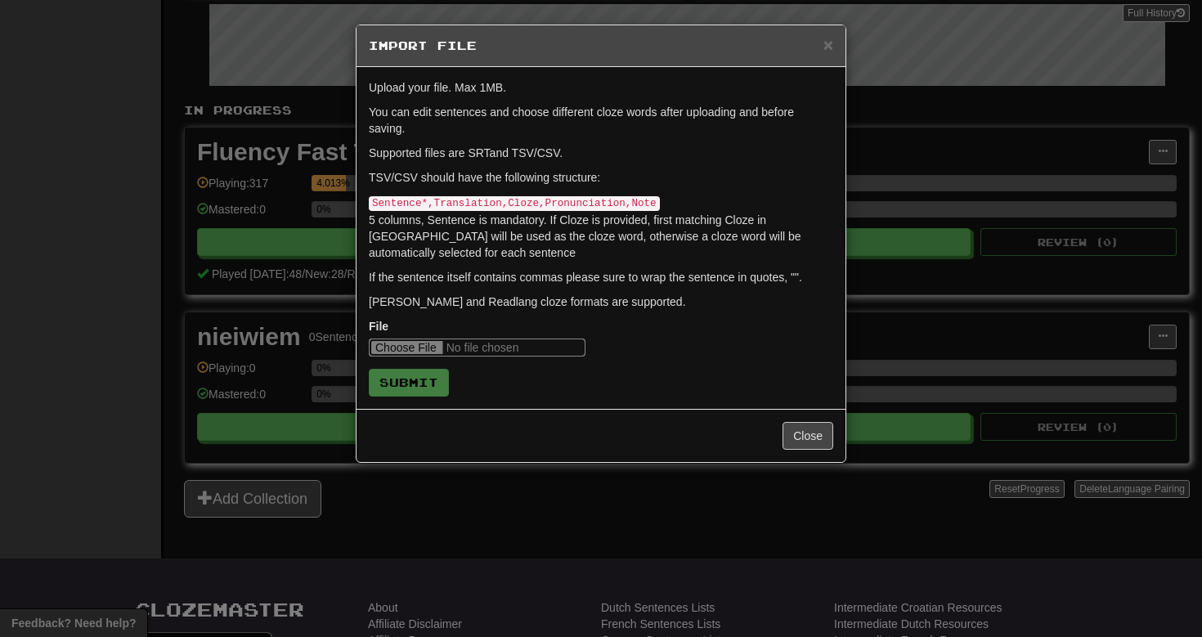
click at [420, 343] on input "file" at bounding box center [477, 348] width 217 height 18
type input "**********"
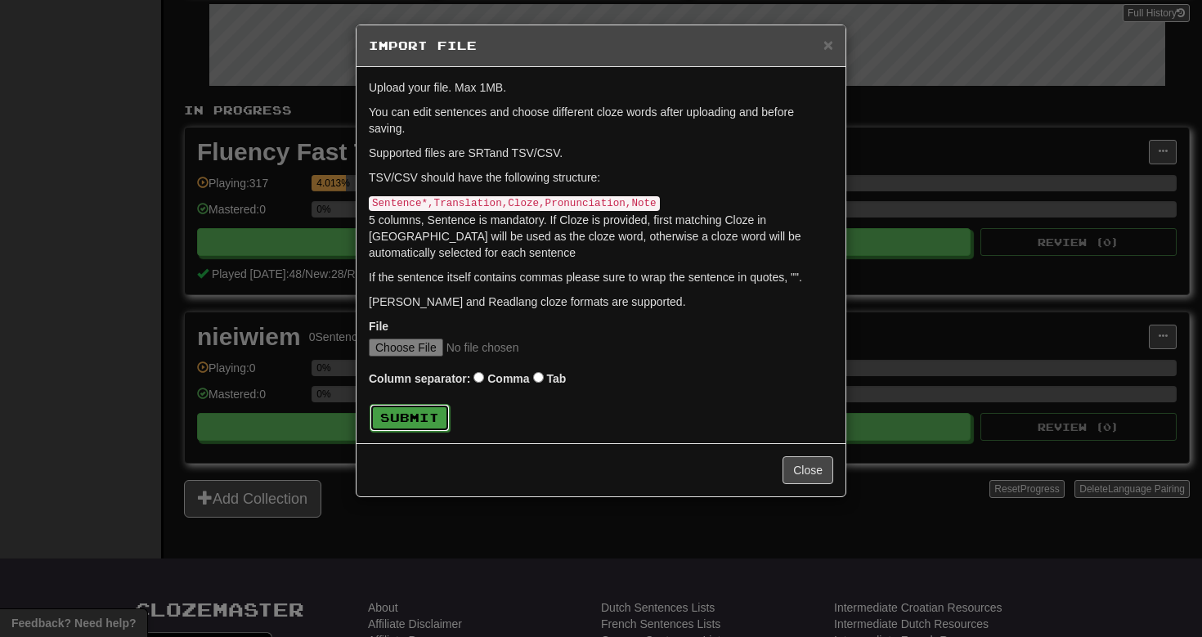
click at [420, 427] on button "Submit" at bounding box center [410, 418] width 80 height 28
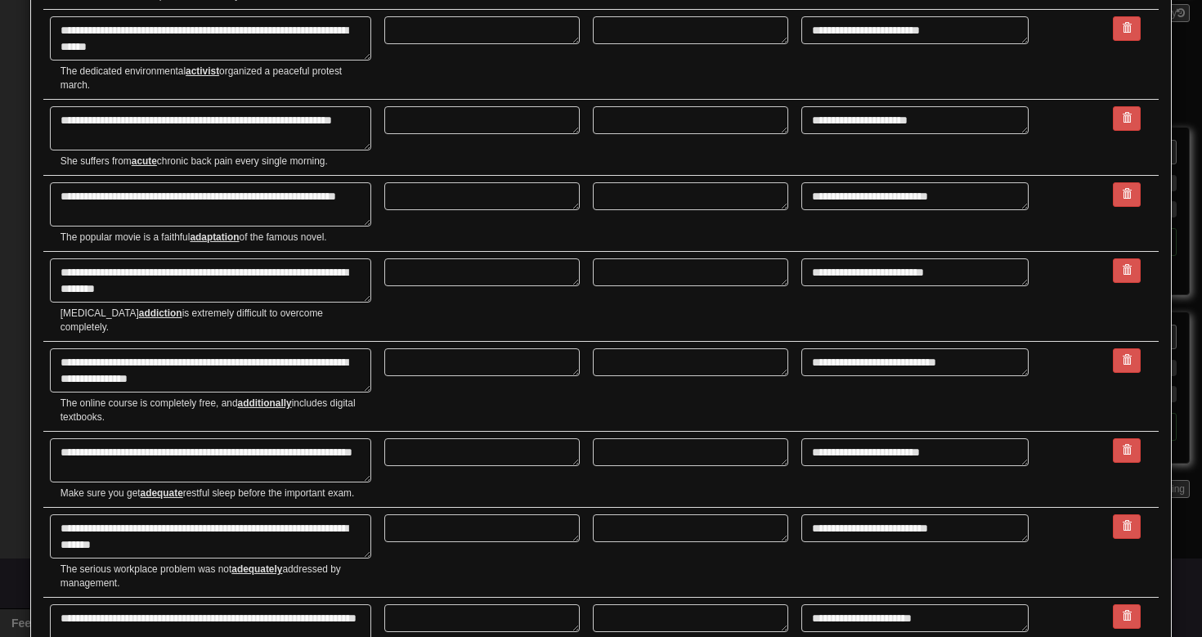
scroll to position [3437, 0]
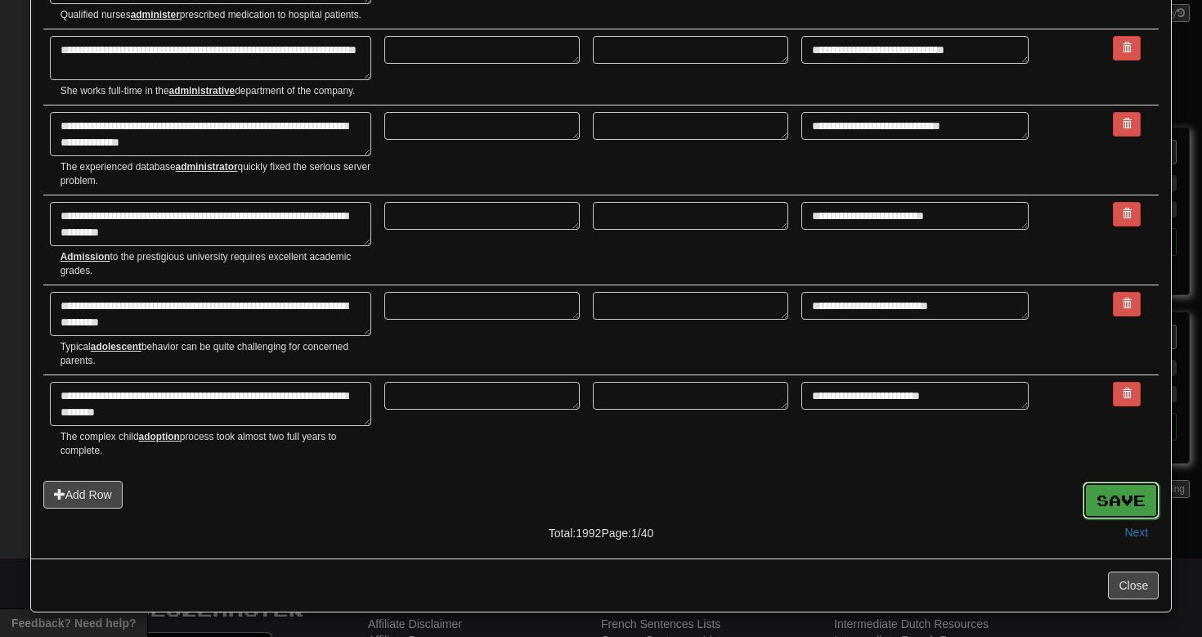
click at [1129, 501] on button "Save" at bounding box center [1121, 501] width 77 height 38
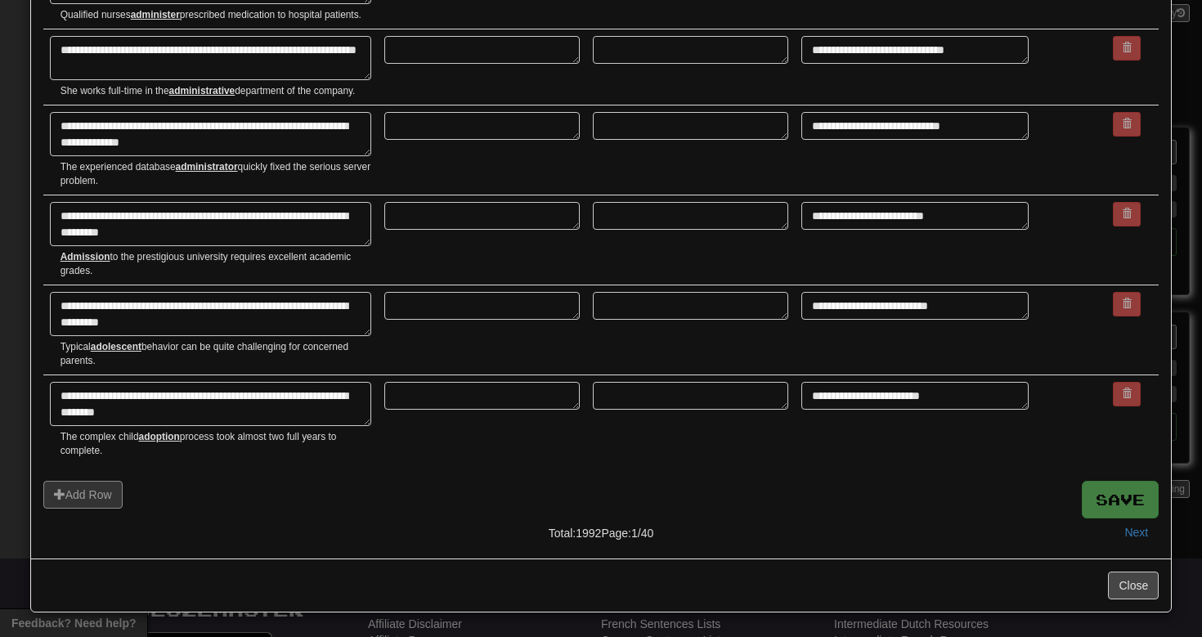
type textarea "*"
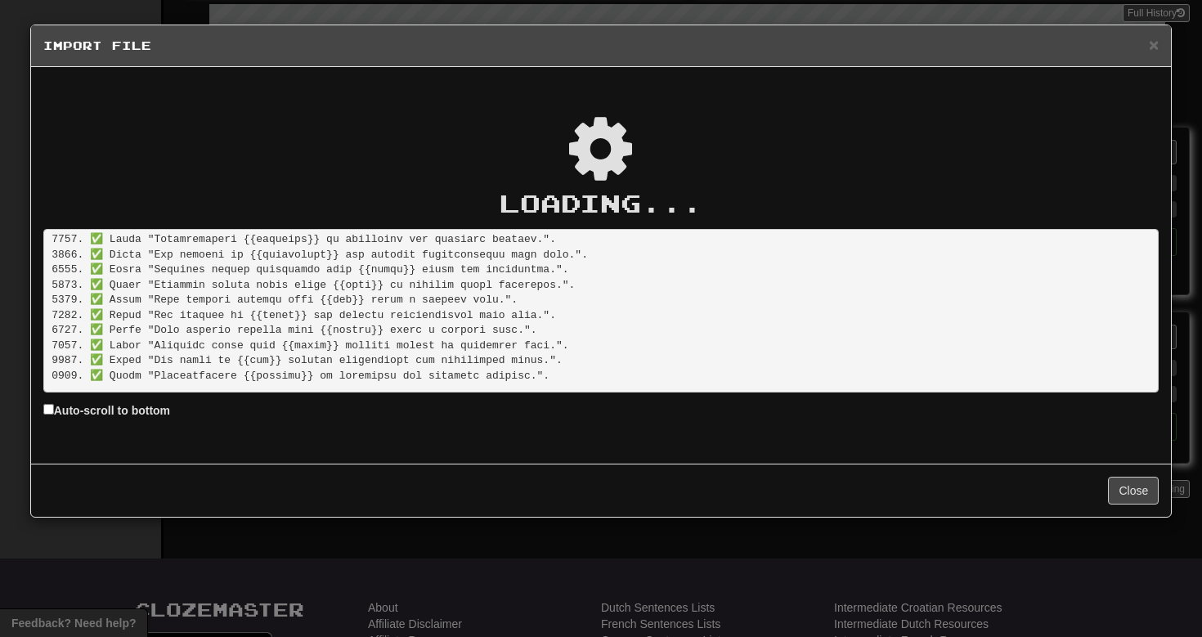
scroll to position [23759, 0]
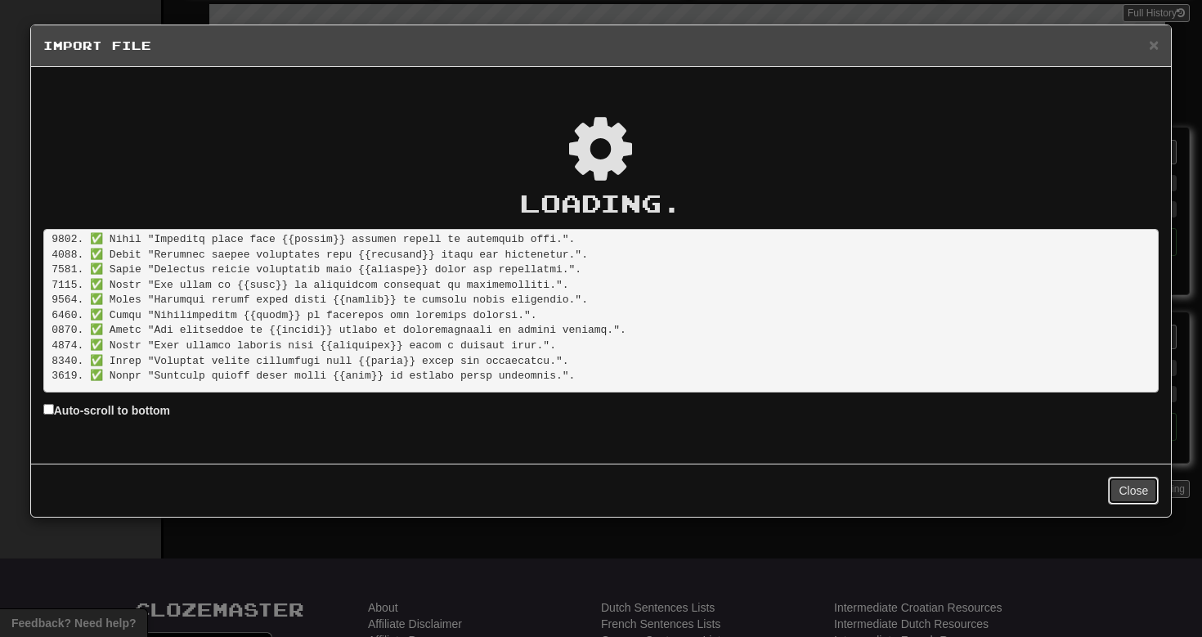
click at [1137, 488] on button "Close" at bounding box center [1133, 491] width 51 height 28
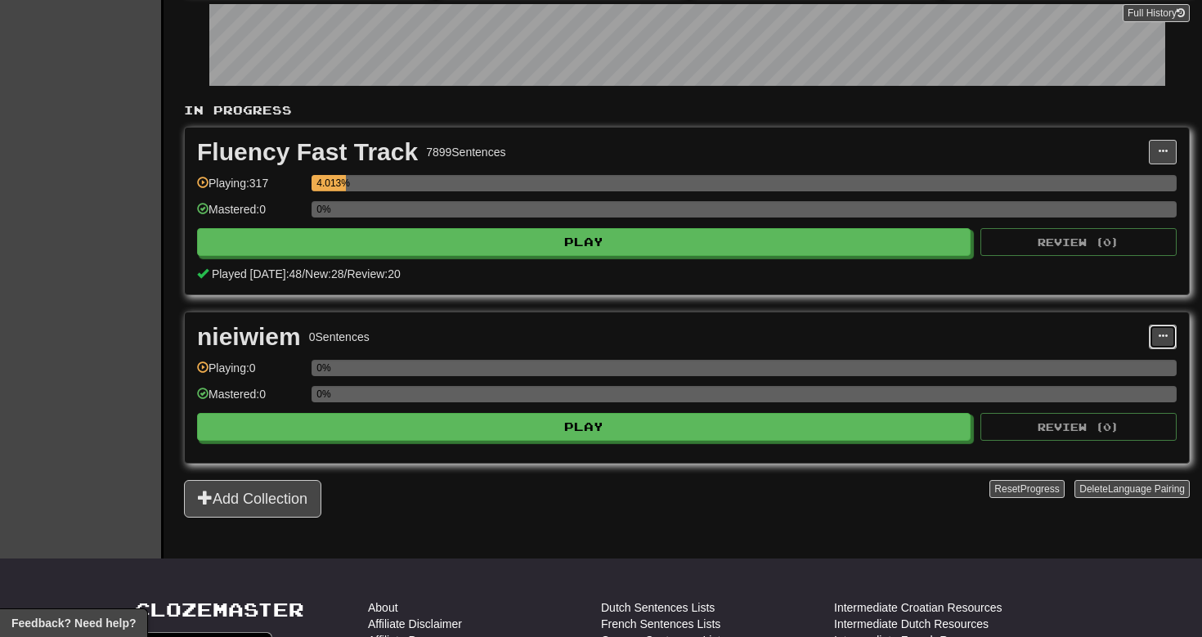
click at [1155, 332] on button at bounding box center [1163, 337] width 28 height 25
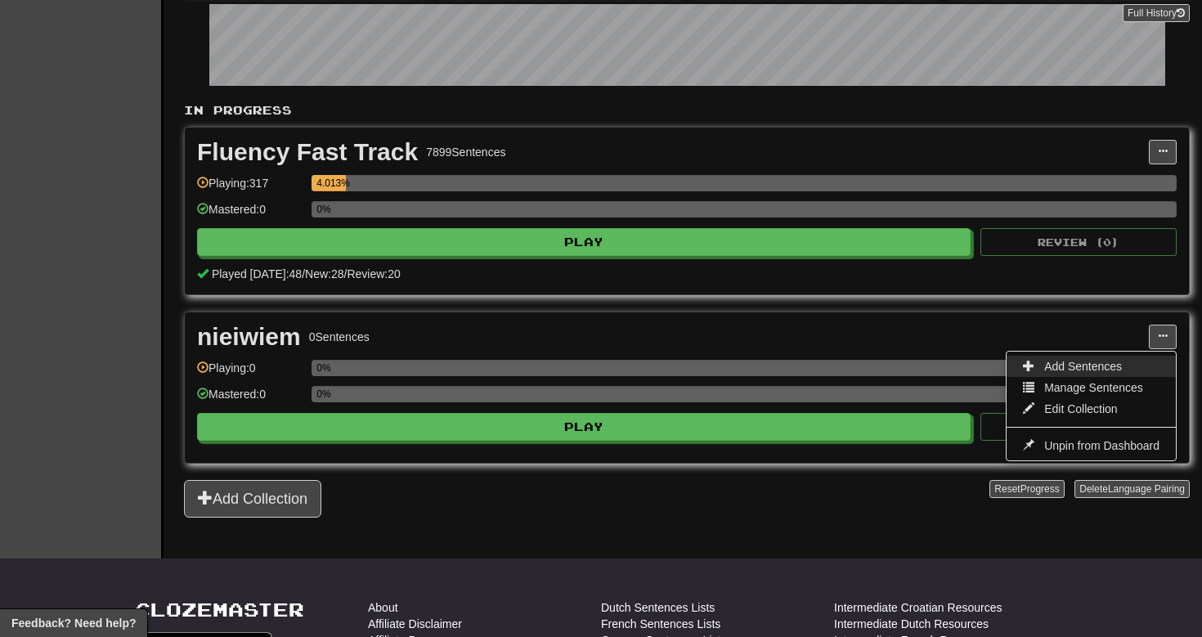
click at [1084, 371] on span "Add Sentences" at bounding box center [1083, 366] width 78 height 13
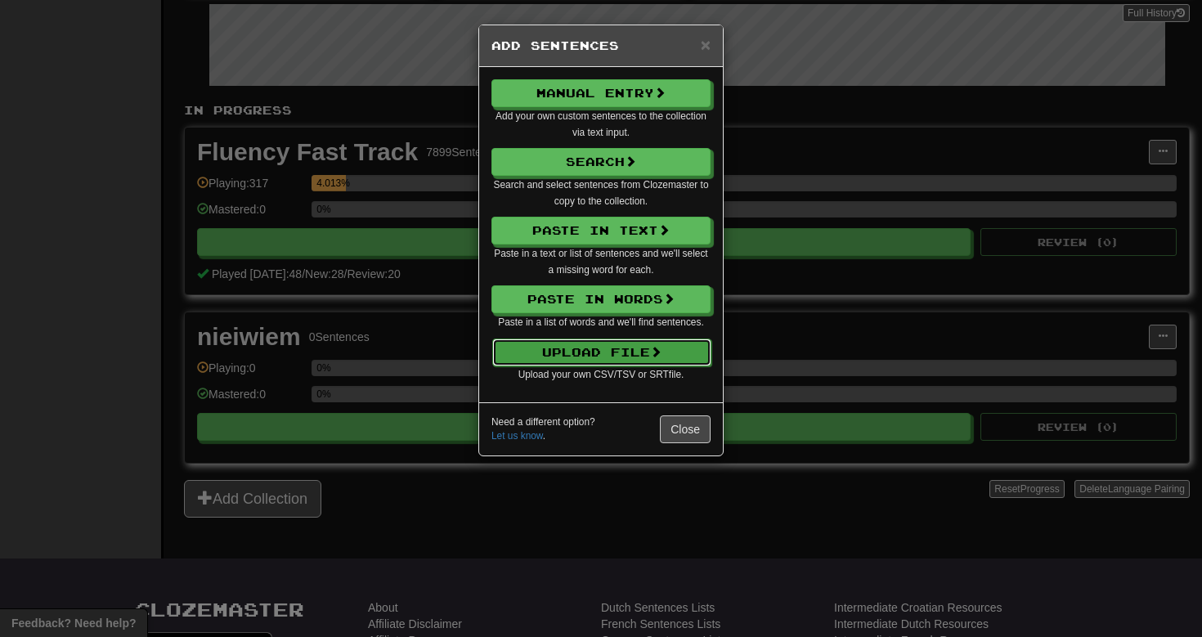
click at [554, 348] on button "Upload File" at bounding box center [601, 353] width 219 height 28
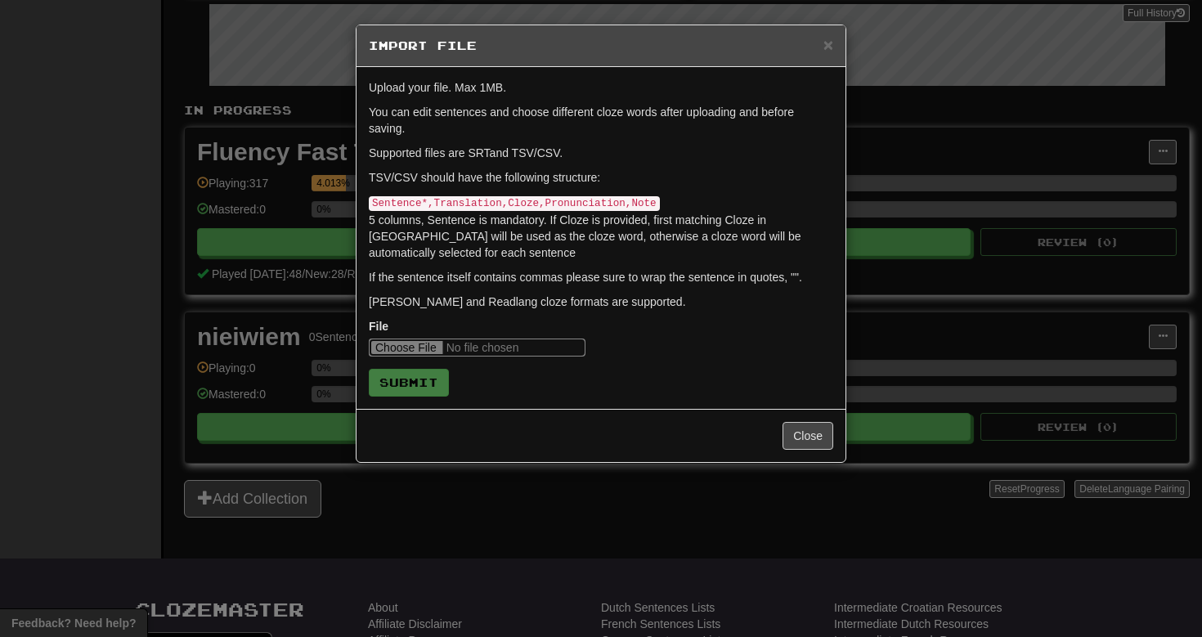
click at [416, 348] on input "file" at bounding box center [477, 348] width 217 height 18
type input "**********"
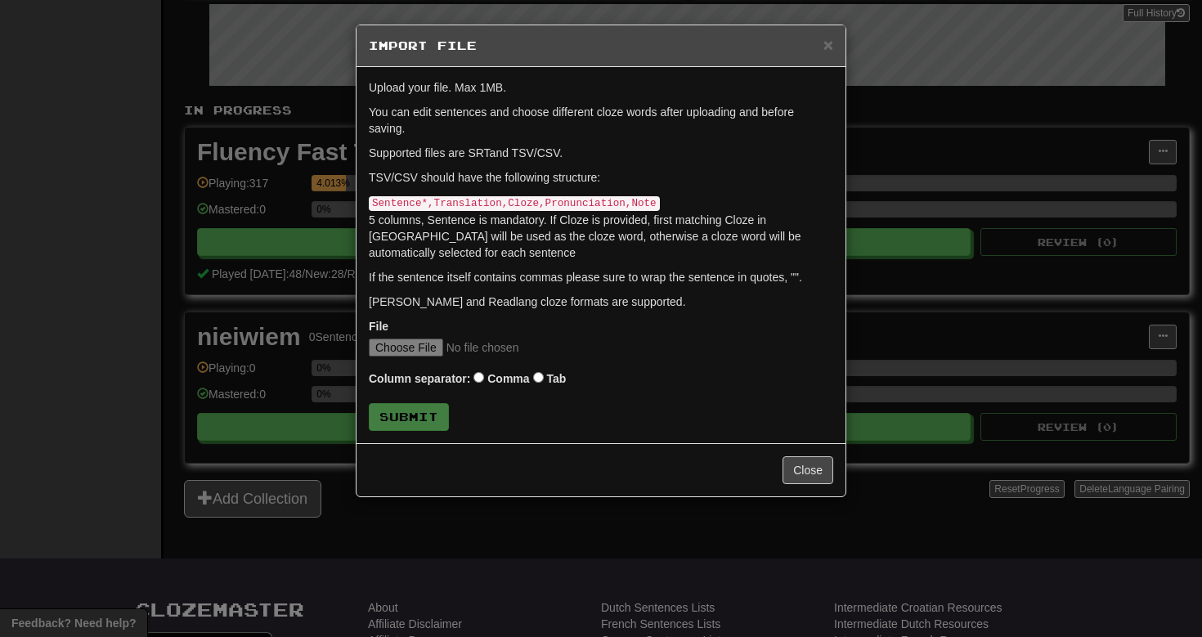
click at [495, 374] on label "Comma" at bounding box center [508, 378] width 42 height 16
click at [438, 420] on button "Submit" at bounding box center [410, 418] width 80 height 28
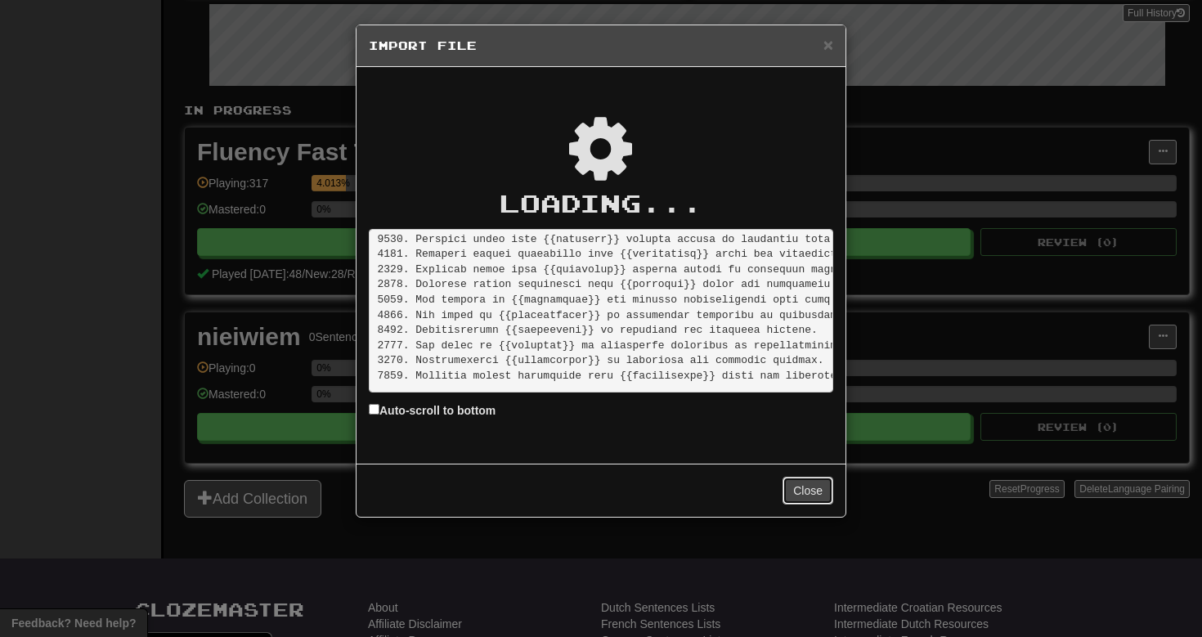
scroll to position [22423, 0]
click at [816, 494] on button "Close" at bounding box center [808, 491] width 51 height 28
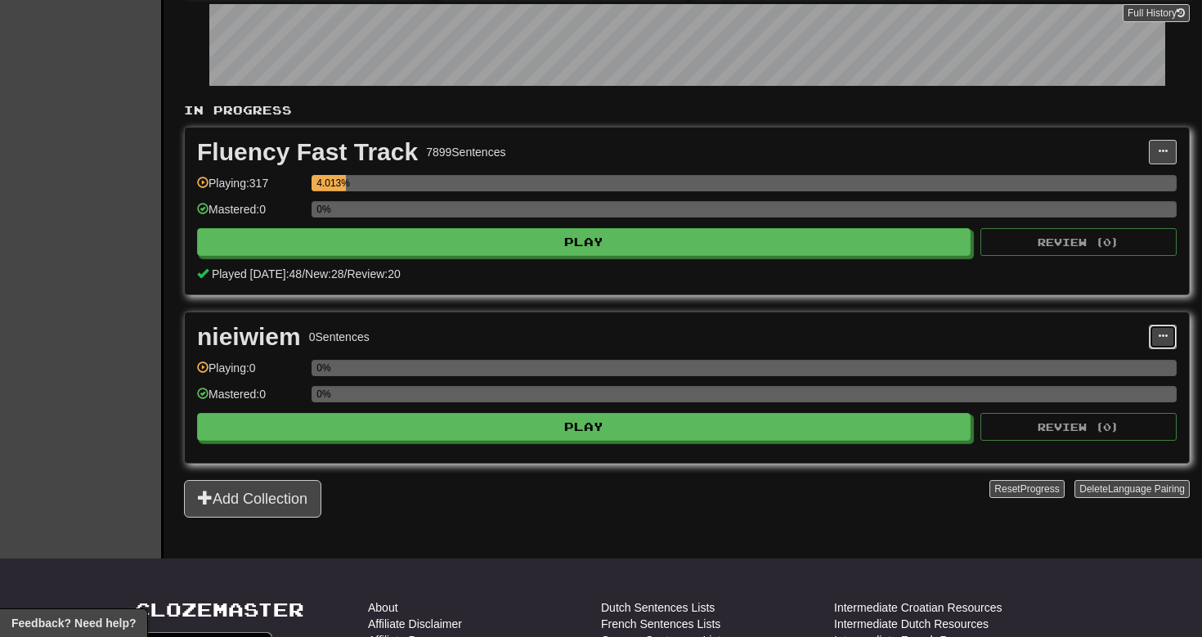
click at [1161, 346] on button at bounding box center [1163, 337] width 28 height 25
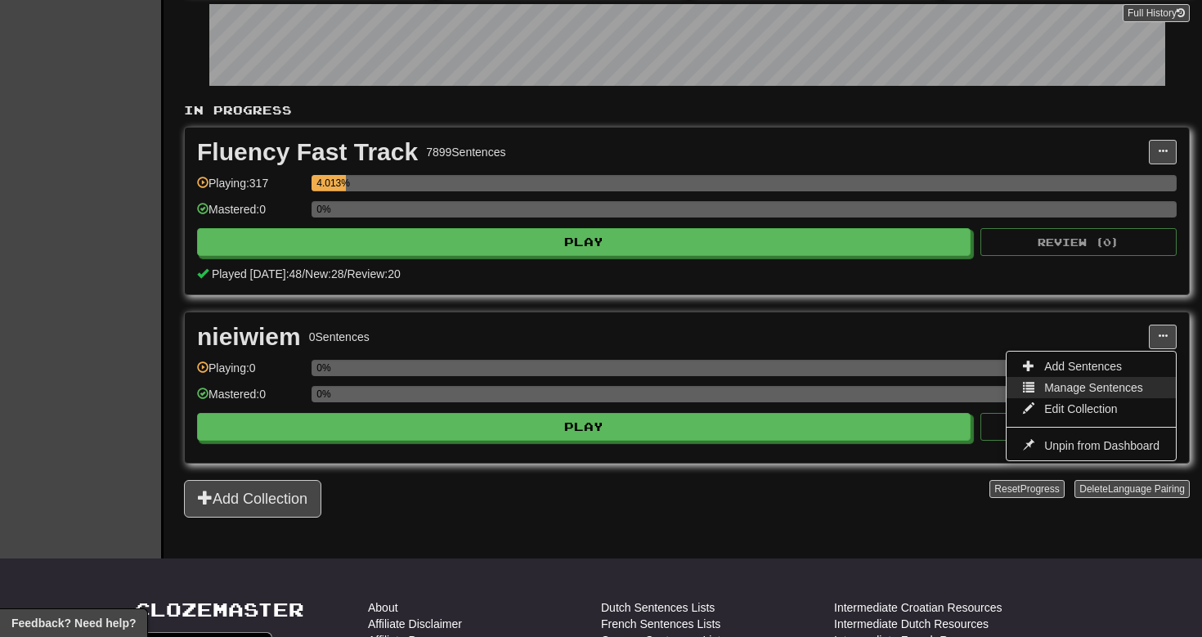
click at [1113, 391] on span "Manage Sentences" at bounding box center [1093, 387] width 99 height 13
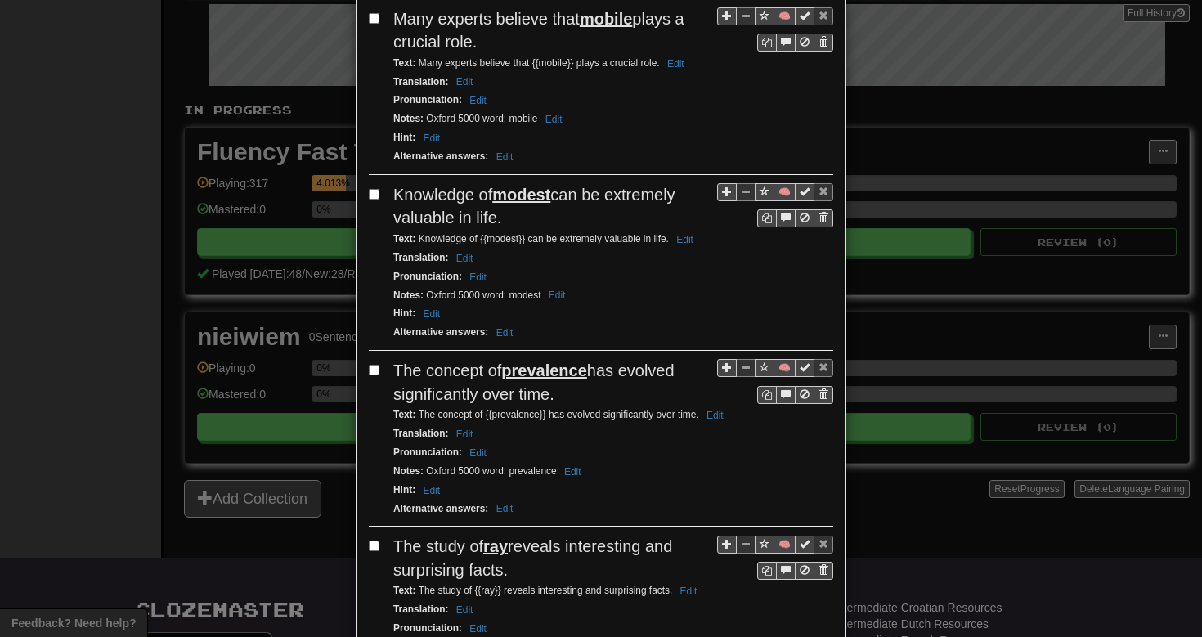
scroll to position [3298, 0]
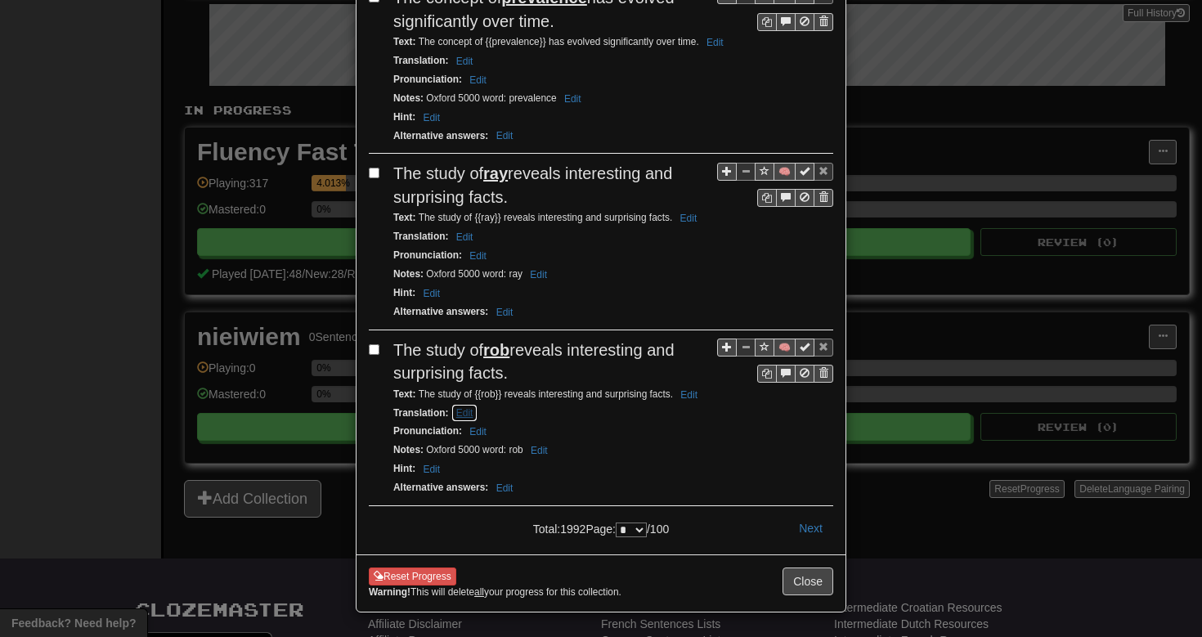
click at [461, 404] on button "Edit" at bounding box center [464, 413] width 27 height 18
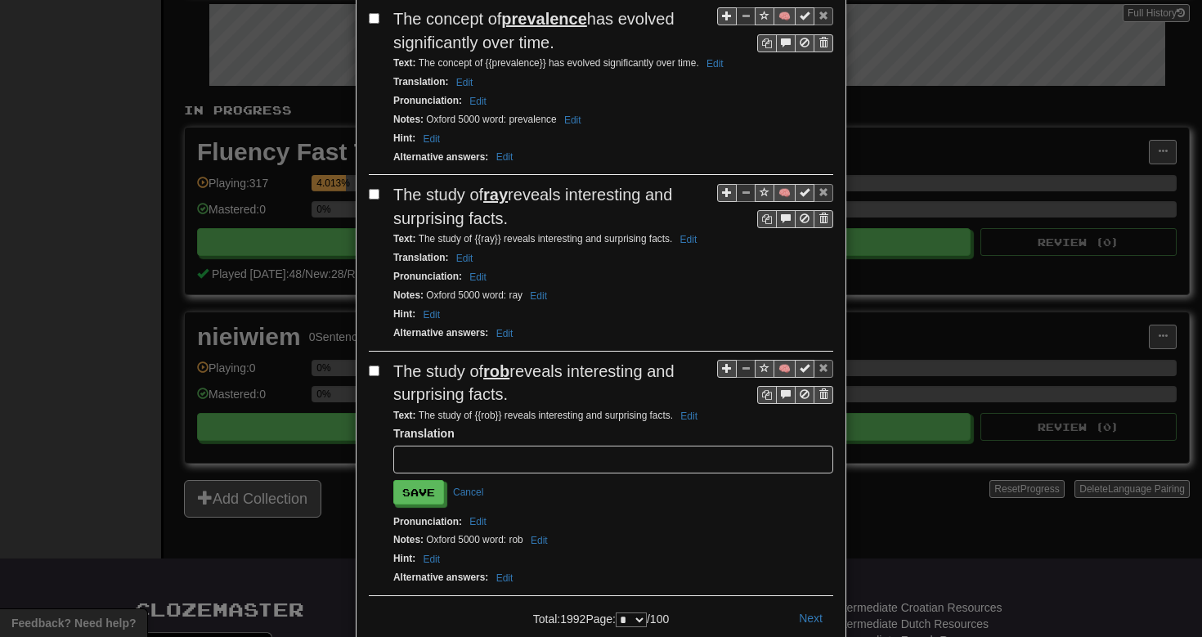
scroll to position [3367, 0]
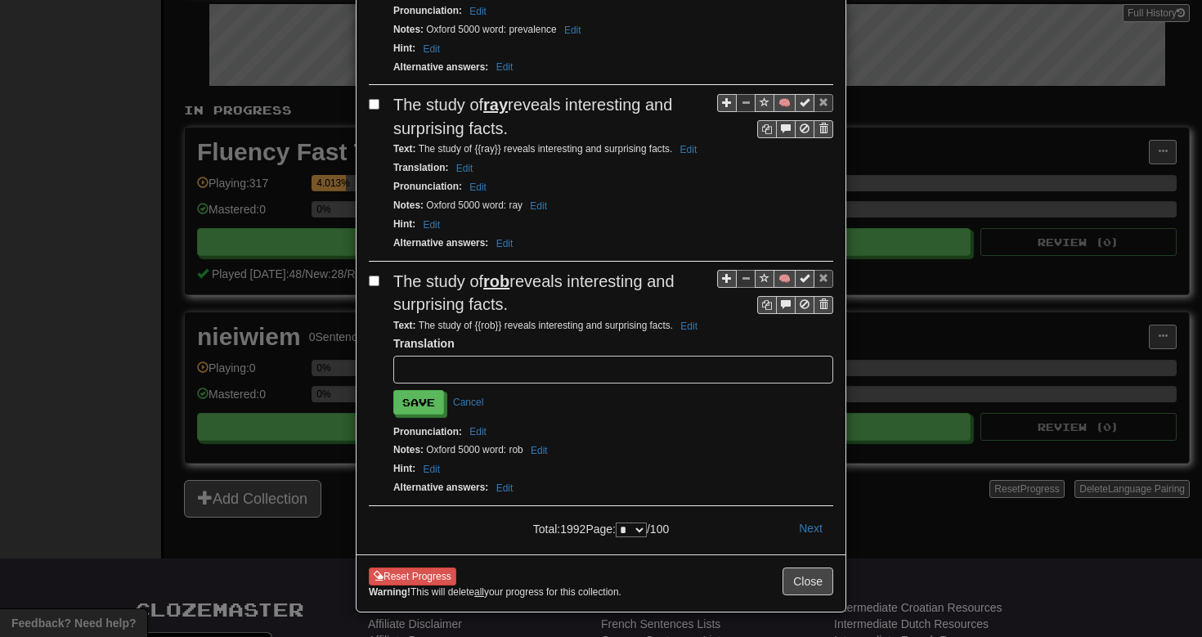
click at [474, 423] on div "Pronunciation : Edit" at bounding box center [613, 432] width 440 height 19
click at [474, 423] on button "Edit" at bounding box center [478, 432] width 27 height 18
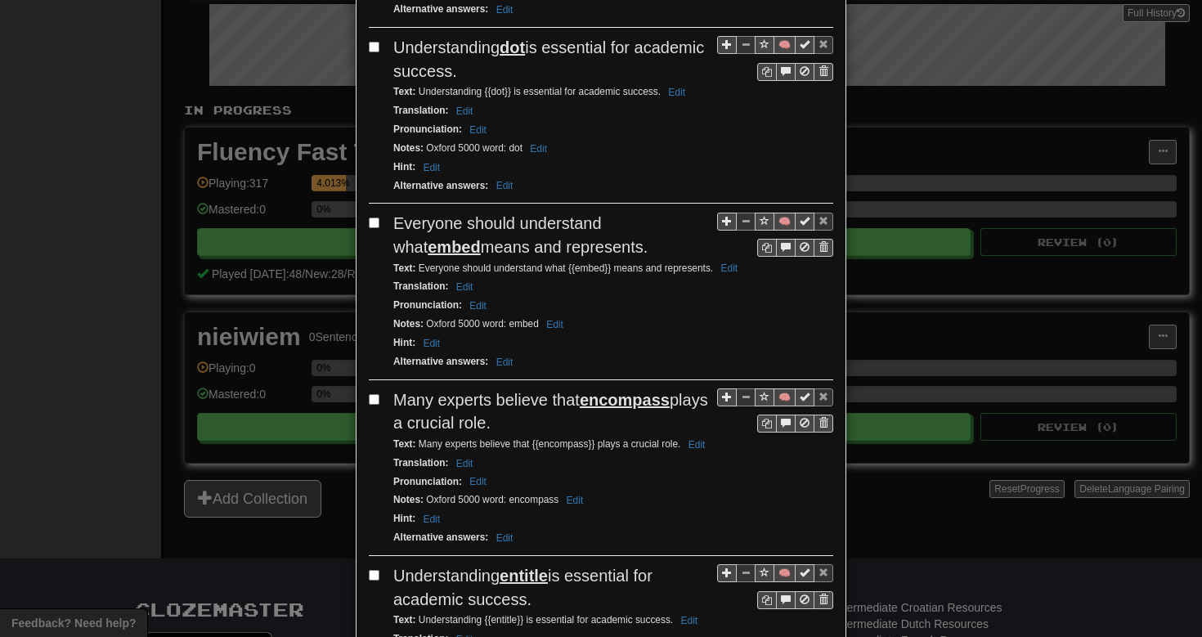
scroll to position [0, 0]
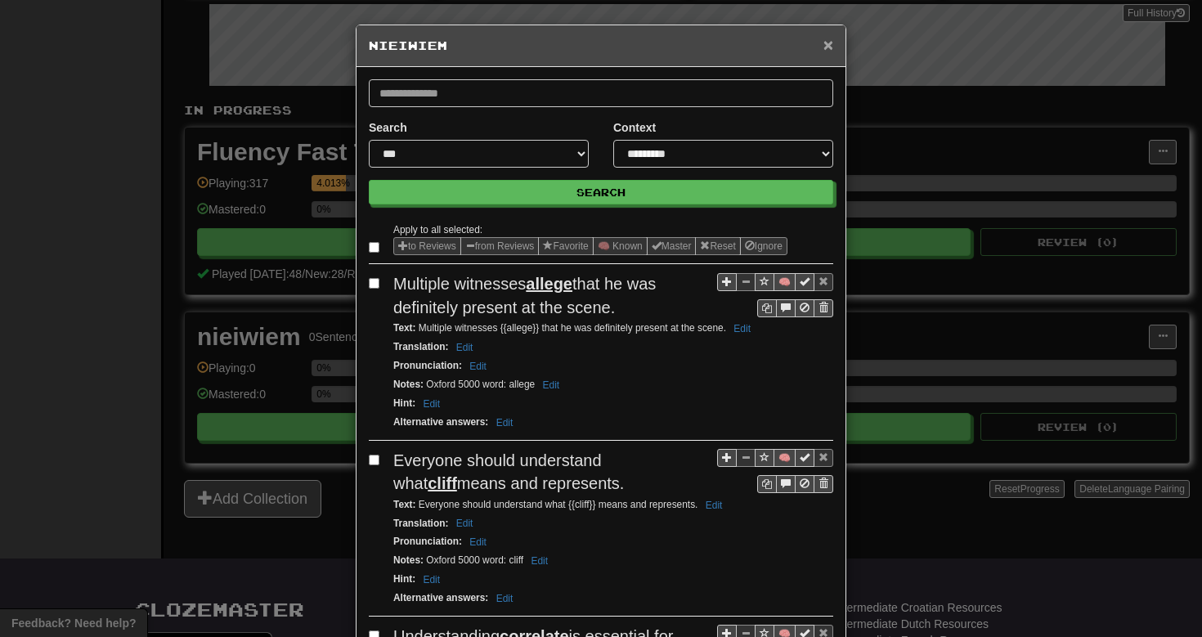
click at [829, 46] on span "×" at bounding box center [829, 44] width 10 height 19
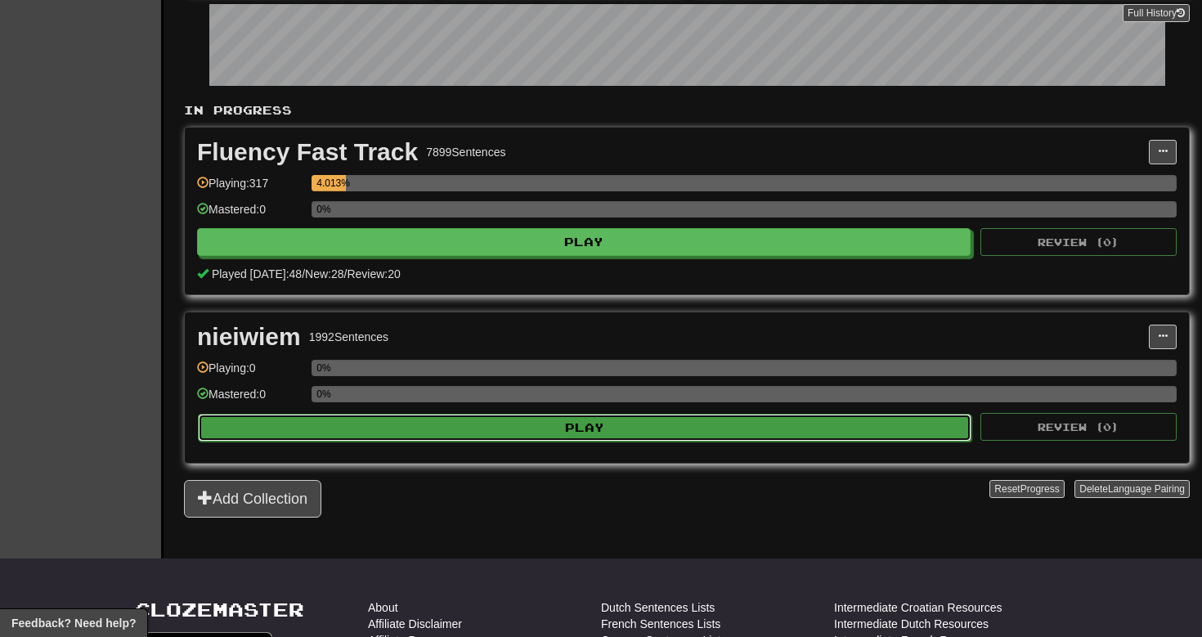
click at [761, 415] on button "Play" at bounding box center [585, 428] width 774 height 28
select select "**"
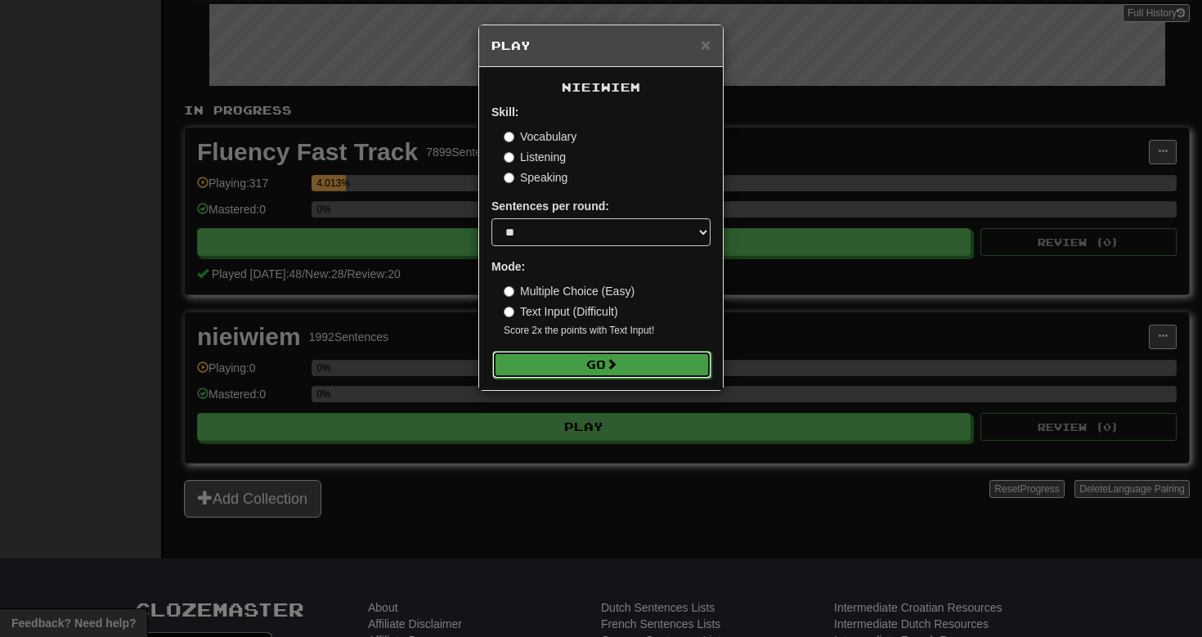
click at [594, 352] on button "Go" at bounding box center [601, 365] width 219 height 28
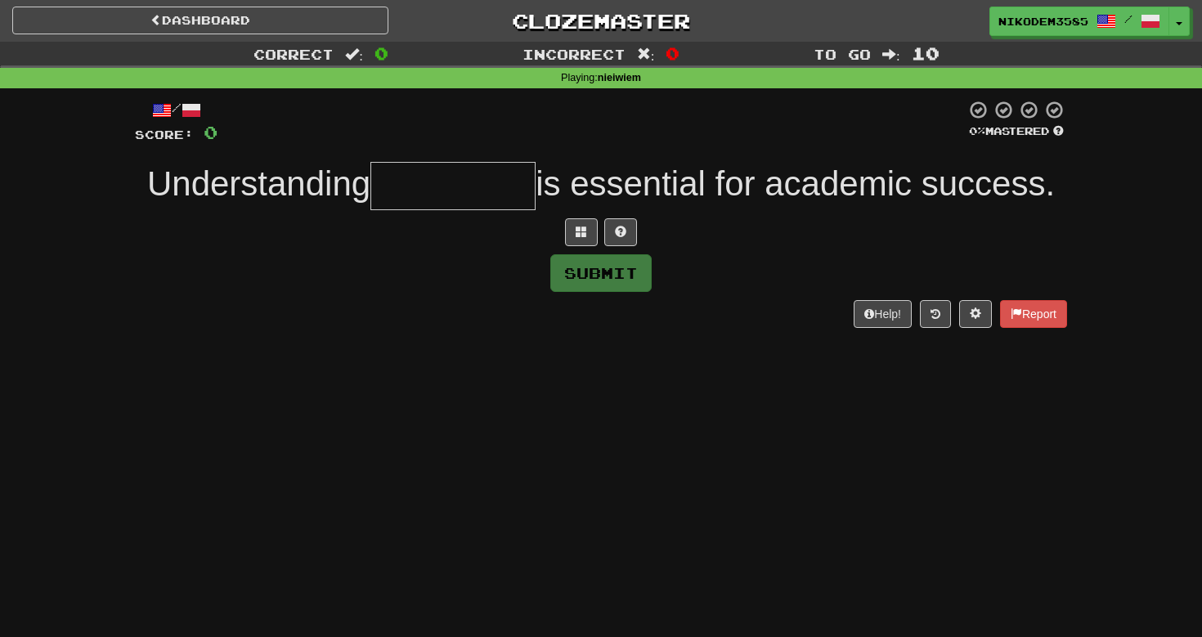
click at [990, 328] on div "Help! Report" at bounding box center [601, 314] width 932 height 28
click at [987, 328] on button at bounding box center [975, 314] width 33 height 28
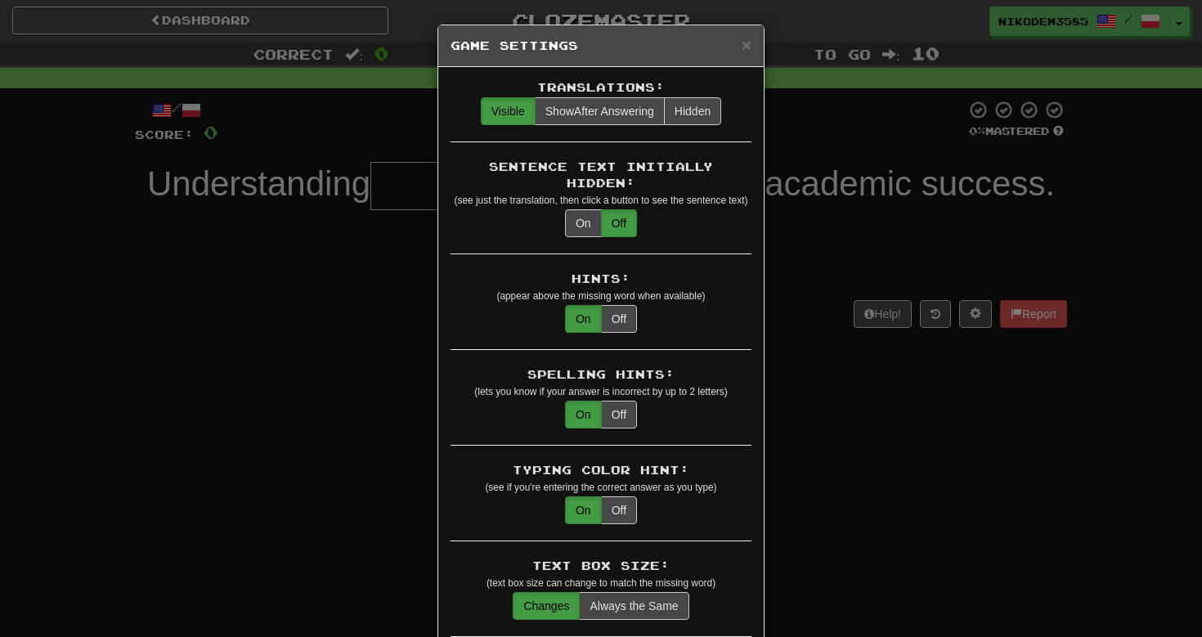
click at [735, 44] on h5 "Game Settings" at bounding box center [601, 46] width 301 height 16
click at [752, 42] on div "× Game Settings" at bounding box center [601, 46] width 326 height 42
click at [745, 47] on span "×" at bounding box center [747, 44] width 10 height 19
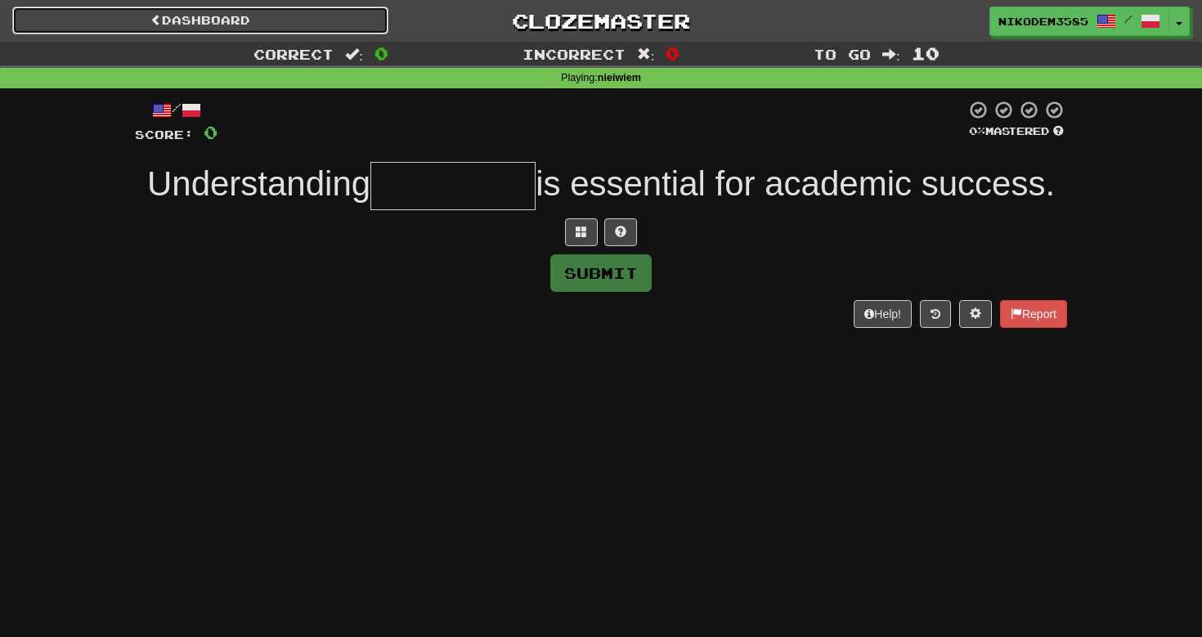
click at [218, 24] on link "Dashboard" at bounding box center [200, 21] width 376 height 28
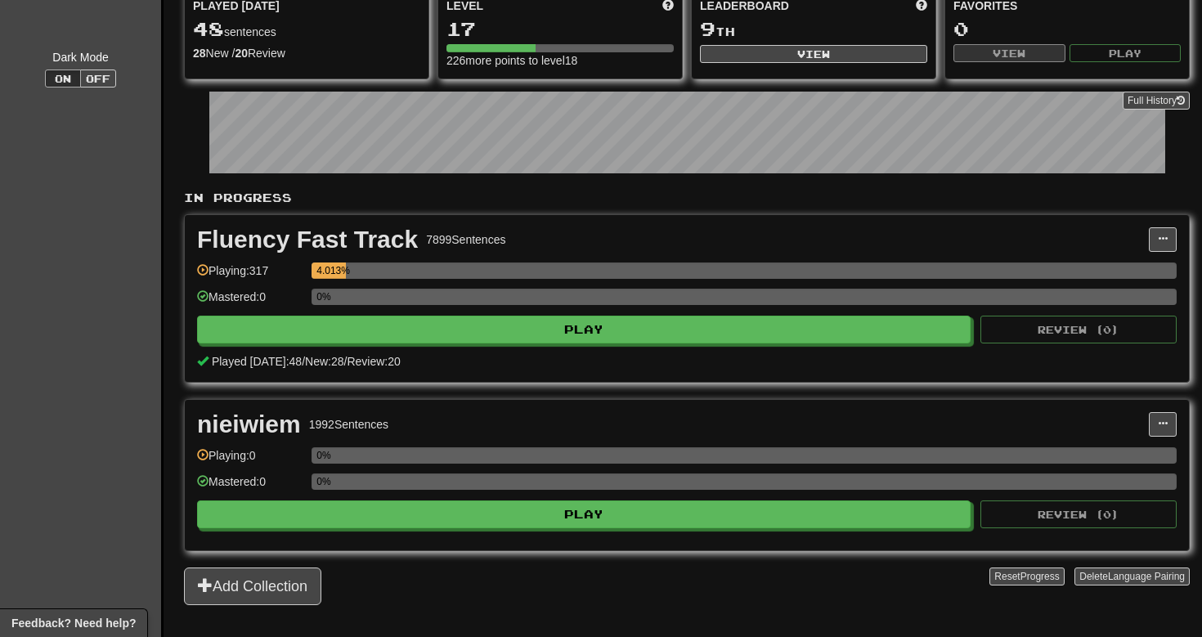
scroll to position [147, 0]
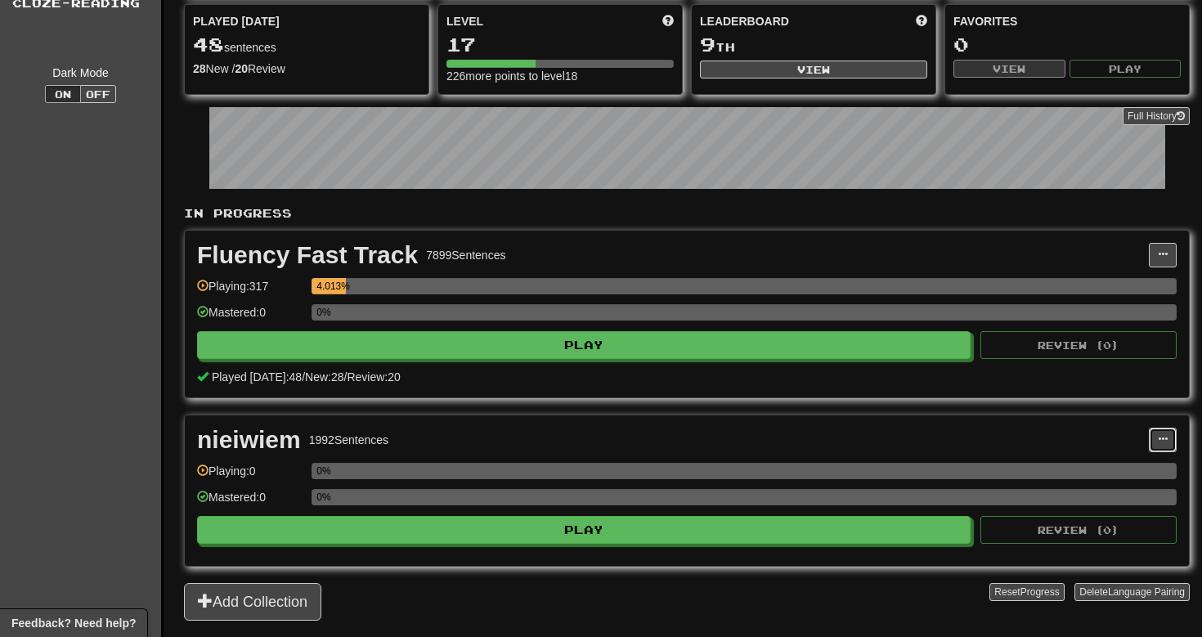
click at [1162, 444] on span at bounding box center [1163, 439] width 10 height 10
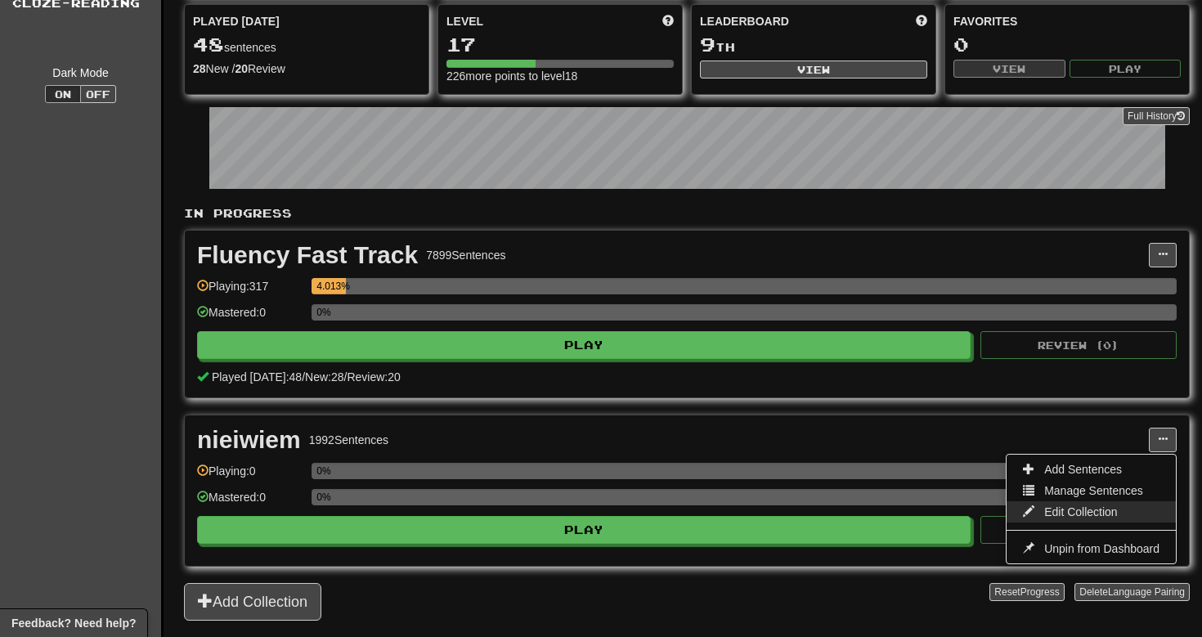
click at [1097, 515] on span "Edit Collection" at bounding box center [1081, 511] width 74 height 13
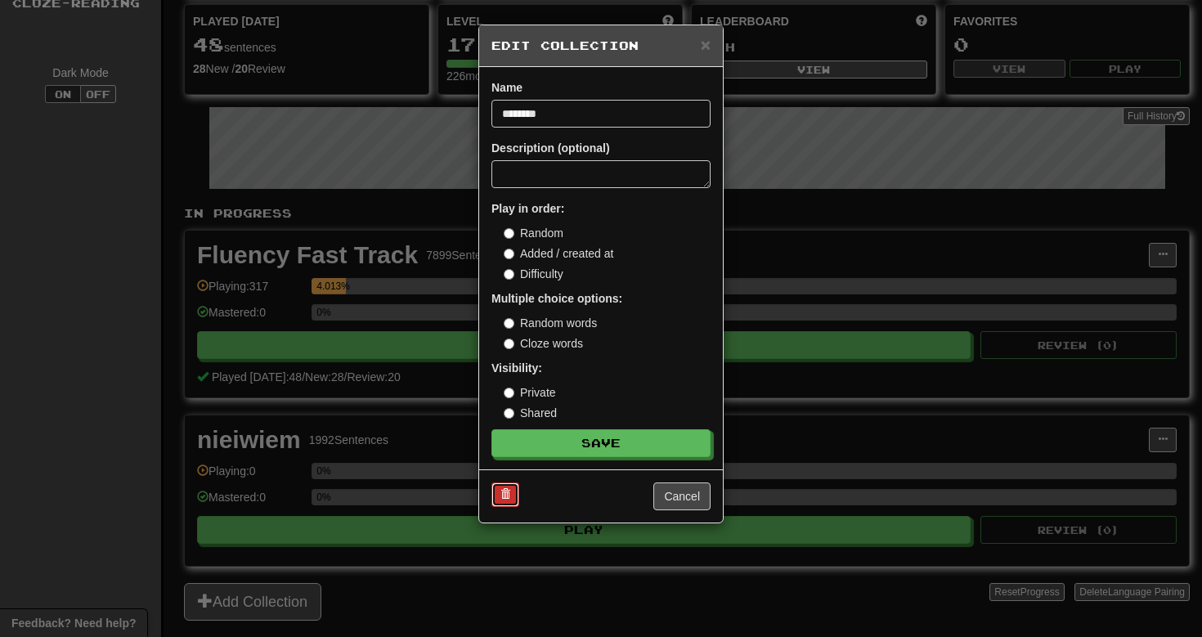
click at [506, 496] on span at bounding box center [506, 494] width 10 height 10
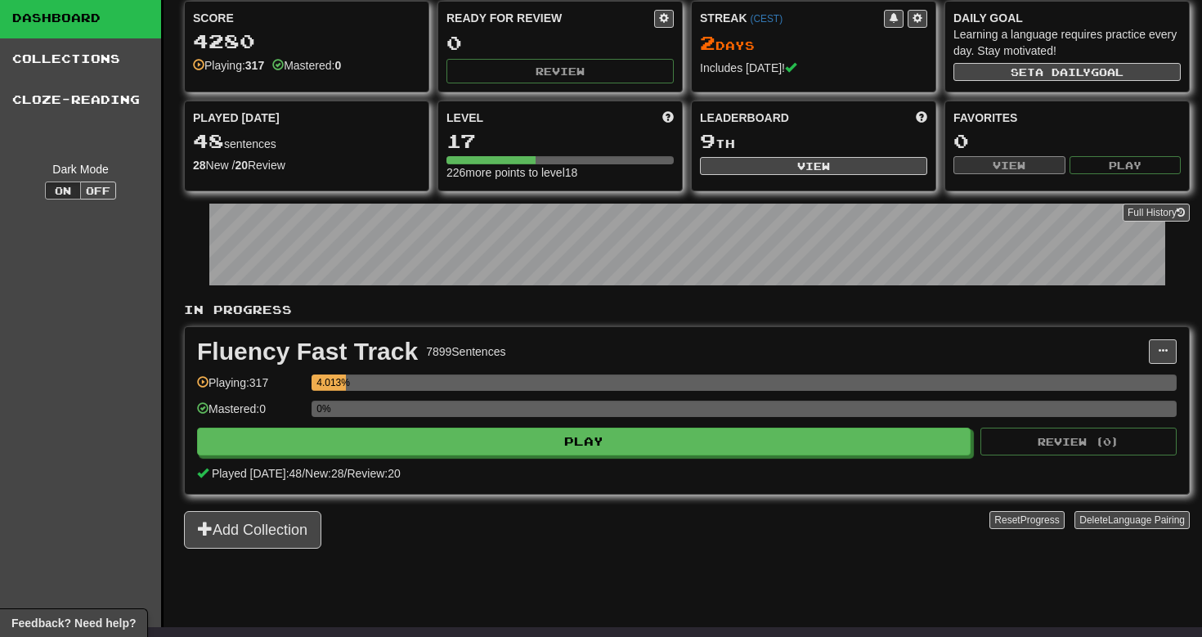
scroll to position [43, 0]
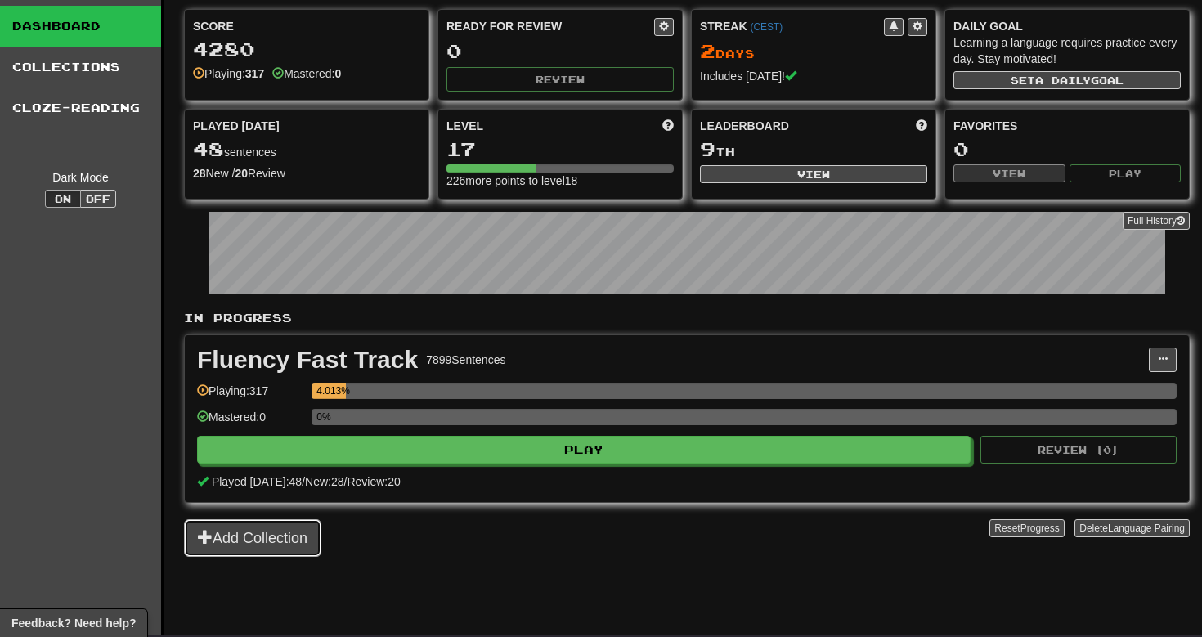
click at [291, 541] on button "Add Collection" at bounding box center [252, 538] width 137 height 38
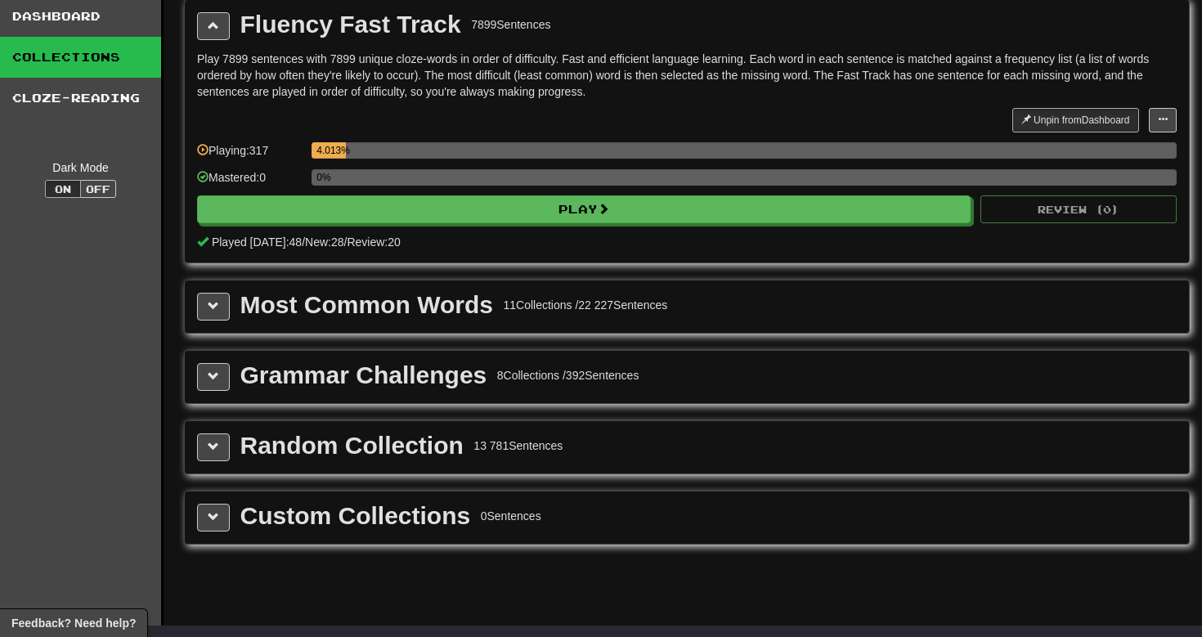
scroll to position [82, 0]
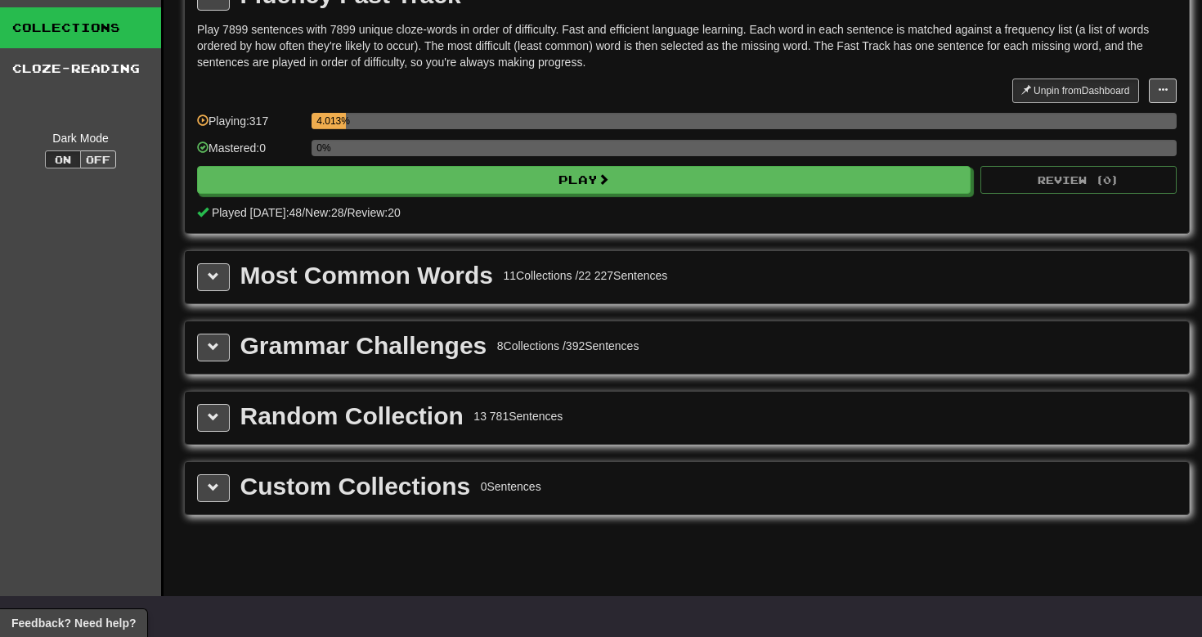
click at [368, 513] on div "Custom Collections 0 Sentences" at bounding box center [687, 488] width 1004 height 52
click at [236, 505] on div "Custom Collections 0 Sentences" at bounding box center [687, 488] width 1004 height 52
click at [207, 499] on button at bounding box center [213, 488] width 33 height 28
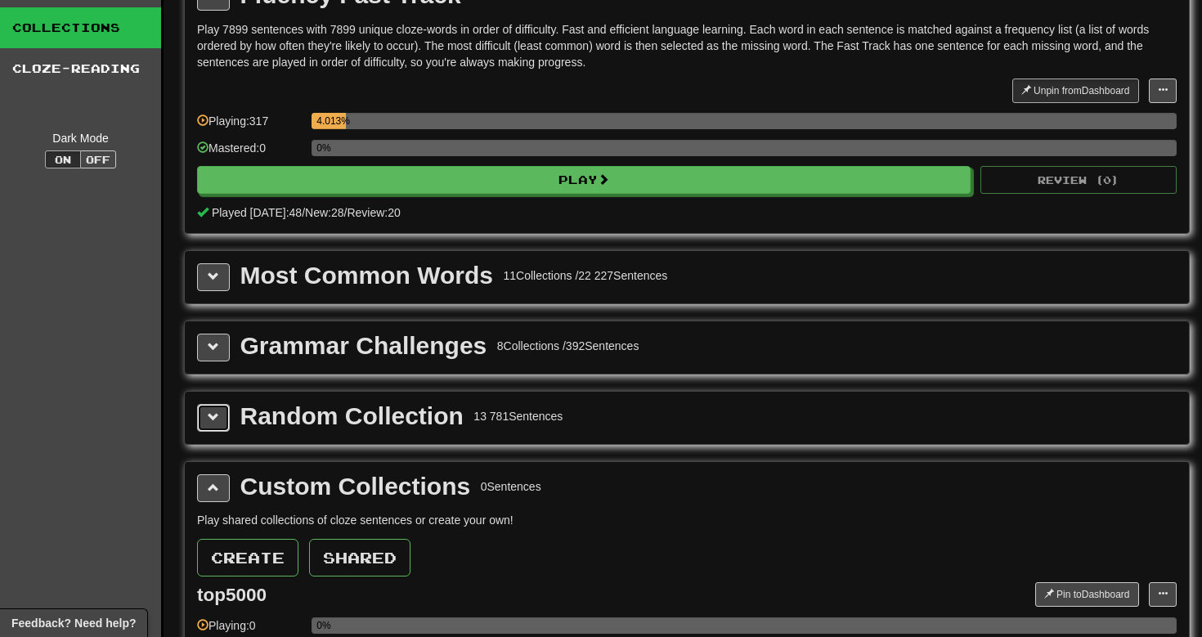
click at [212, 421] on span at bounding box center [213, 416] width 11 height 11
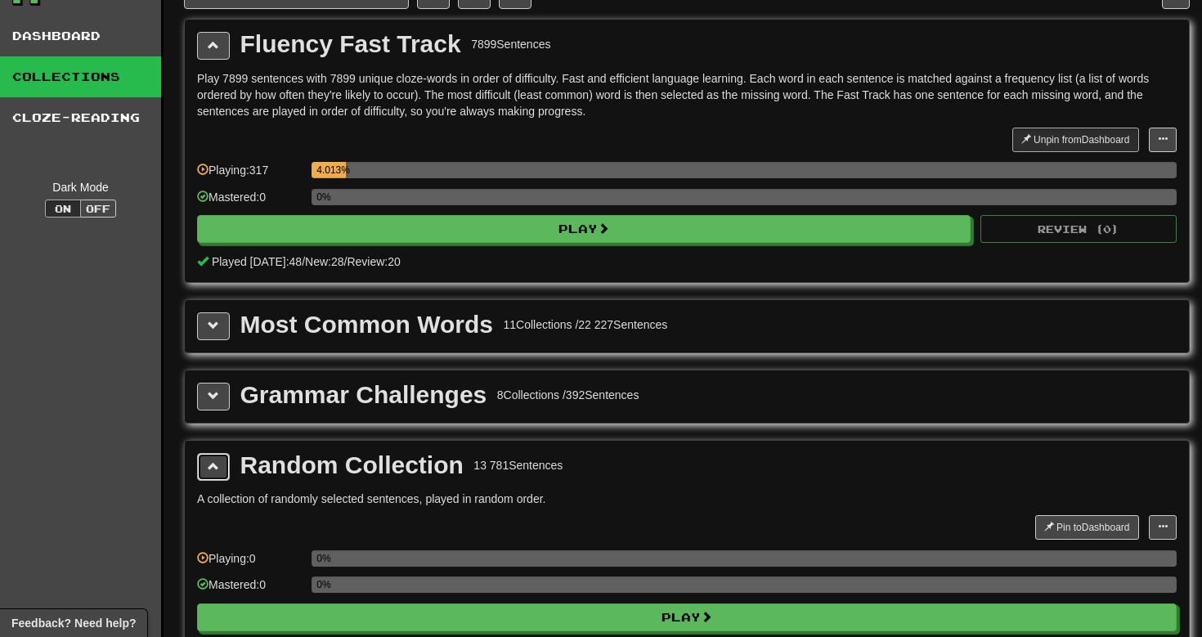
scroll to position [0, 0]
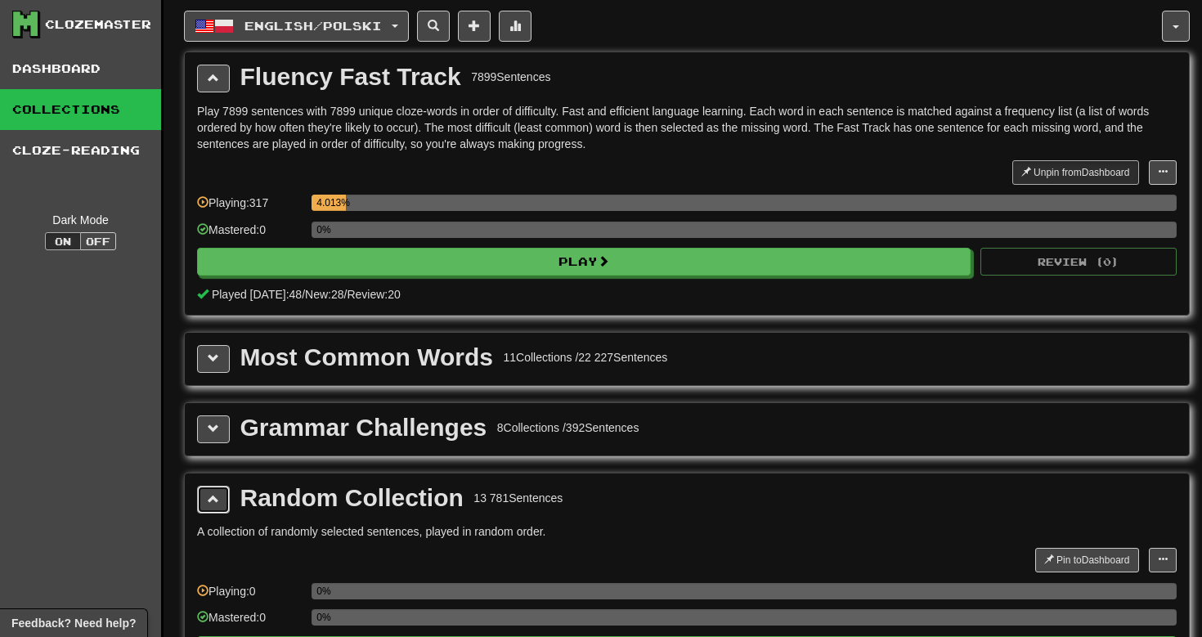
click at [220, 498] on button at bounding box center [213, 500] width 33 height 28
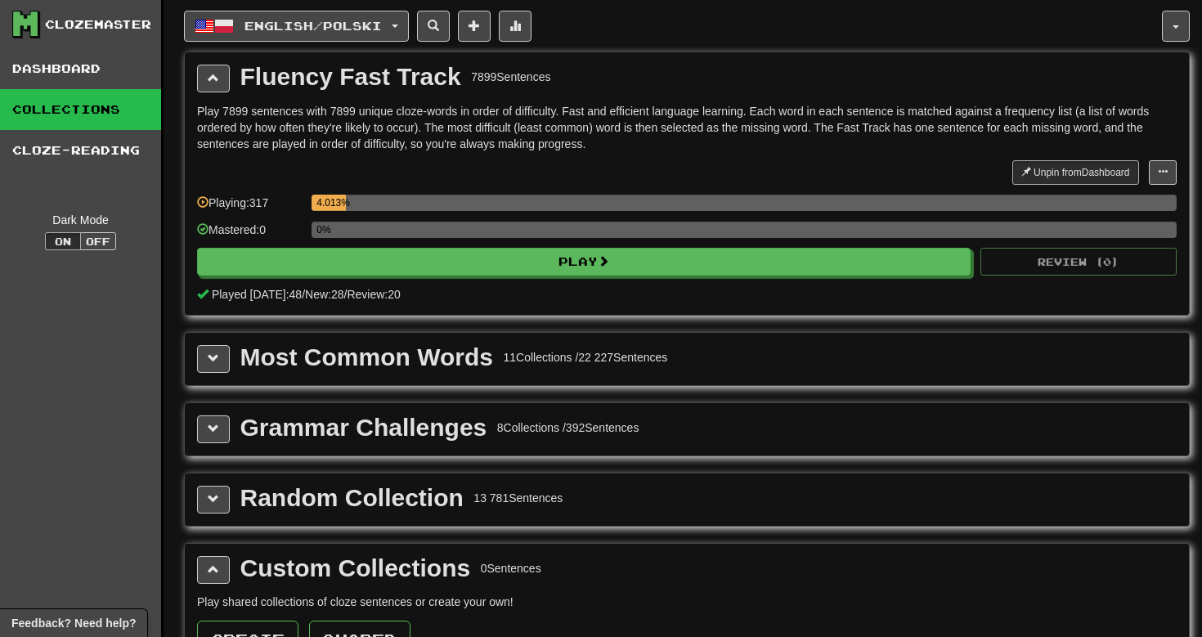
click at [236, 356] on div "Most Common Words 11 Collections / 22 227 Sentences" at bounding box center [687, 359] width 980 height 28
click at [223, 360] on button at bounding box center [213, 359] width 33 height 28
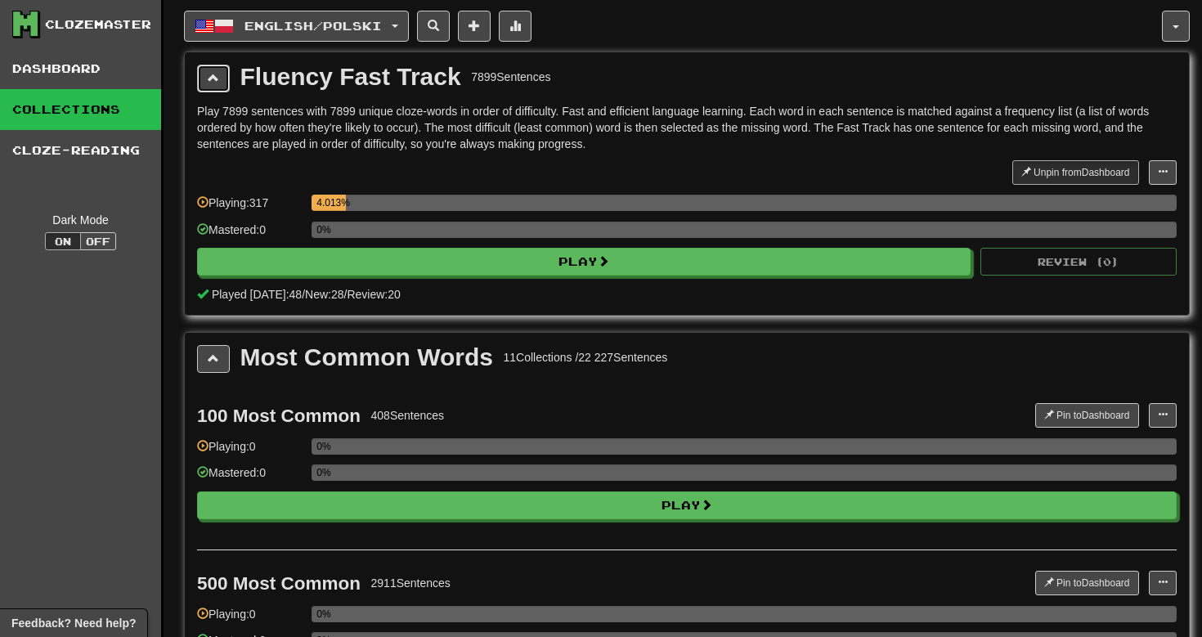
click at [204, 84] on button at bounding box center [213, 79] width 33 height 28
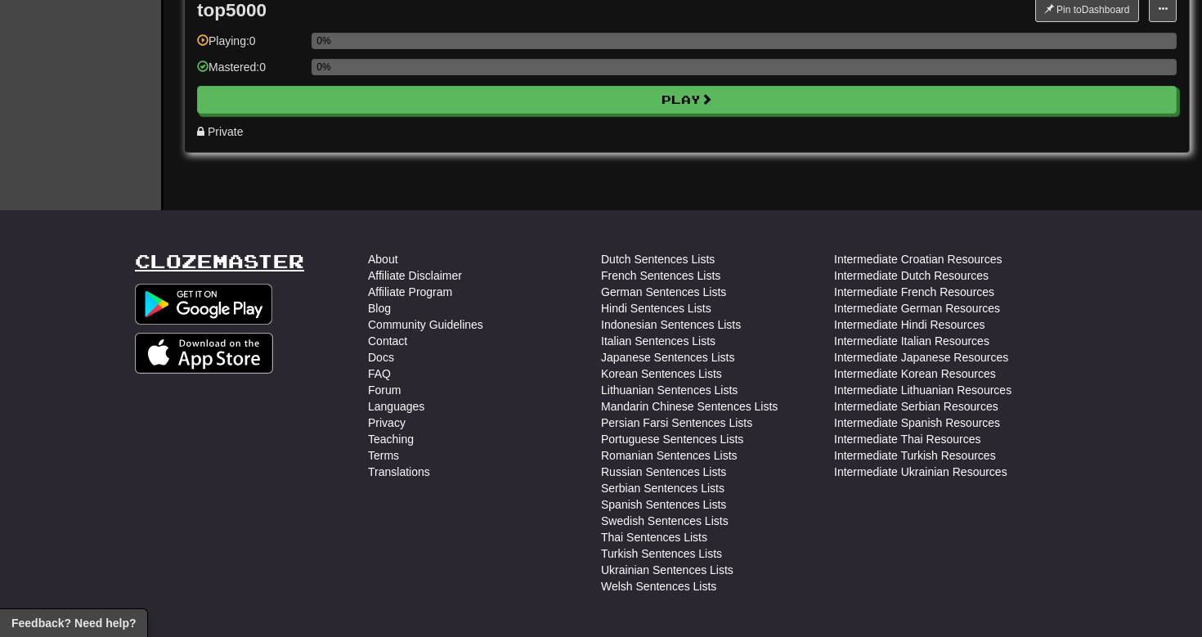
scroll to position [2154, 0]
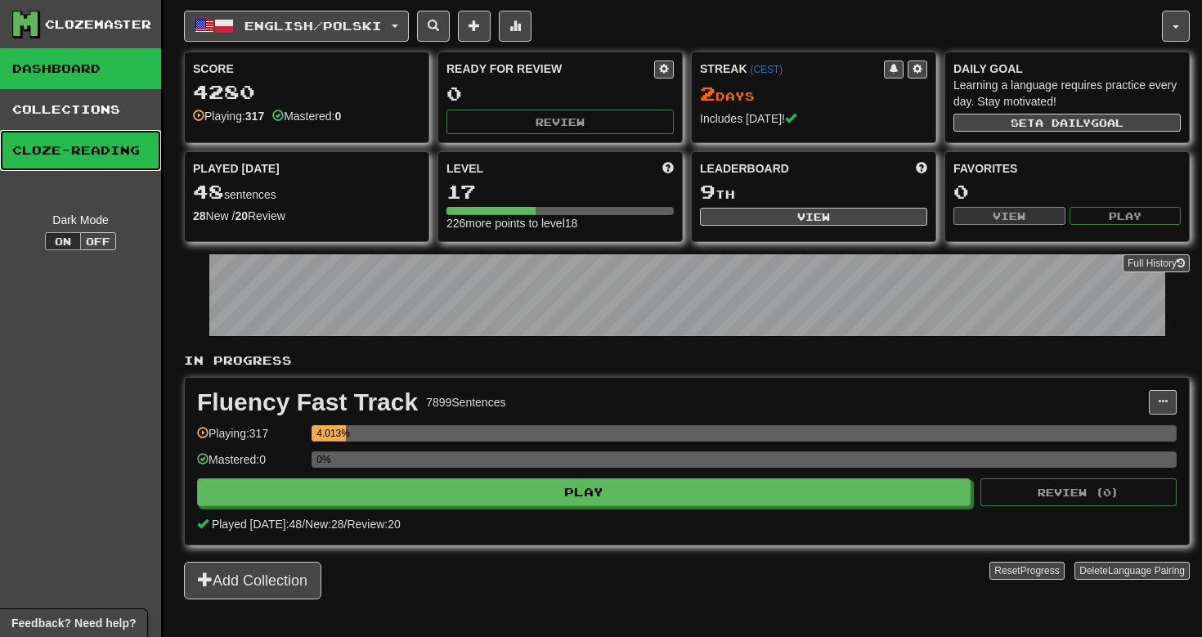
click at [48, 150] on link "Cloze-Reading" at bounding box center [80, 150] width 161 height 41
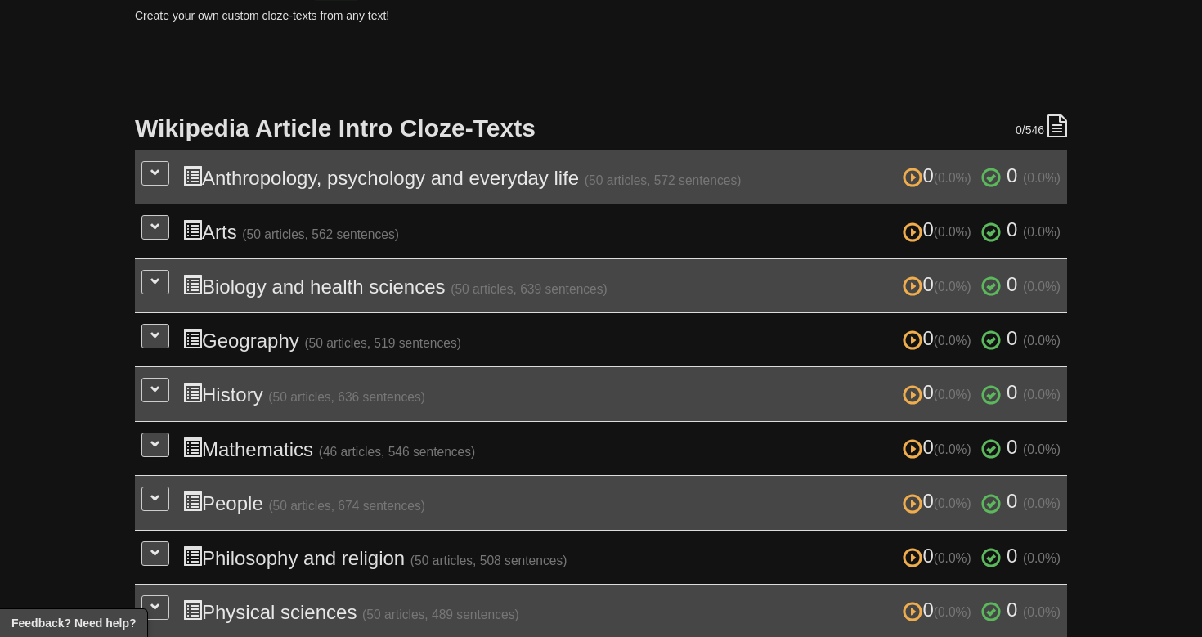
scroll to position [285, 0]
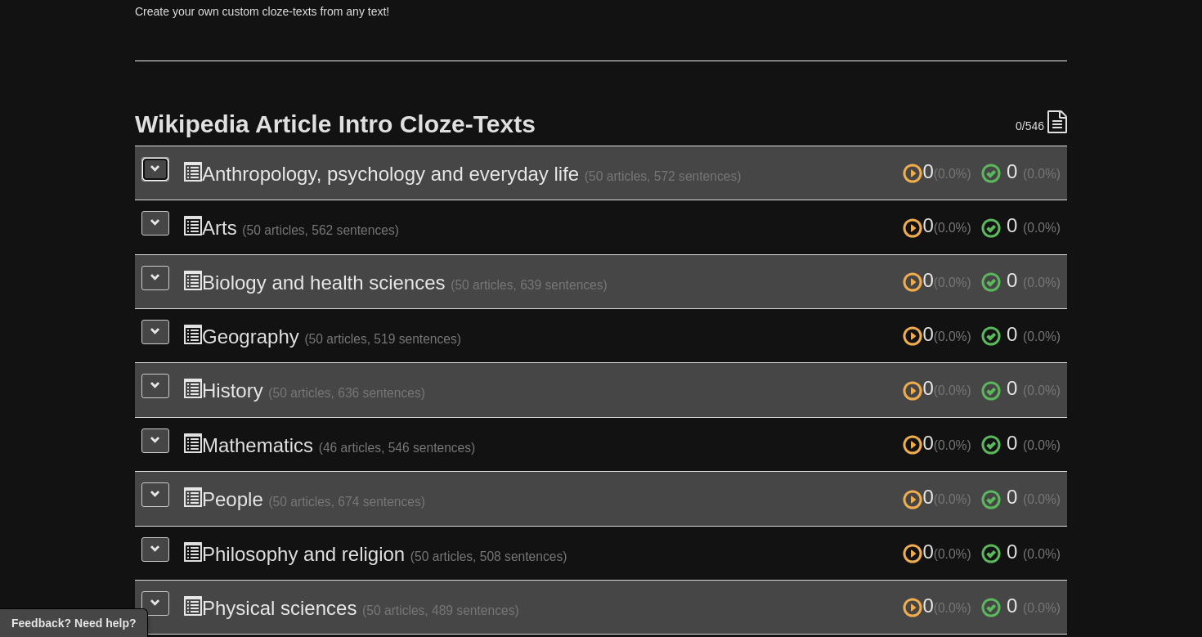
click at [150, 180] on button at bounding box center [155, 169] width 28 height 25
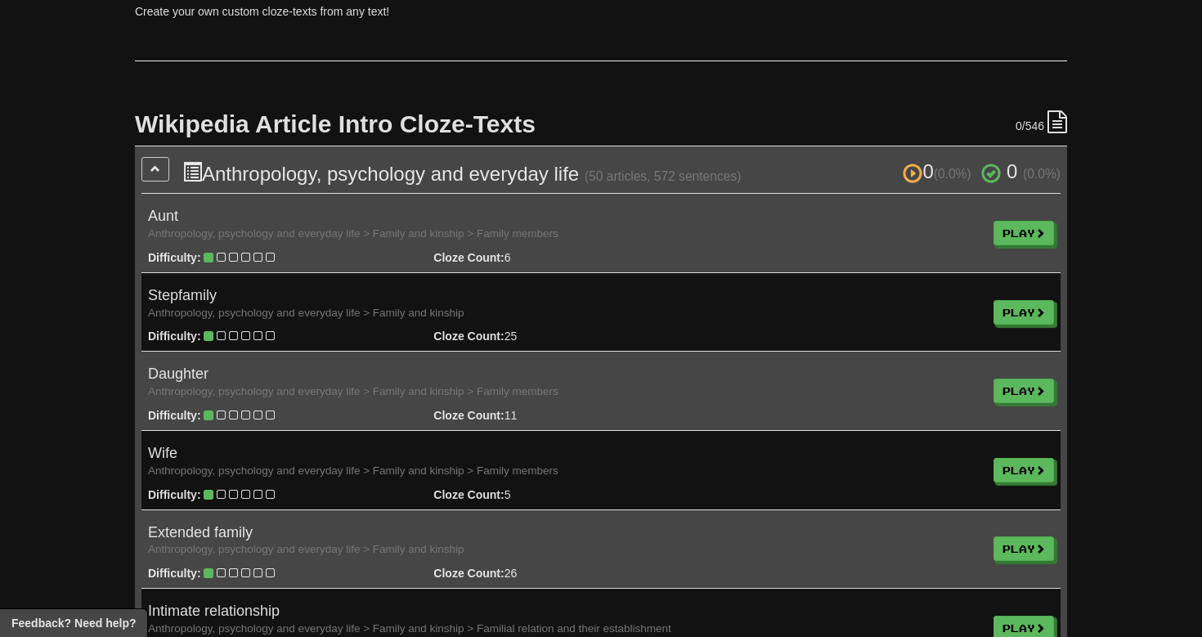
click at [342, 132] on h2 "Wikipedia Article Intro Cloze-Texts" at bounding box center [601, 123] width 932 height 27
click at [294, 172] on h3 "0 (0.0%) 0 (0.0%) Anthropology, psychology and everyday life (50 articles, 572 …" at bounding box center [621, 173] width 878 height 24
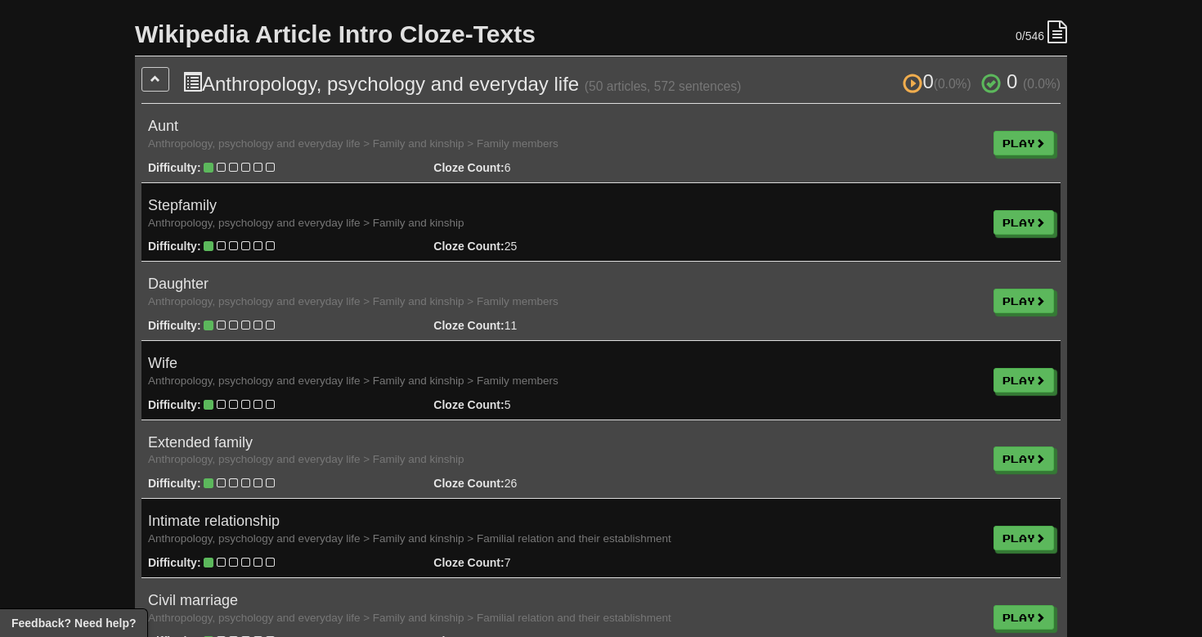
scroll to position [388, 0]
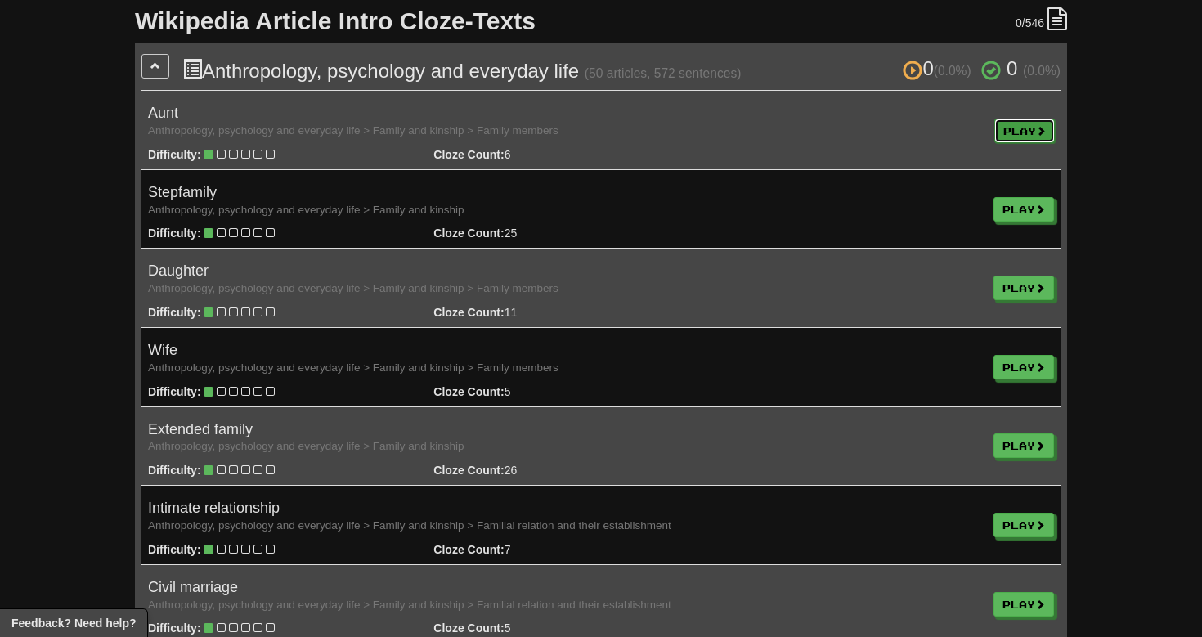
click at [1035, 124] on link "Play" at bounding box center [1025, 131] width 61 height 25
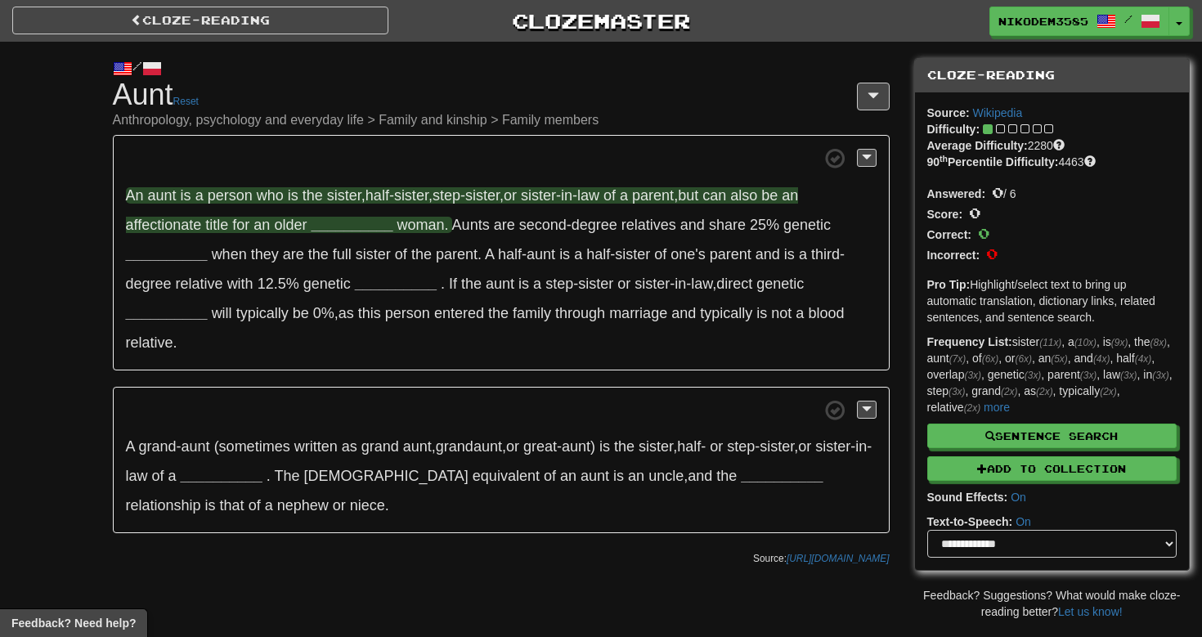
click at [331, 228] on strong "__________" at bounding box center [352, 225] width 82 height 16
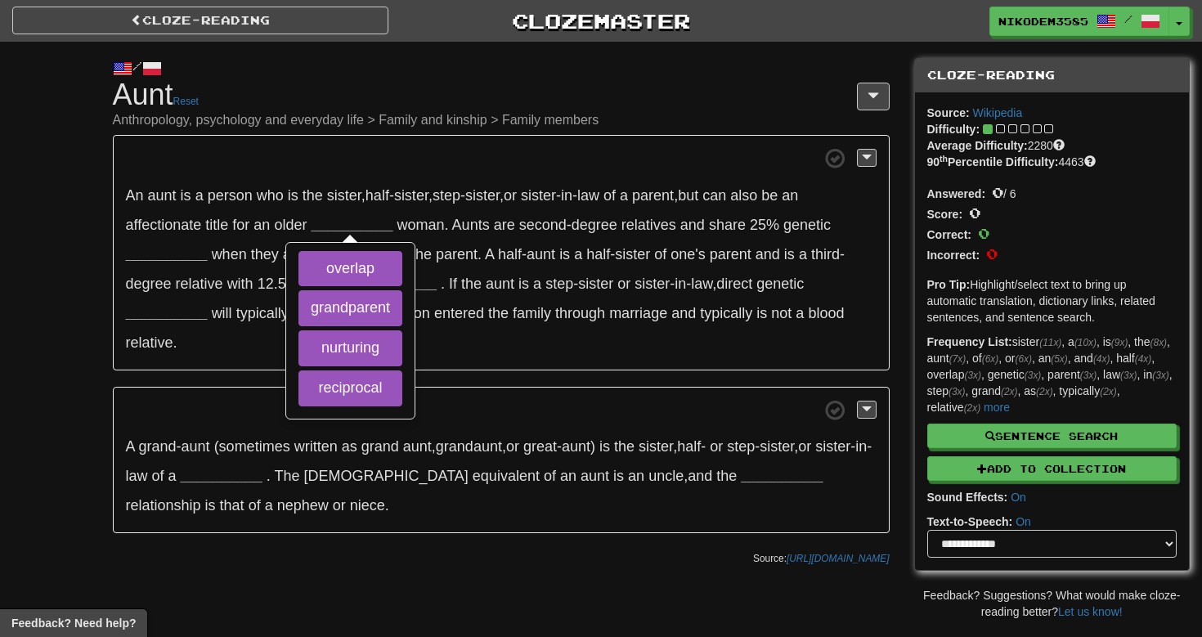
click at [48, 299] on div "/ Cloze-[GEOGRAPHIC_DATA] Aunt Reset Anthropology, psychology and everyday life…" at bounding box center [601, 331] width 1202 height 578
click at [711, 107] on h1 "Cloze-Reading Aunt Reset Anthropology, psychology and everyday life > Family an…" at bounding box center [501, 103] width 777 height 49
